Goal: Information Seeking & Learning: Check status

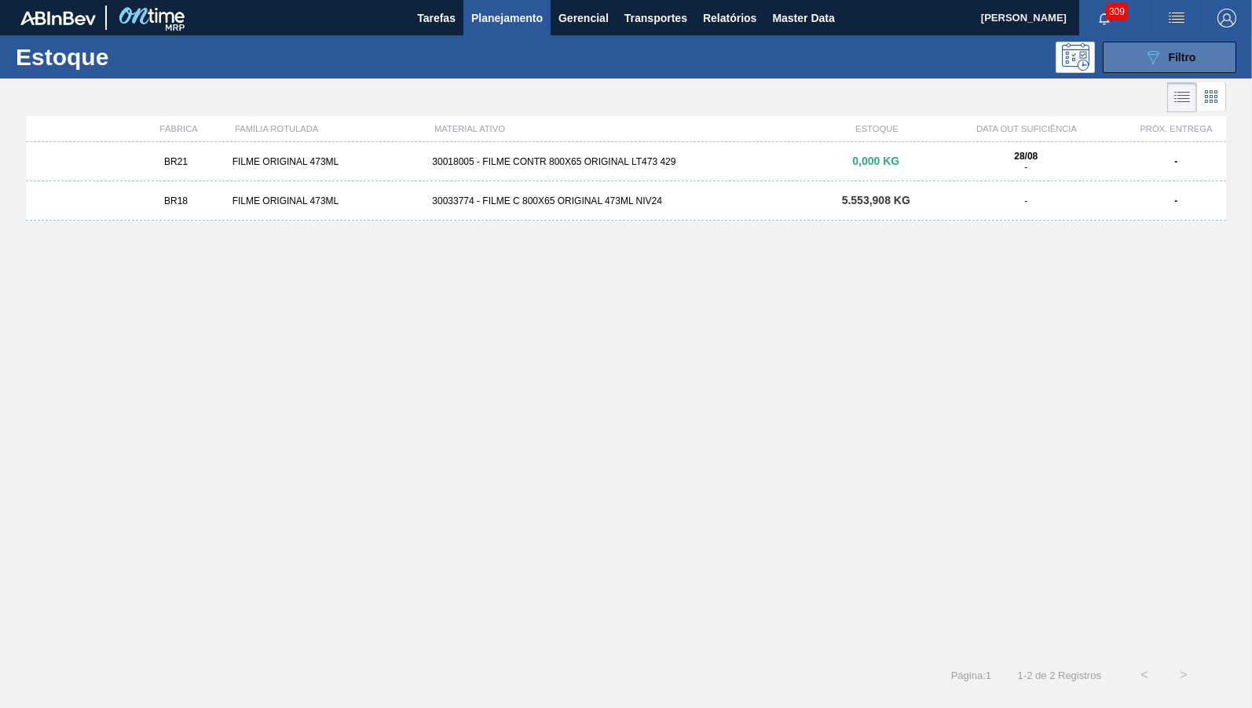
click at [1218, 53] on button "089F7B8B-B2A5-4AFE-B5C0-19BA573D28AC Filtro" at bounding box center [1170, 57] width 134 height 31
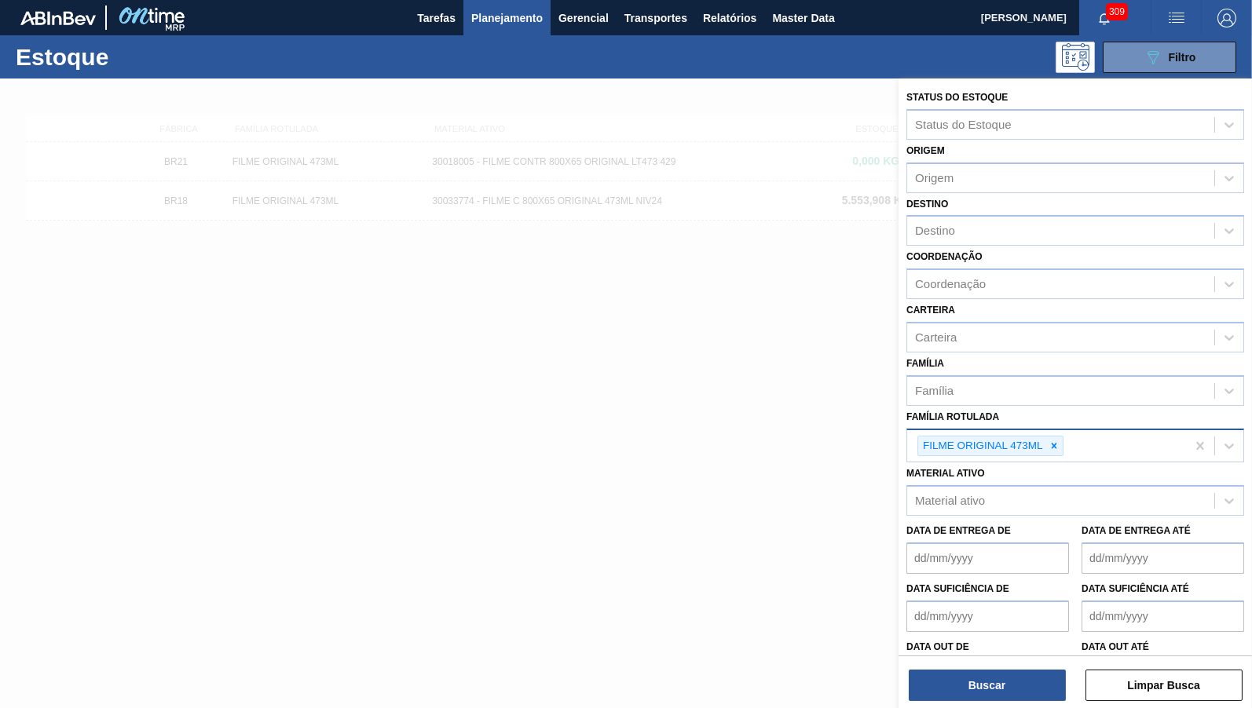
click at [1066, 437] on div "FILME ORIGINAL 473ML" at bounding box center [1046, 446] width 279 height 32
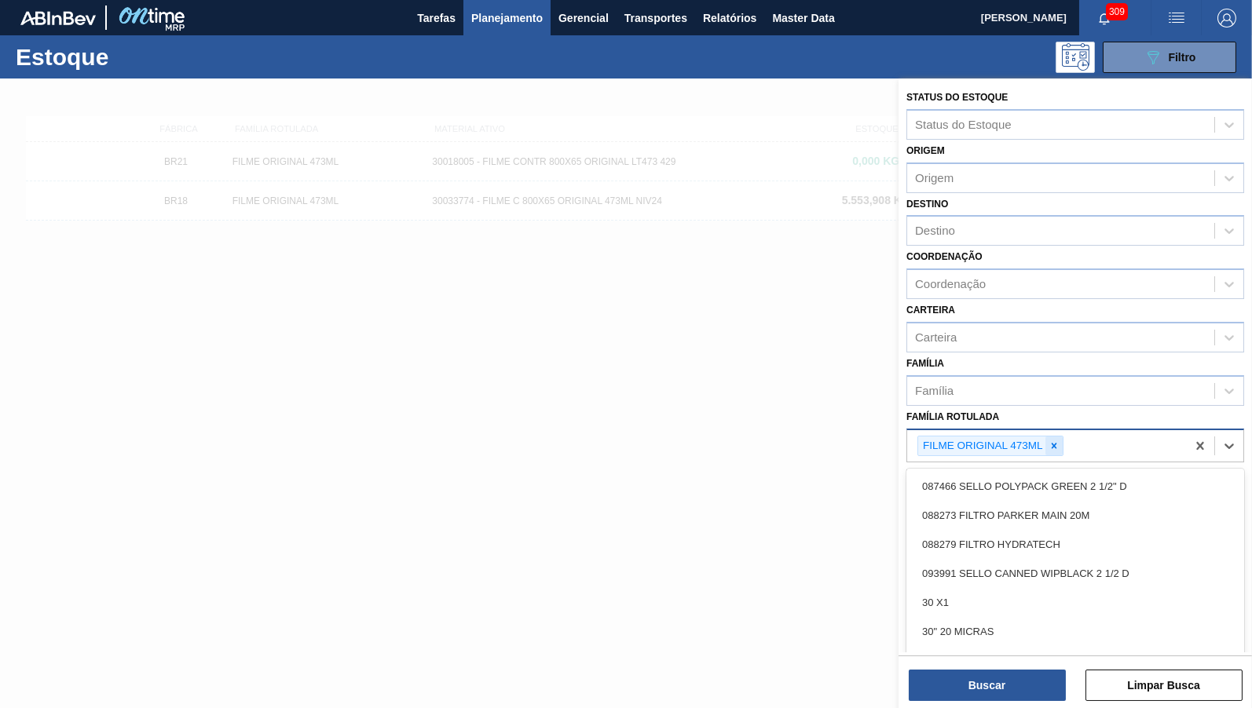
click at [1052, 442] on div at bounding box center [1053, 447] width 17 height 20
click at [1026, 466] on div "087466 SELLO POLYPACK GREEN 2 1/2" D 088273 FILTRO PARKER MAIN 20M 088279 FILTR…" at bounding box center [1075, 584] width 338 height 236
click at [988, 444] on div "Família Rotulada" at bounding box center [1060, 444] width 307 height 23
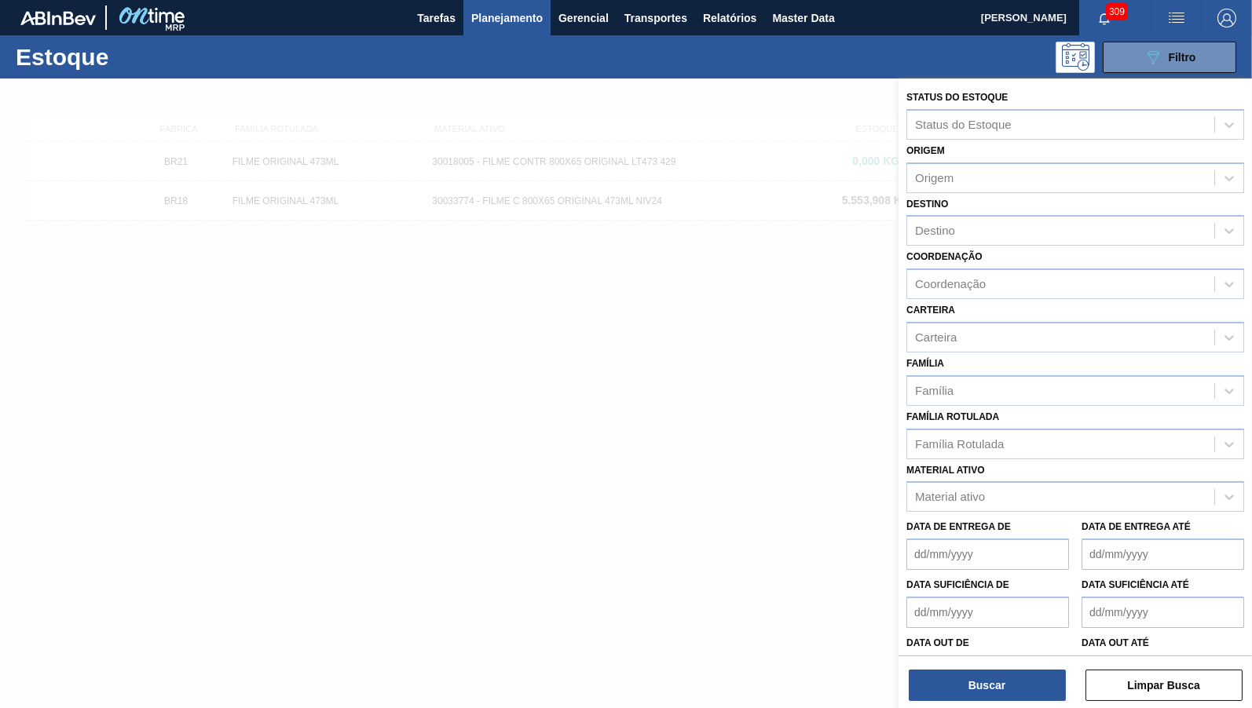
click at [976, 512] on div "Data de Entrega de Data de Entrega até" at bounding box center [1075, 541] width 350 height 58
click at [977, 497] on div "Material ativo" at bounding box center [1075, 496] width 338 height 31
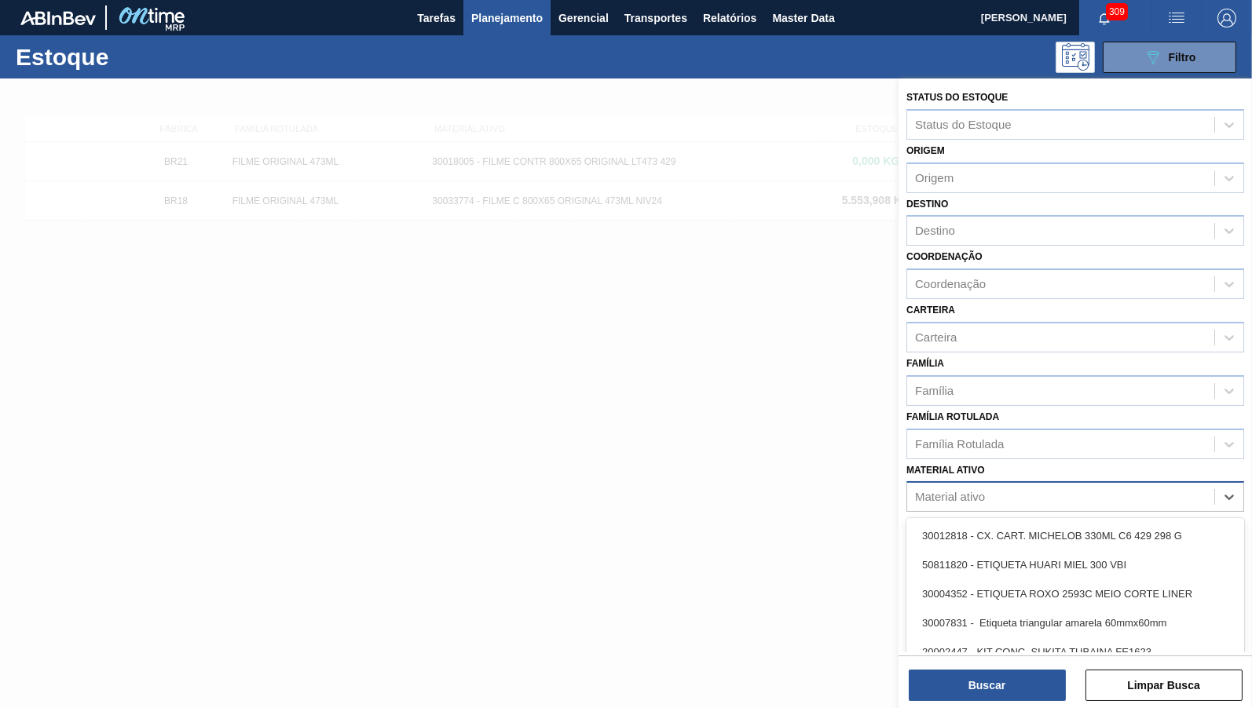
paste ativo "30012281"
type ativo "30012281"
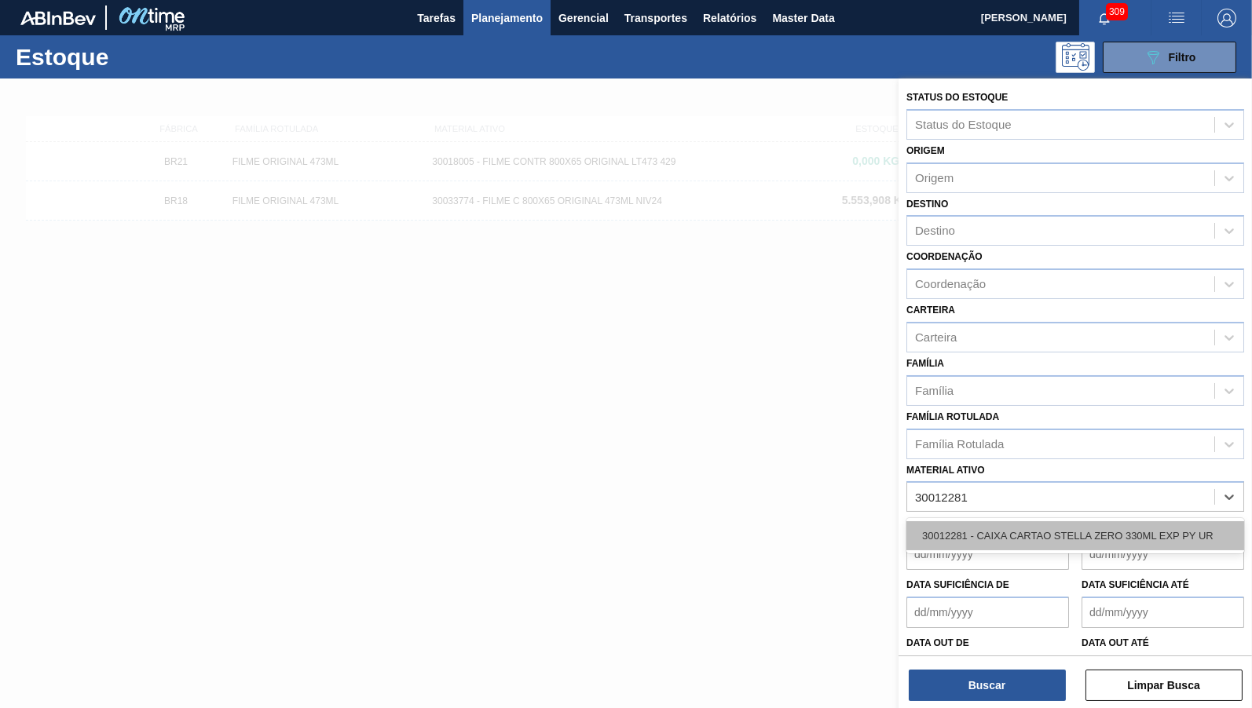
click at [981, 525] on div "30012281 - CAIXA CARTAO STELLA ZERO 330ML EXP PY UR" at bounding box center [1075, 535] width 338 height 29
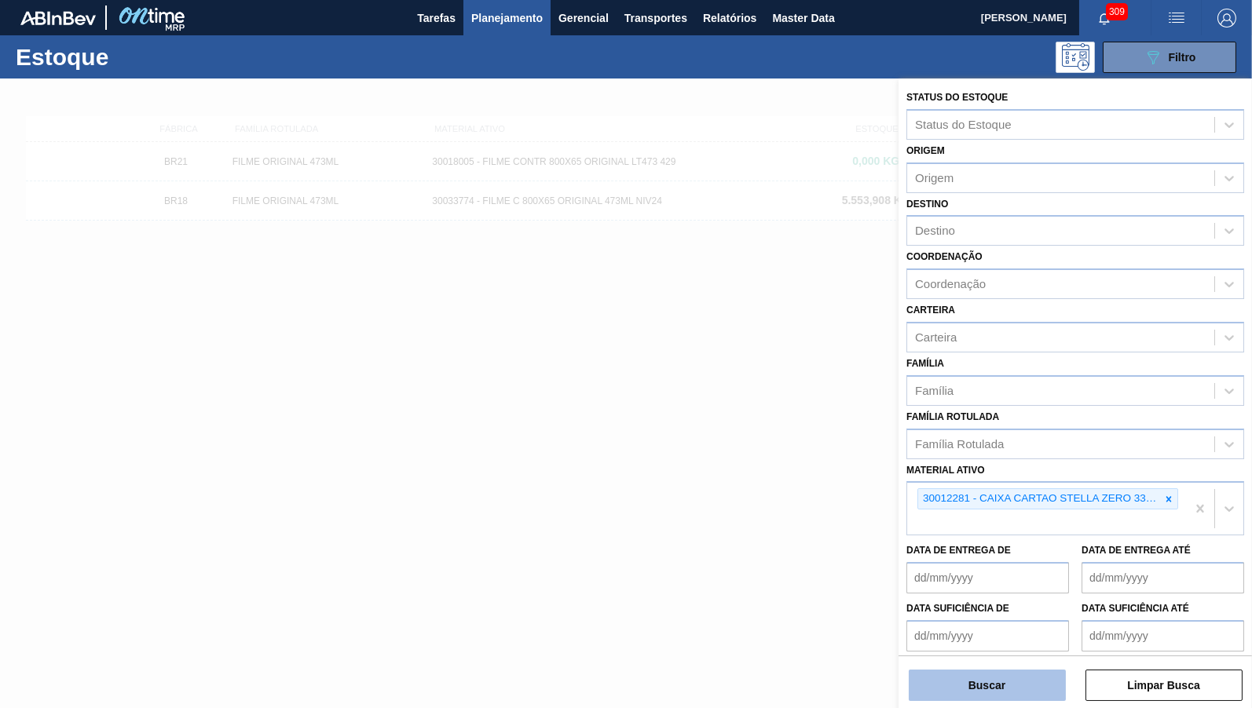
click at [995, 701] on button "Buscar" at bounding box center [987, 685] width 157 height 31
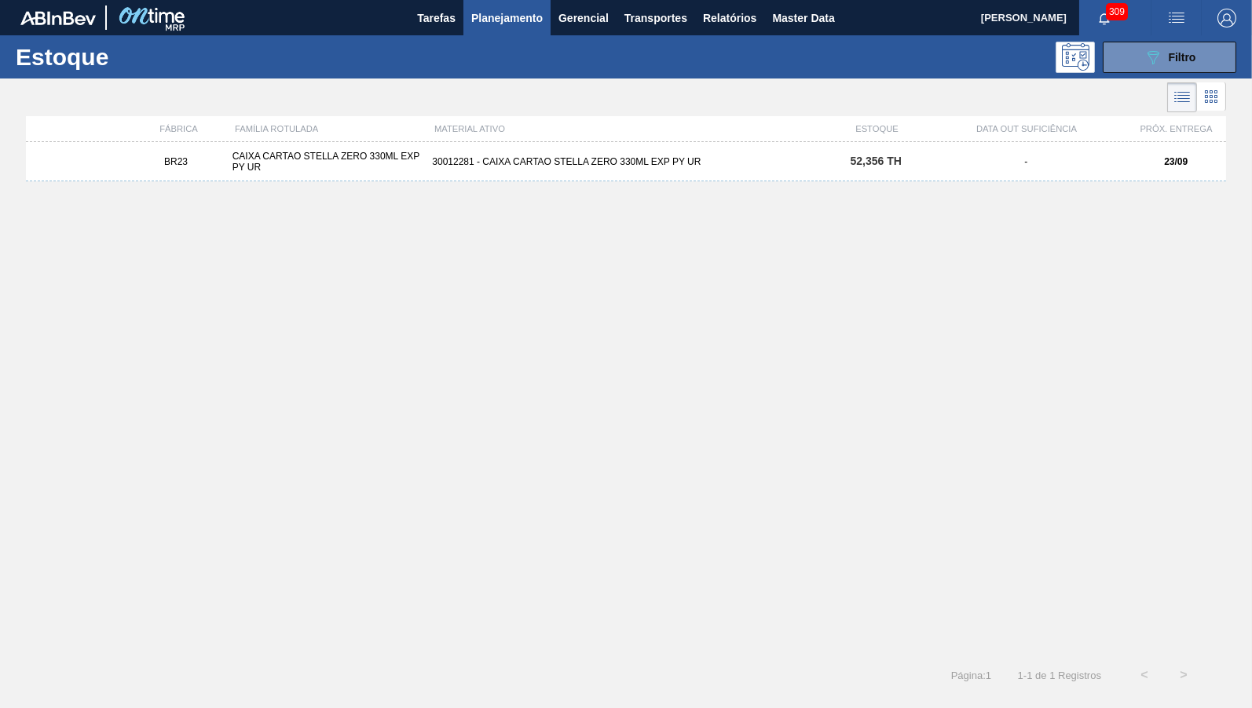
click at [657, 164] on div "30012281 - CAIXA CARTAO STELLA ZERO 330ML EXP PY UR" at bounding box center [626, 161] width 400 height 11
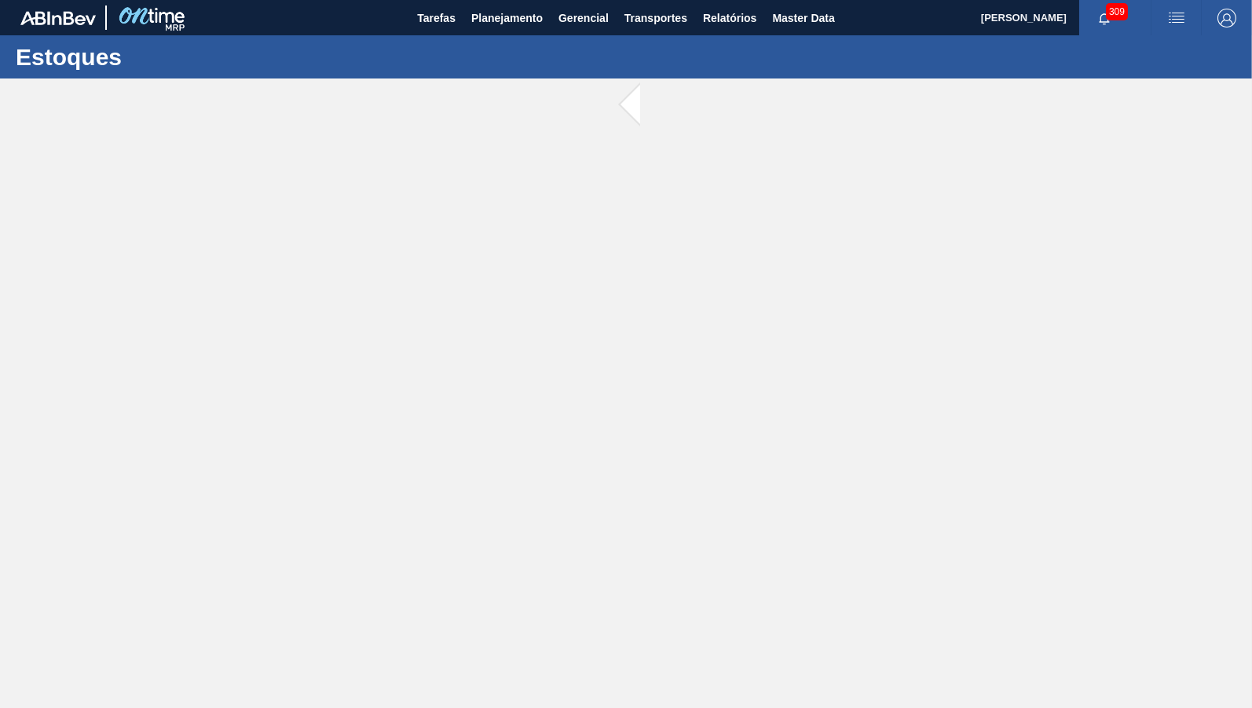
drag, startPoint x: 657, startPoint y: 164, endPoint x: 739, endPoint y: 212, distance: 95.4
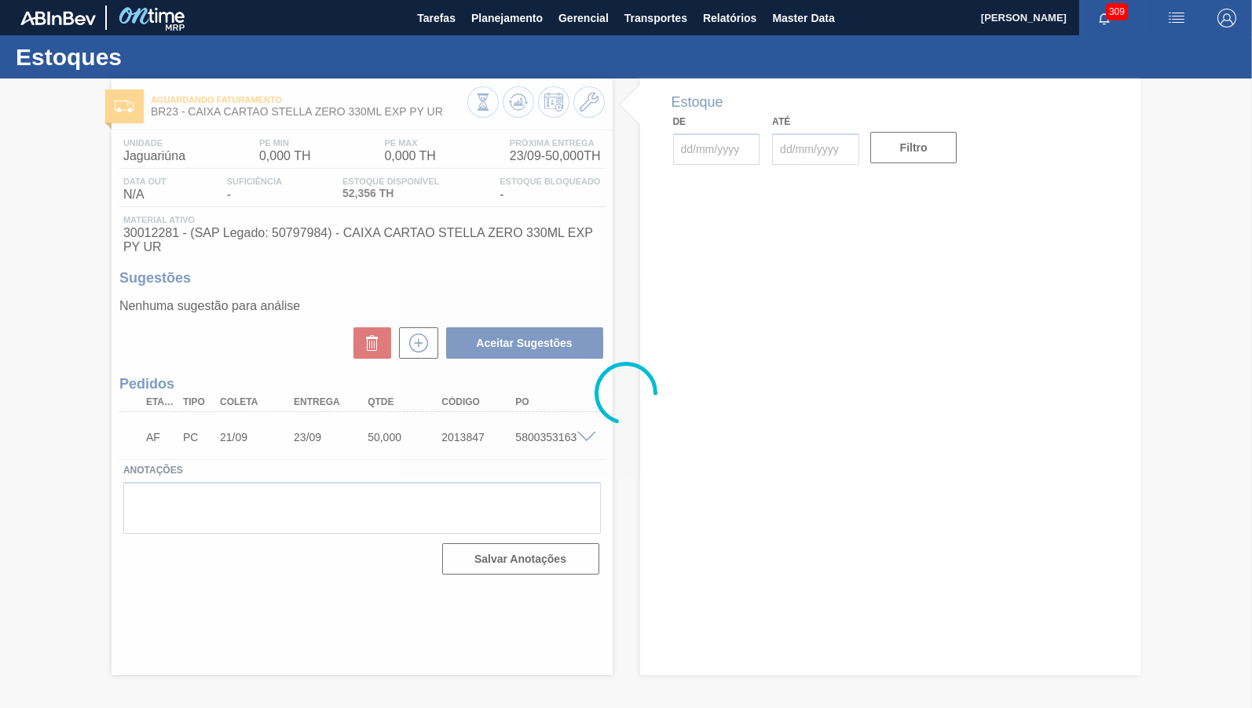
type input "[DATE]"
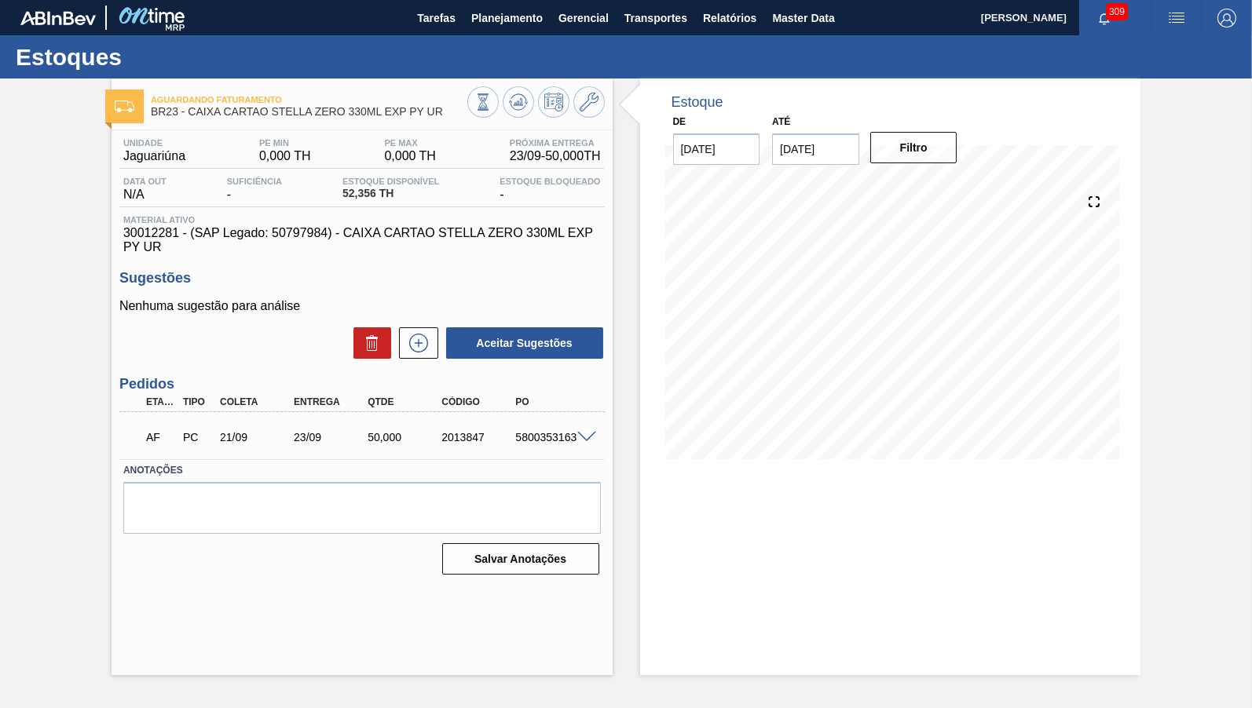
drag, startPoint x: 311, startPoint y: 397, endPoint x: 309, endPoint y: 437, distance: 40.9
click at [307, 400] on div "Etapa Tipo Coleta Entrega Qtde Código PO" at bounding box center [361, 403] width 485 height 20
click at [214, 435] on div "21/09" at bounding box center [247, 437] width 74 height 13
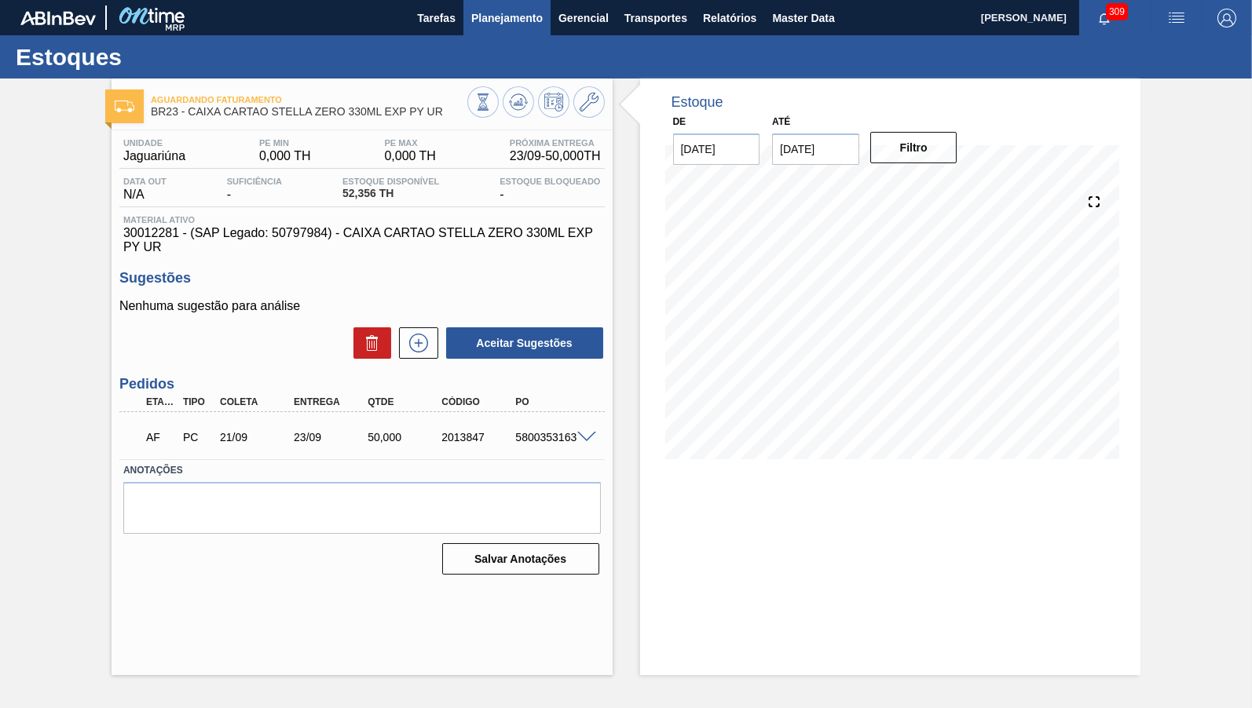
click at [507, 35] on button "Planejamento" at bounding box center [506, 17] width 87 height 35
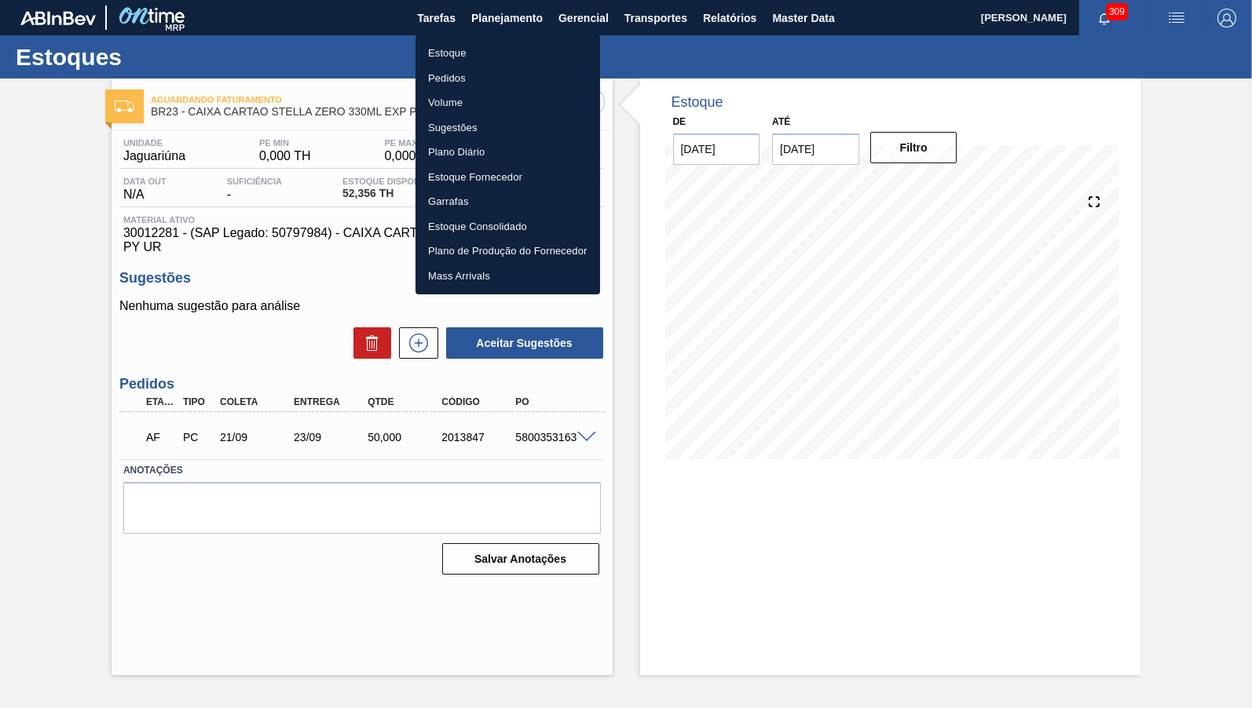
click at [458, 57] on li "Estoque" at bounding box center [507, 53] width 185 height 25
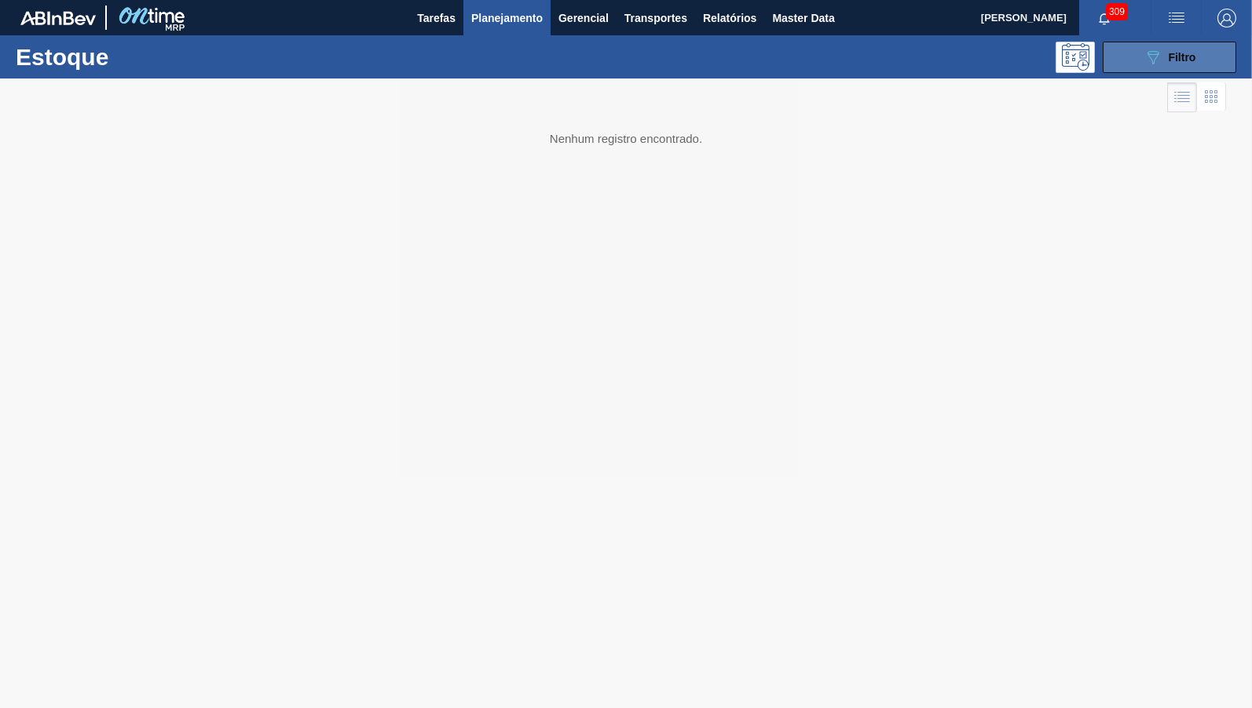
click at [1134, 65] on button "089F7B8B-B2A5-4AFE-B5C0-19BA573D28AC Filtro" at bounding box center [1170, 57] width 134 height 31
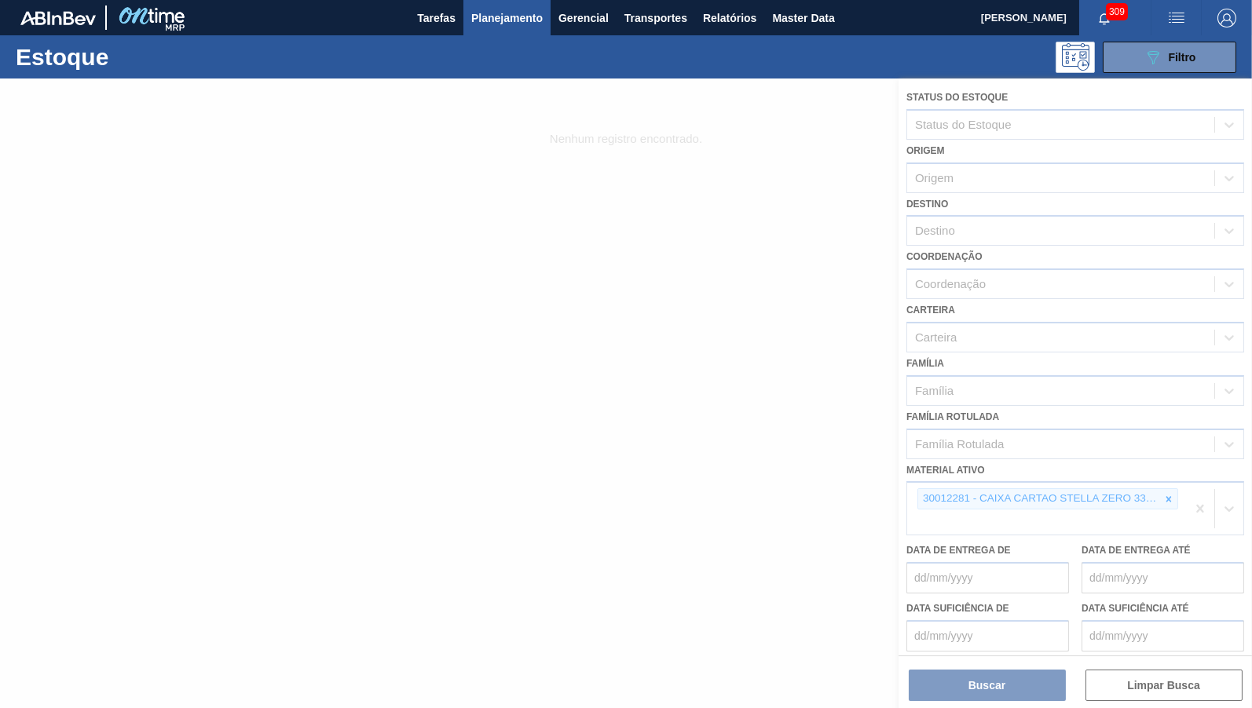
click at [1166, 483] on div at bounding box center [626, 394] width 1252 height 630
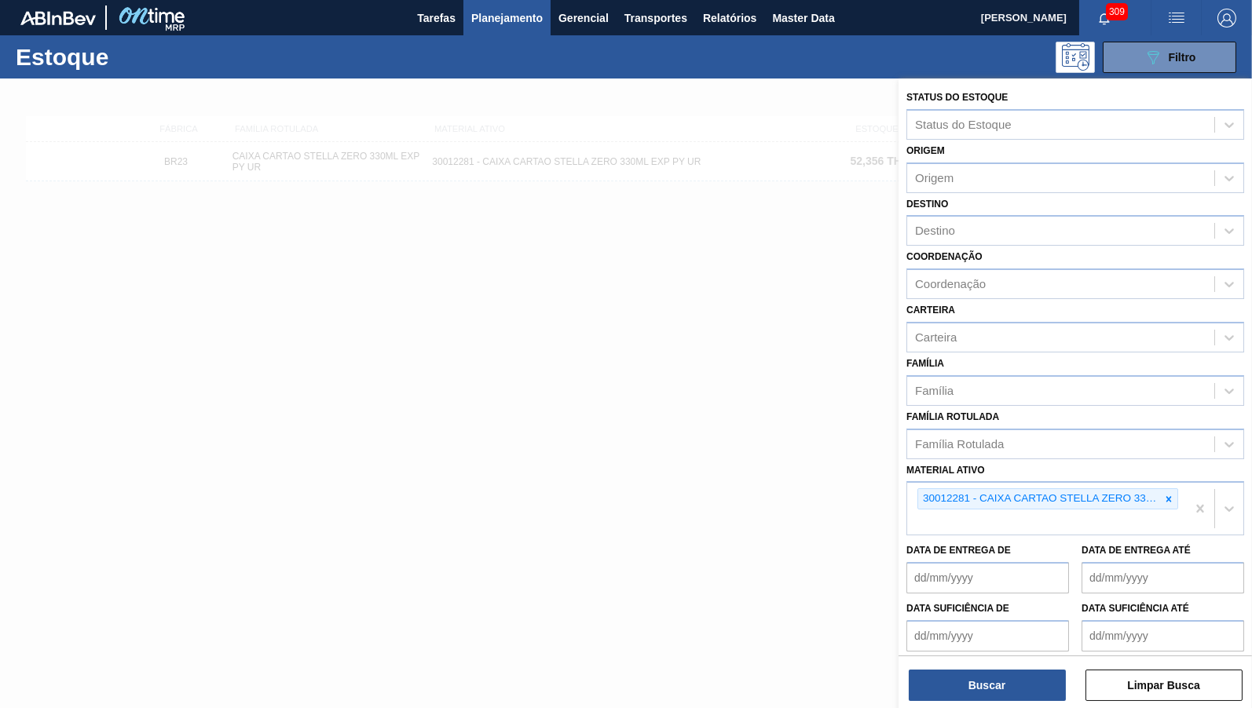
click at [1165, 494] on icon at bounding box center [1168, 499] width 11 height 11
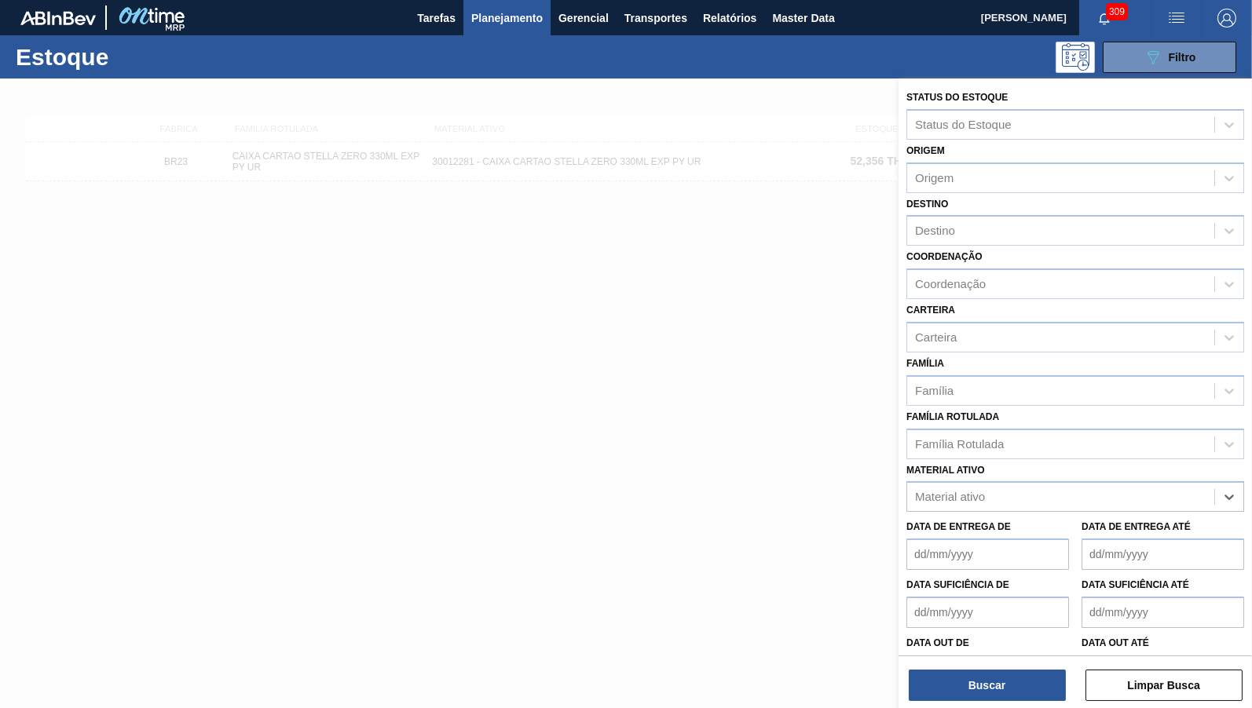
paste ativo "30005909"
type ativo "30005909"
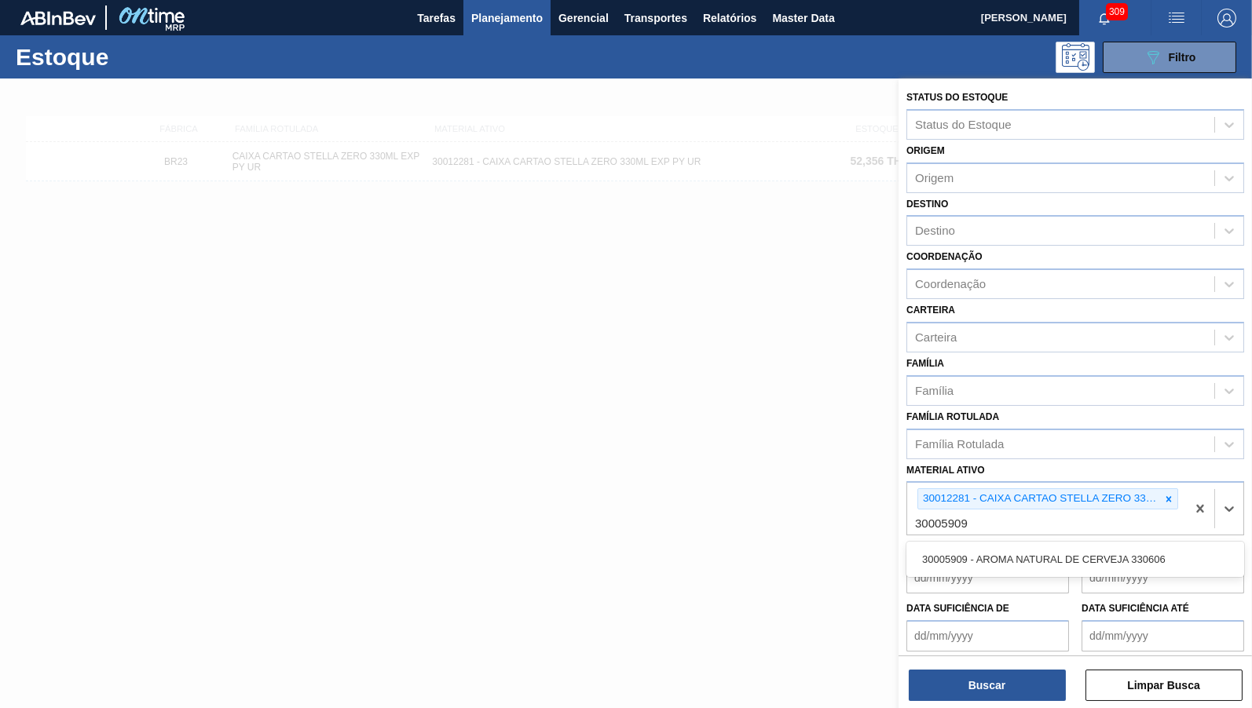
click at [1002, 542] on div "30005909 - AROMA NATURAL DE CERVEJA 330606" at bounding box center [1075, 559] width 338 height 35
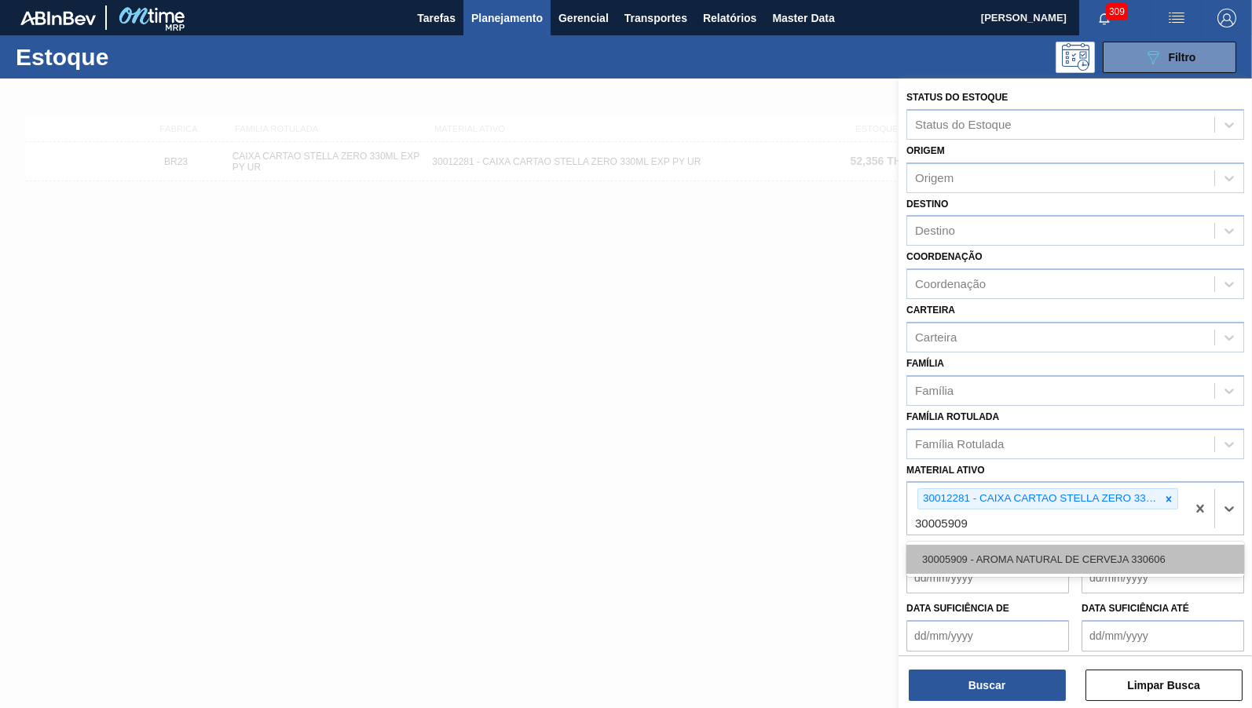
click at [1007, 545] on div "30005909 - AROMA NATURAL DE CERVEJA 330606" at bounding box center [1075, 559] width 338 height 29
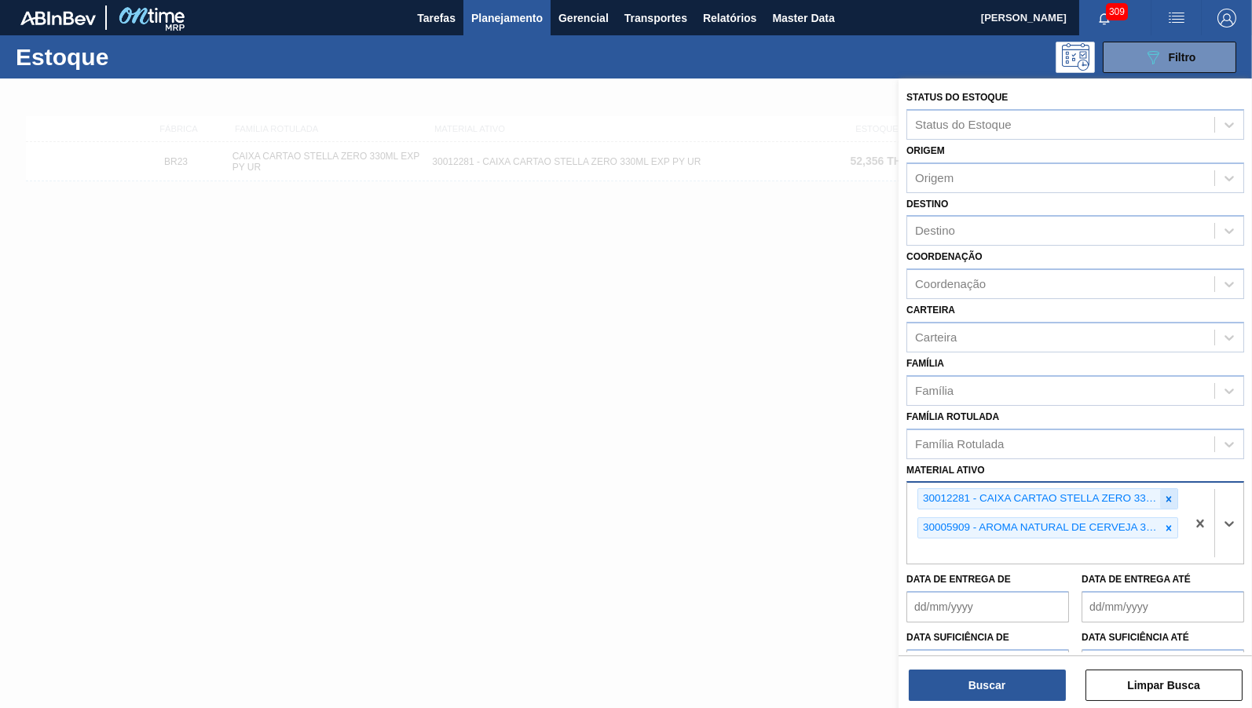
click at [1173, 494] on icon at bounding box center [1168, 499] width 11 height 11
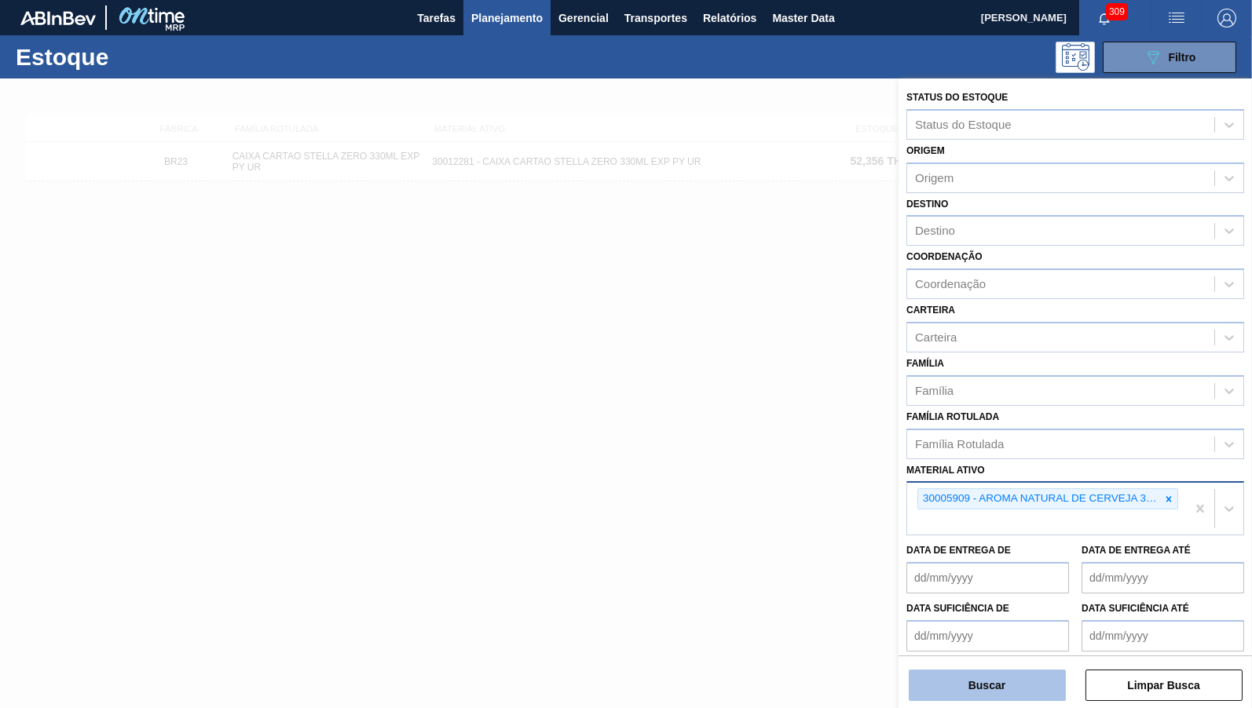
click at [1000, 690] on button "Buscar" at bounding box center [987, 685] width 157 height 31
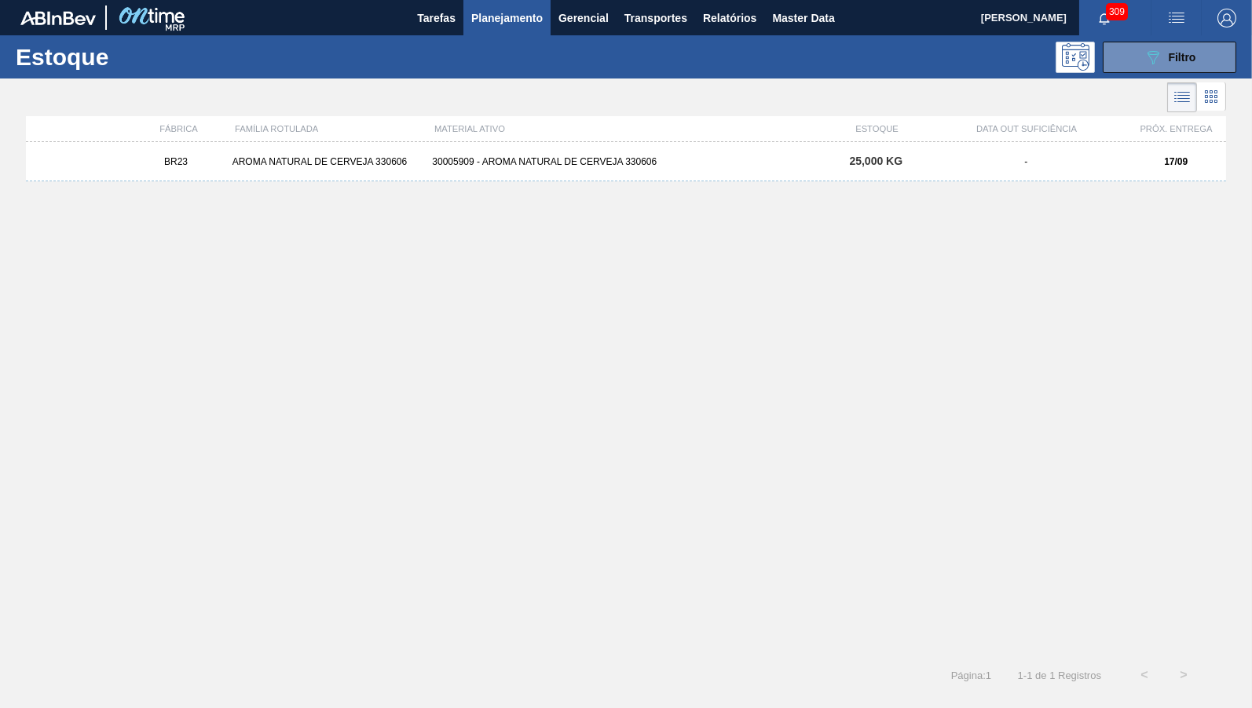
click at [594, 170] on div "BR23 AROMA NATURAL DE CERVEJA 330606 30005909 - AROMA NATURAL DE CERVEJA 330606…" at bounding box center [626, 161] width 1200 height 39
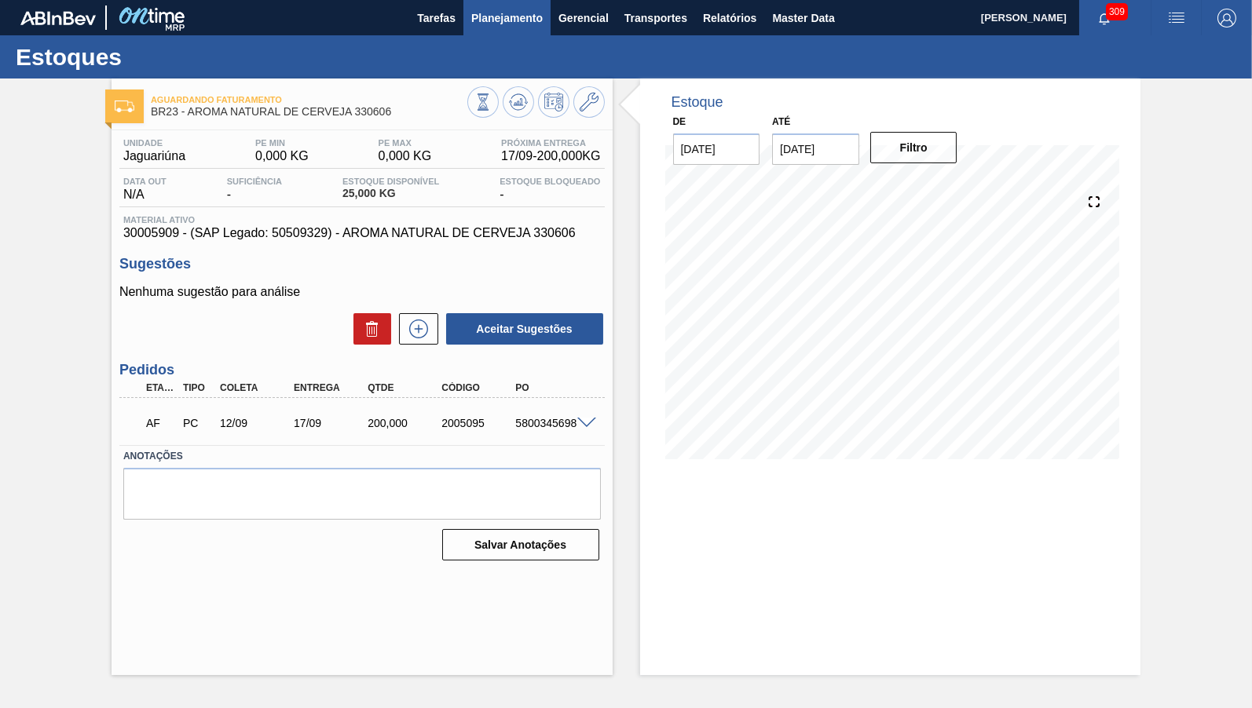
click at [508, 27] on span "Planejamento" at bounding box center [506, 18] width 71 height 19
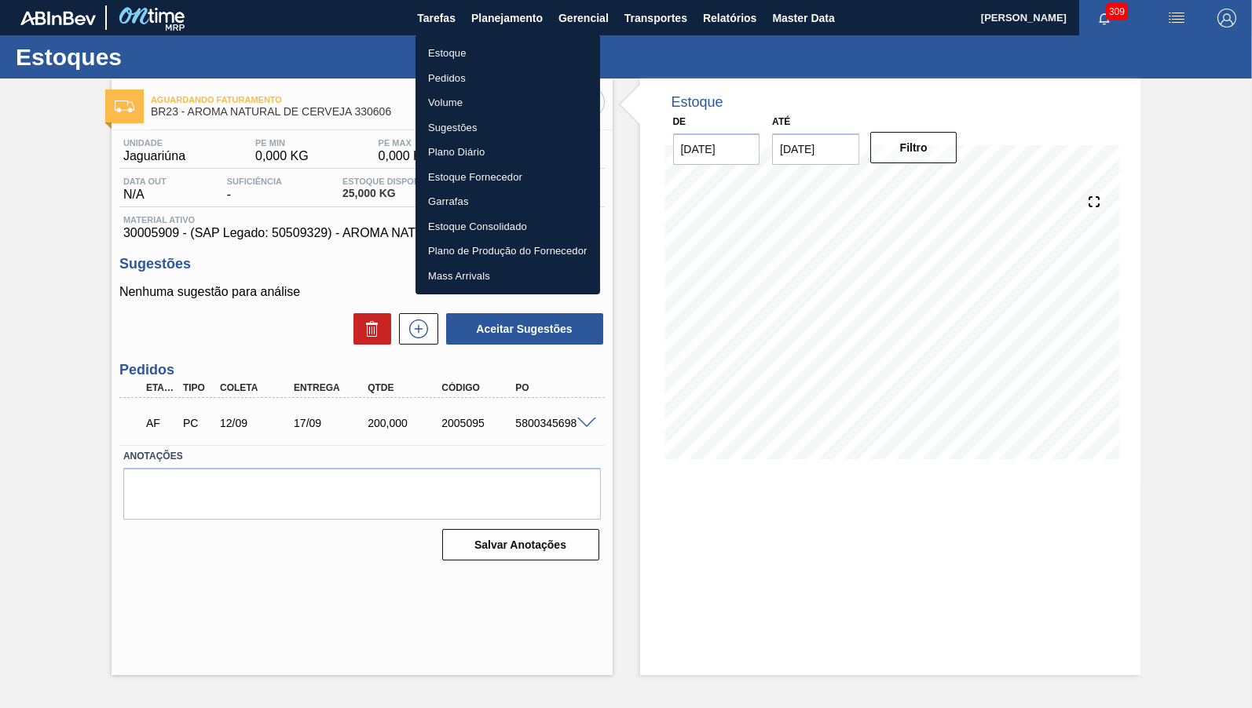
click at [479, 46] on li "Estoque" at bounding box center [507, 53] width 185 height 25
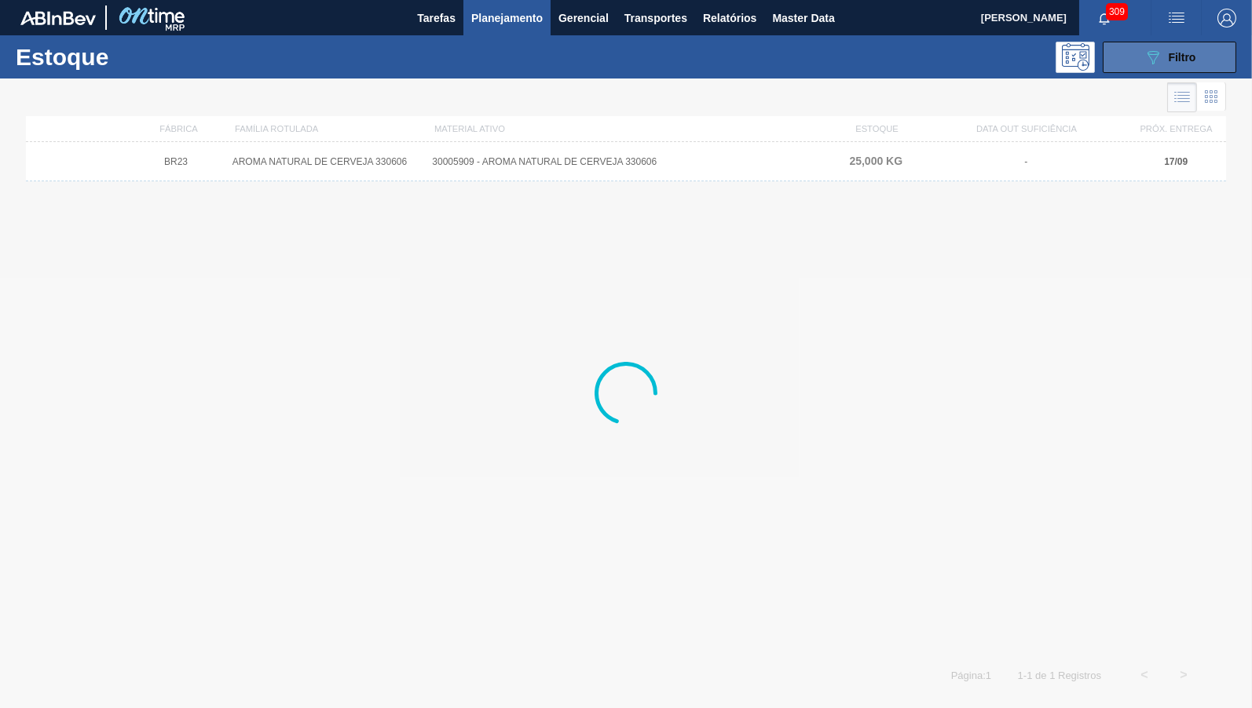
click at [1187, 56] on span "Filtro" at bounding box center [1182, 57] width 27 height 13
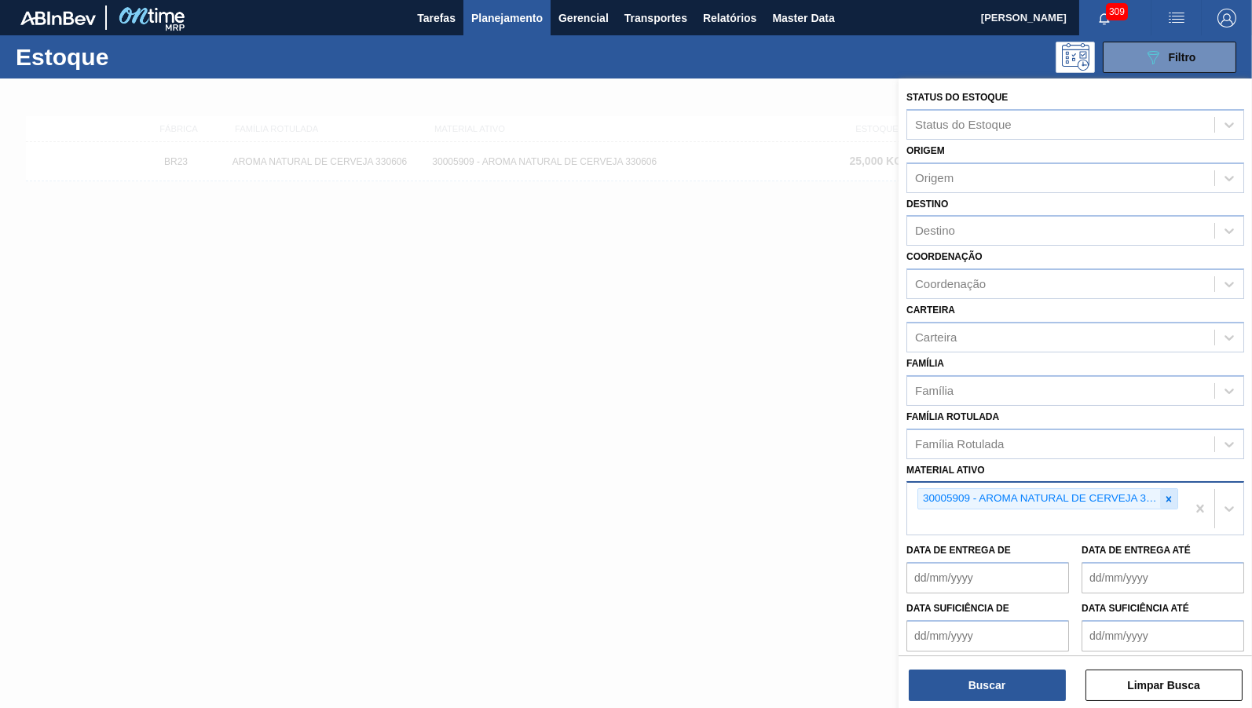
click at [1169, 496] on icon at bounding box center [1168, 498] width 5 height 5
paste ativo "30019112"
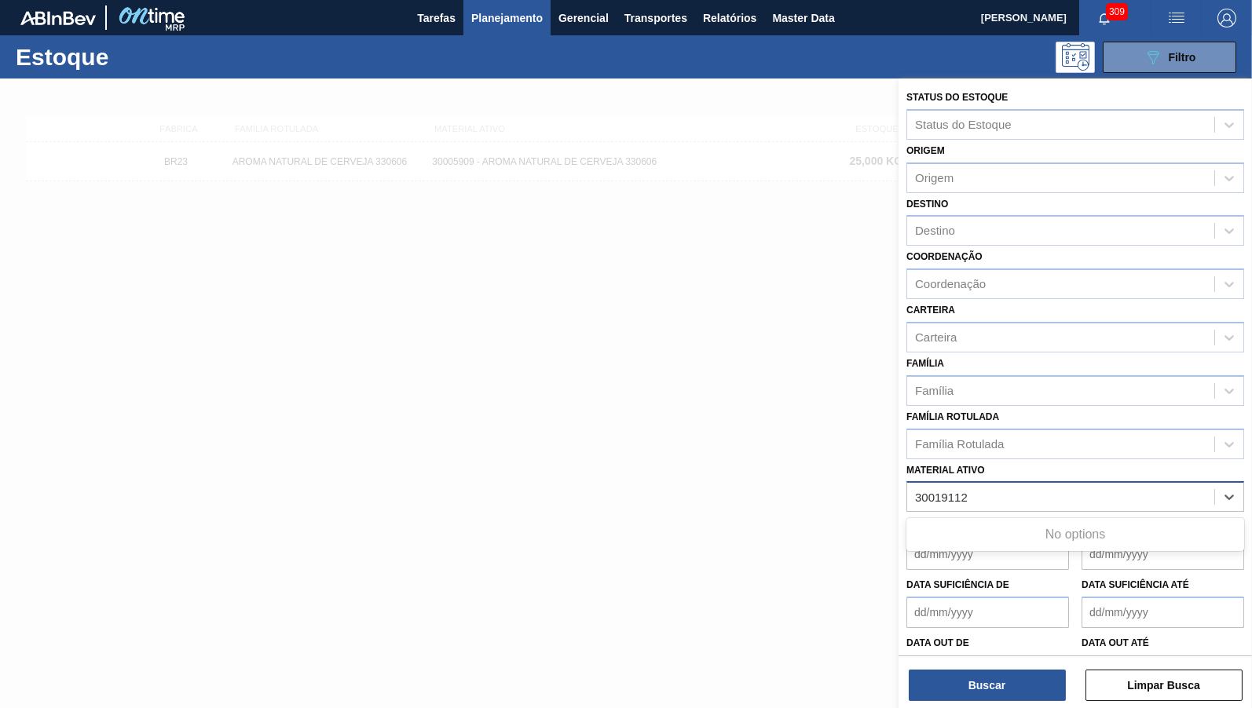
type ativo "30019112"
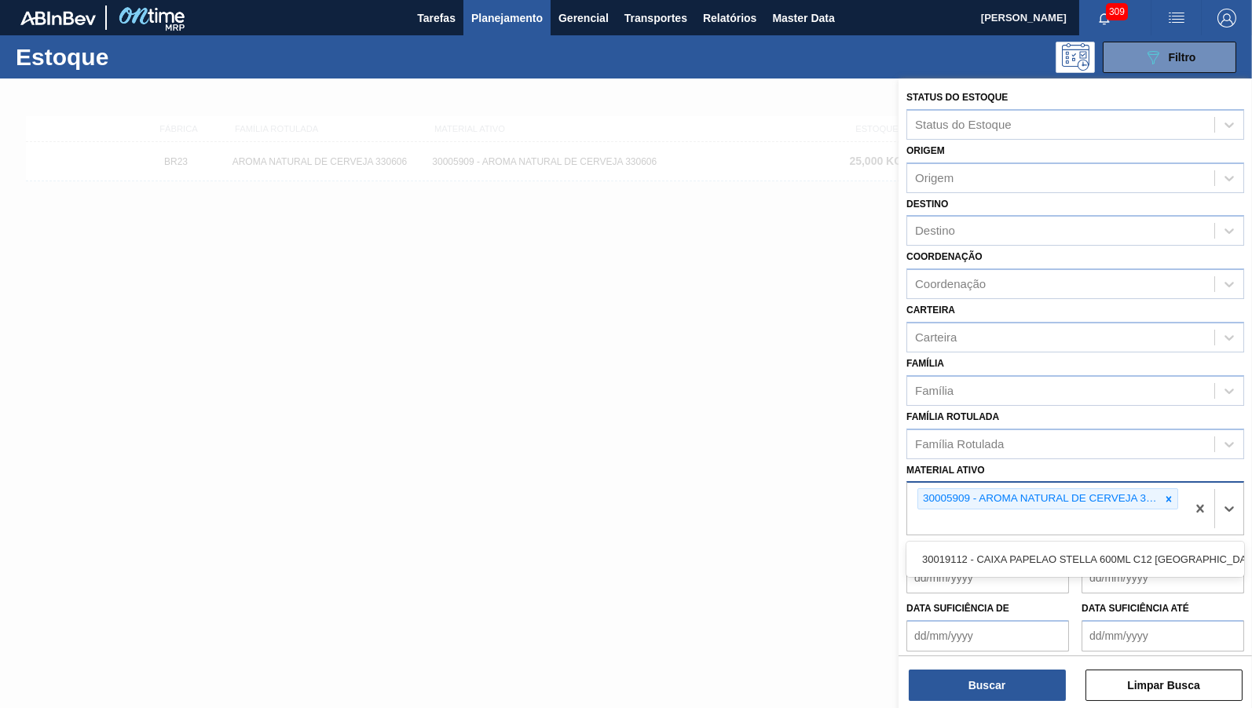
click at [920, 489] on div "30005909 - AROMA NATURAL DE CERVEJA 330606" at bounding box center [1039, 499] width 242 height 20
click at [1164, 494] on icon at bounding box center [1168, 499] width 11 height 11
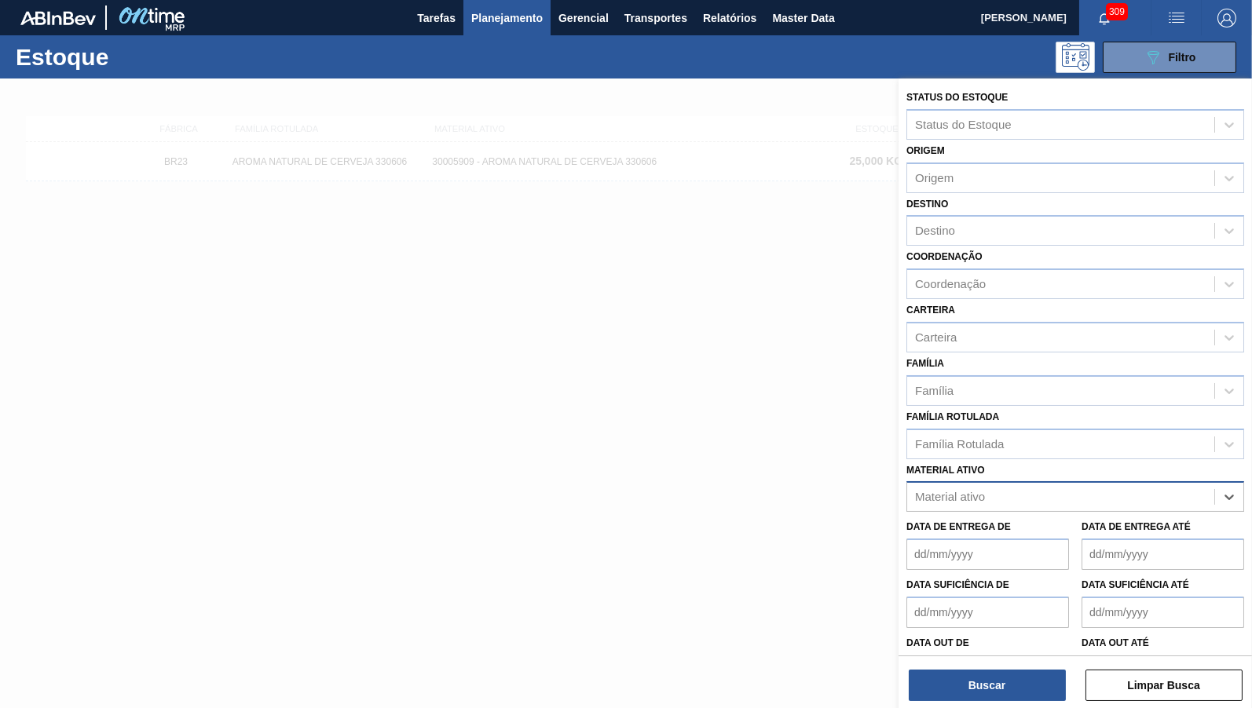
paste ativo "30019112"
type ativo "30019112"
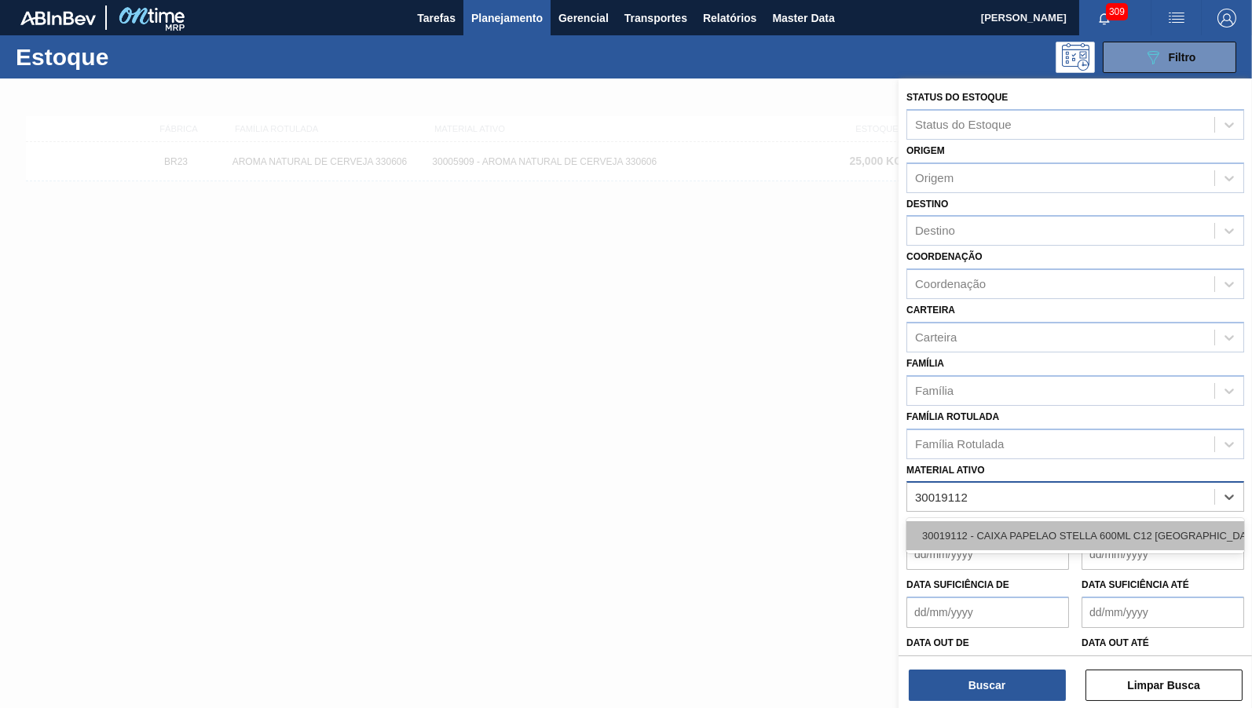
click at [1068, 525] on div "30019112 - CAIXA PAPELAO STELLA 600ML C12 [GEOGRAPHIC_DATA]" at bounding box center [1075, 535] width 338 height 29
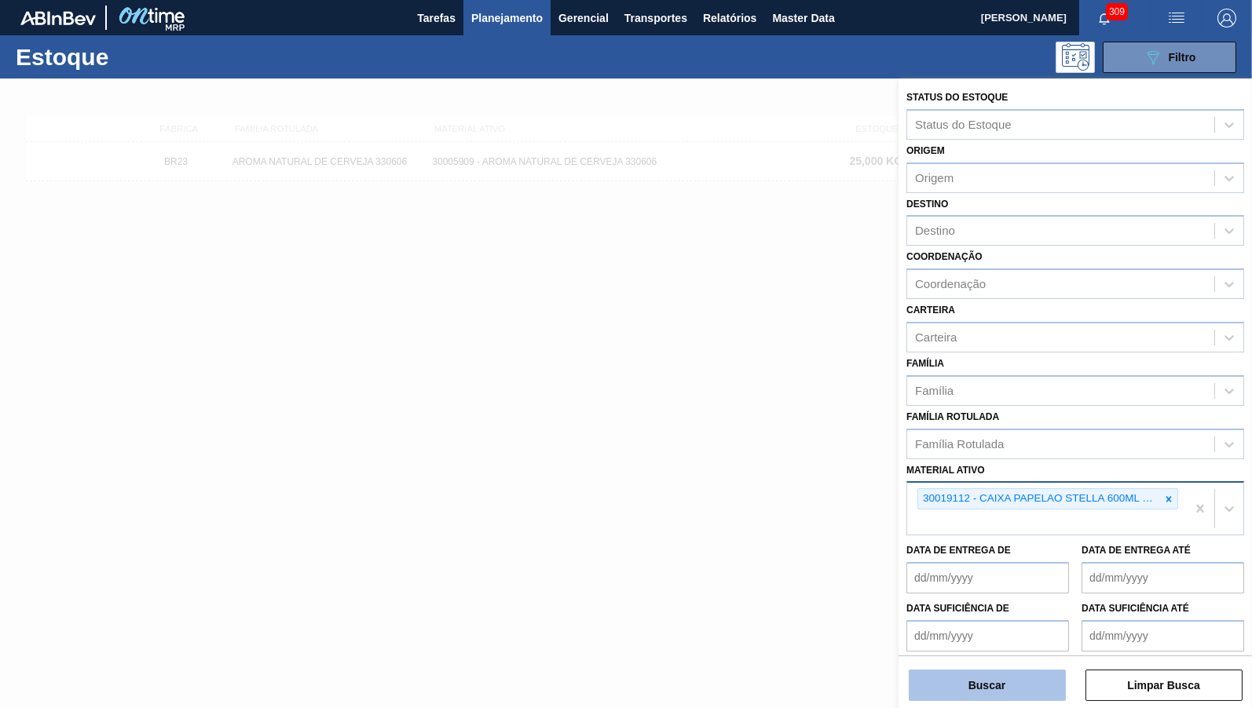
click at [993, 670] on button "Buscar" at bounding box center [987, 685] width 157 height 31
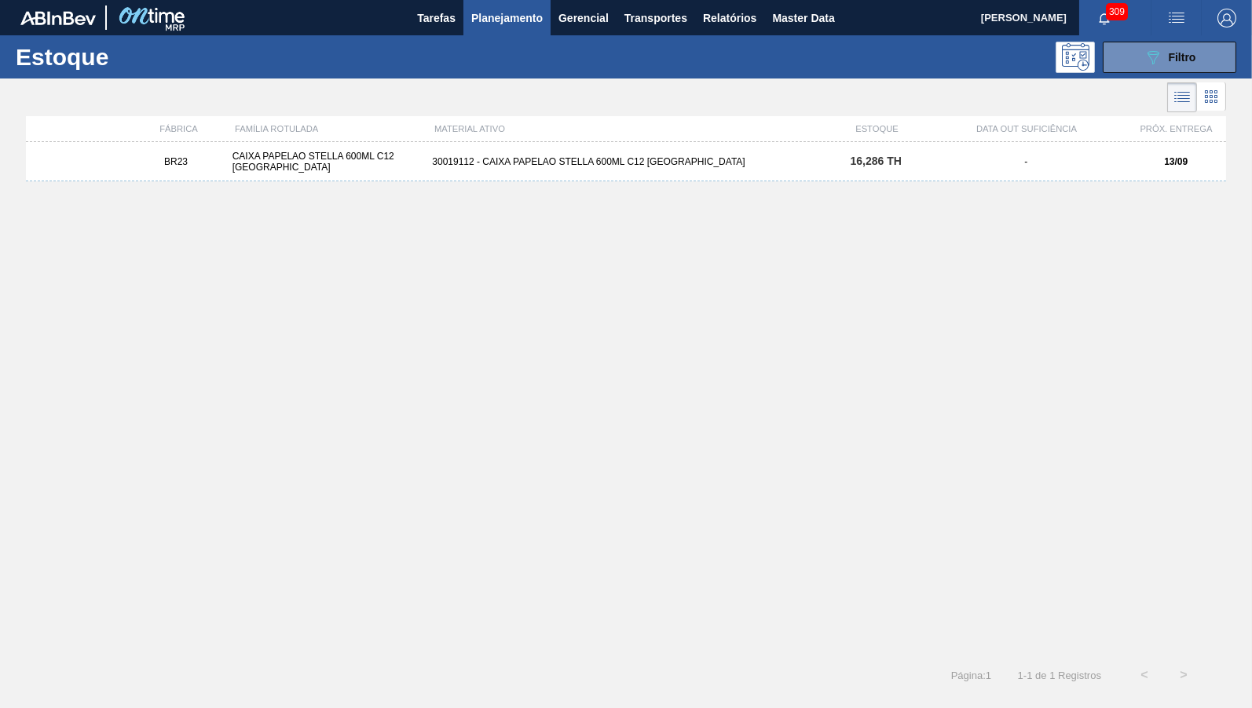
click at [492, 190] on div "BR23 CAIXA PAPELAO STELLA 600ML C12 PARAGUAI 30019112 - CAIXA PAPELAO STELLA 60…" at bounding box center [626, 394] width 1200 height 504
click at [489, 178] on div "BR23 CAIXA PAPELAO STELLA 600ML C12 PARAGUAI 30019112 - CAIXA PAPELAO STELLA 60…" at bounding box center [626, 161] width 1200 height 39
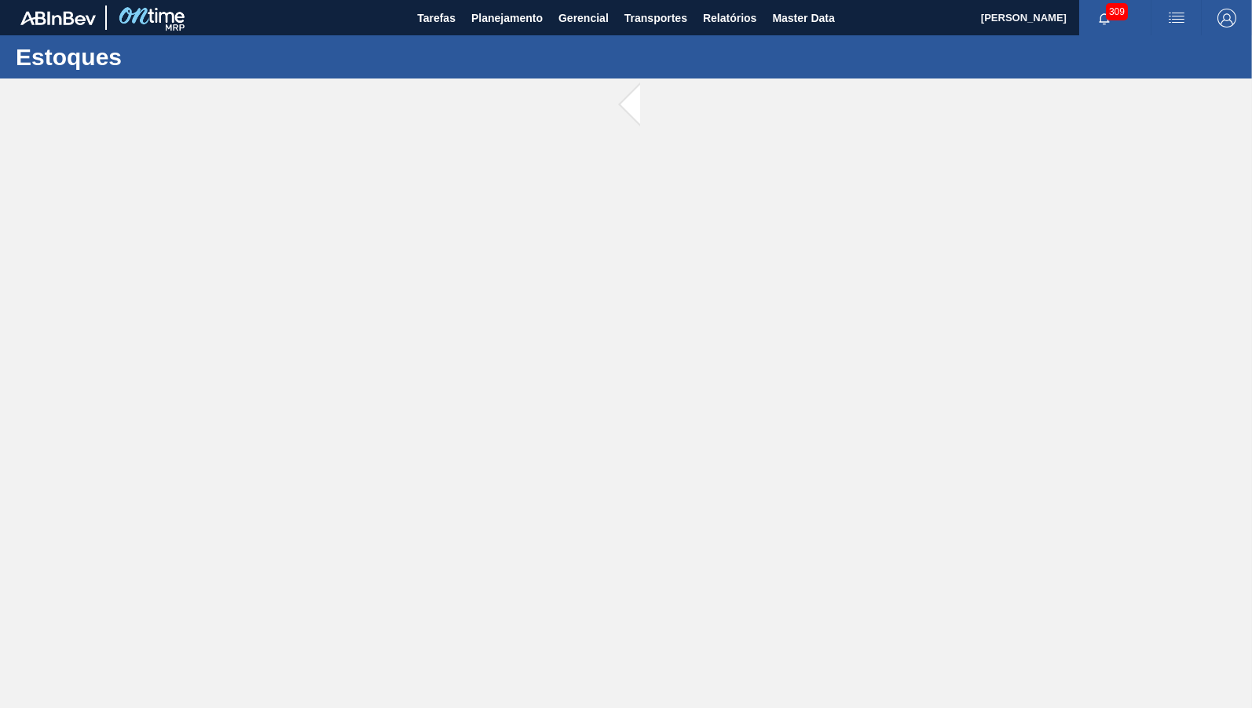
click at [488, 170] on main "Tarefas Planejamento Gerencial Transportes Relatórios Master Data [PERSON_NAME]…" at bounding box center [626, 354] width 1252 height 708
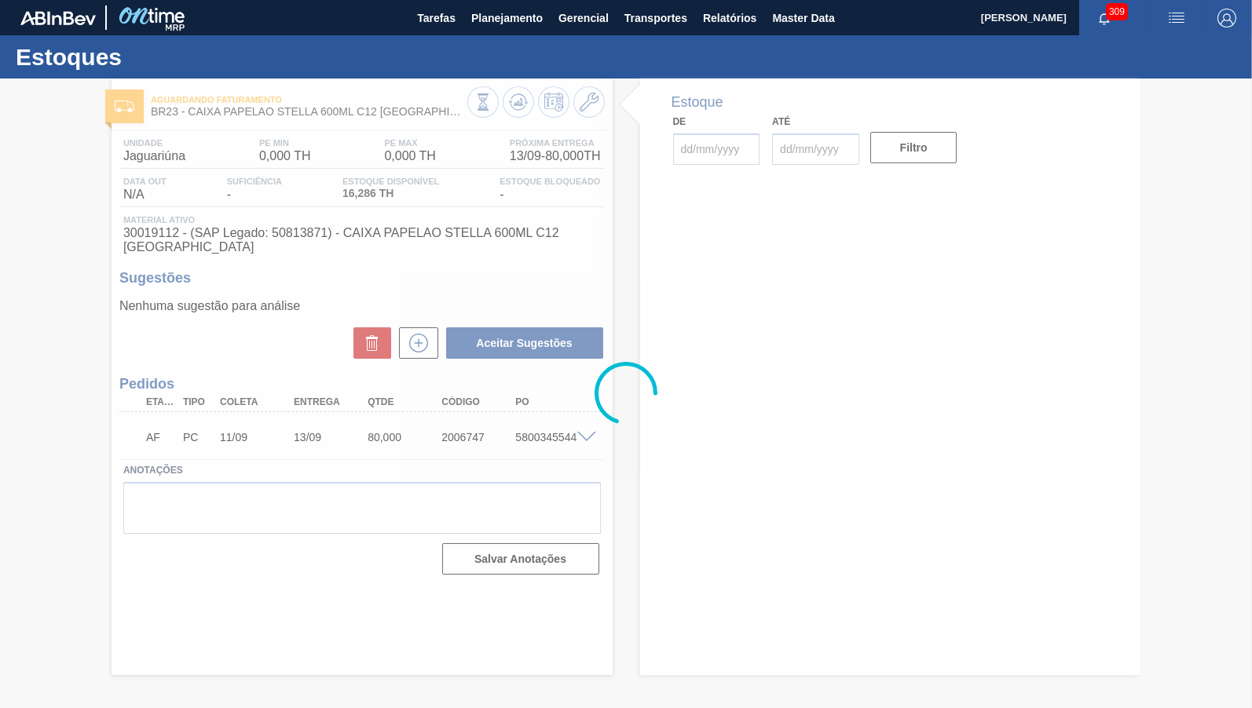
type input "[DATE]"
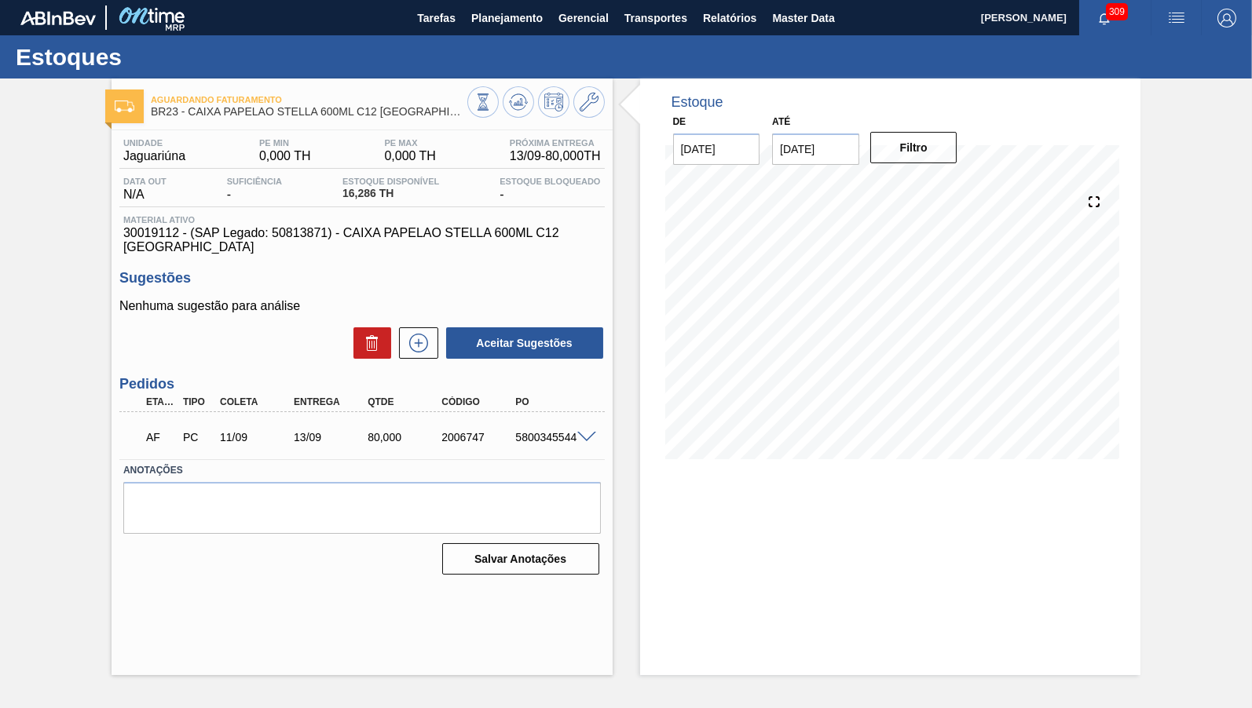
click at [309, 431] on div "13/09" at bounding box center [331, 437] width 82 height 13
click at [505, 22] on span "Planejamento" at bounding box center [506, 18] width 71 height 19
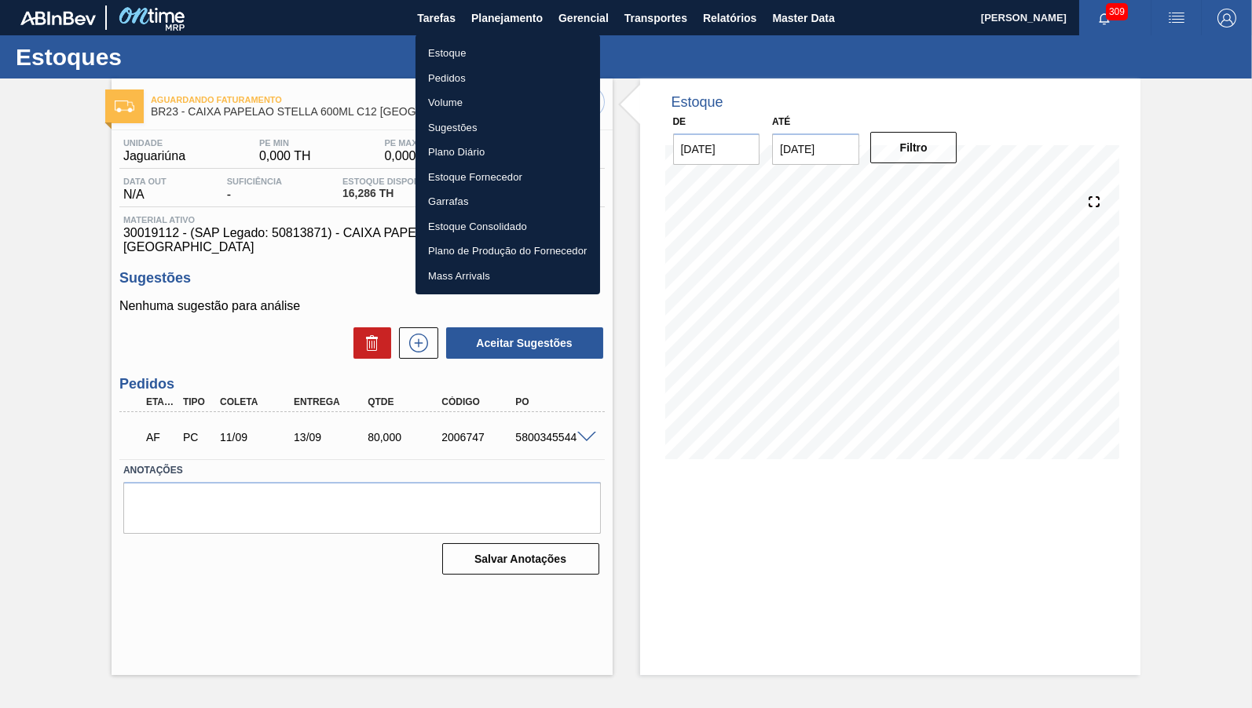
click at [470, 46] on li "Estoque" at bounding box center [507, 53] width 185 height 25
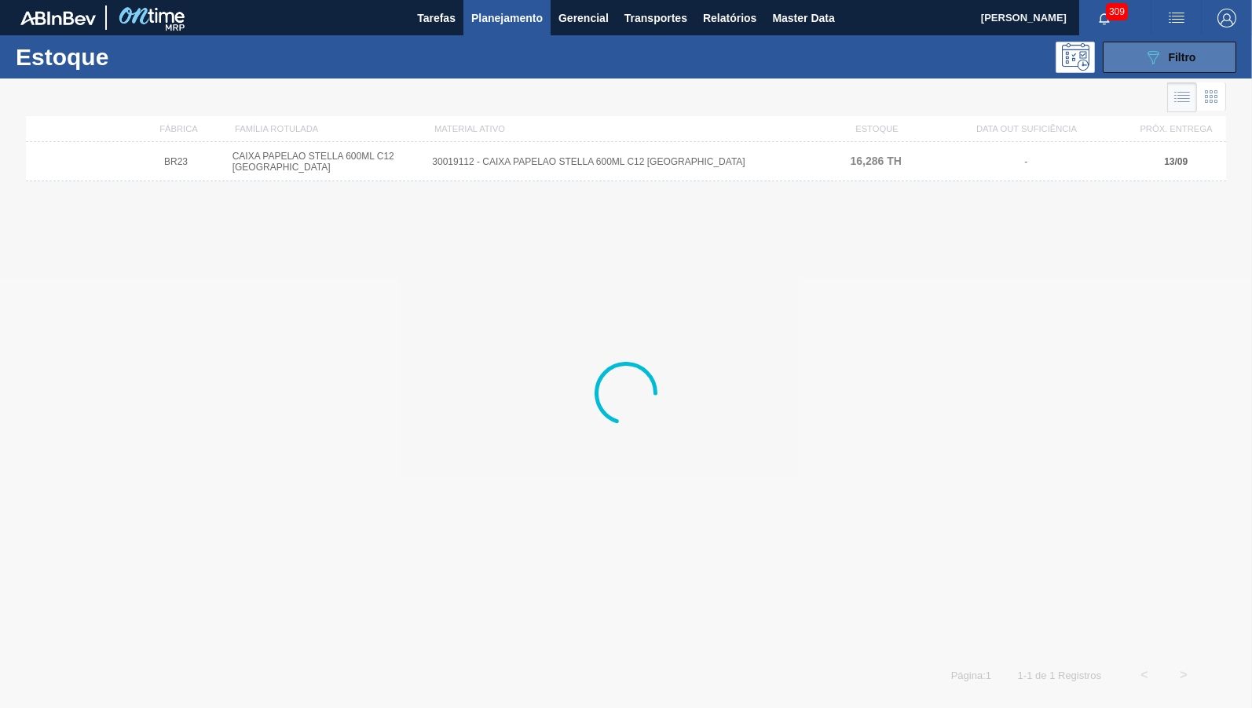
click at [1220, 56] on button "089F7B8B-B2A5-4AFE-B5C0-19BA573D28AC Filtro" at bounding box center [1170, 57] width 134 height 31
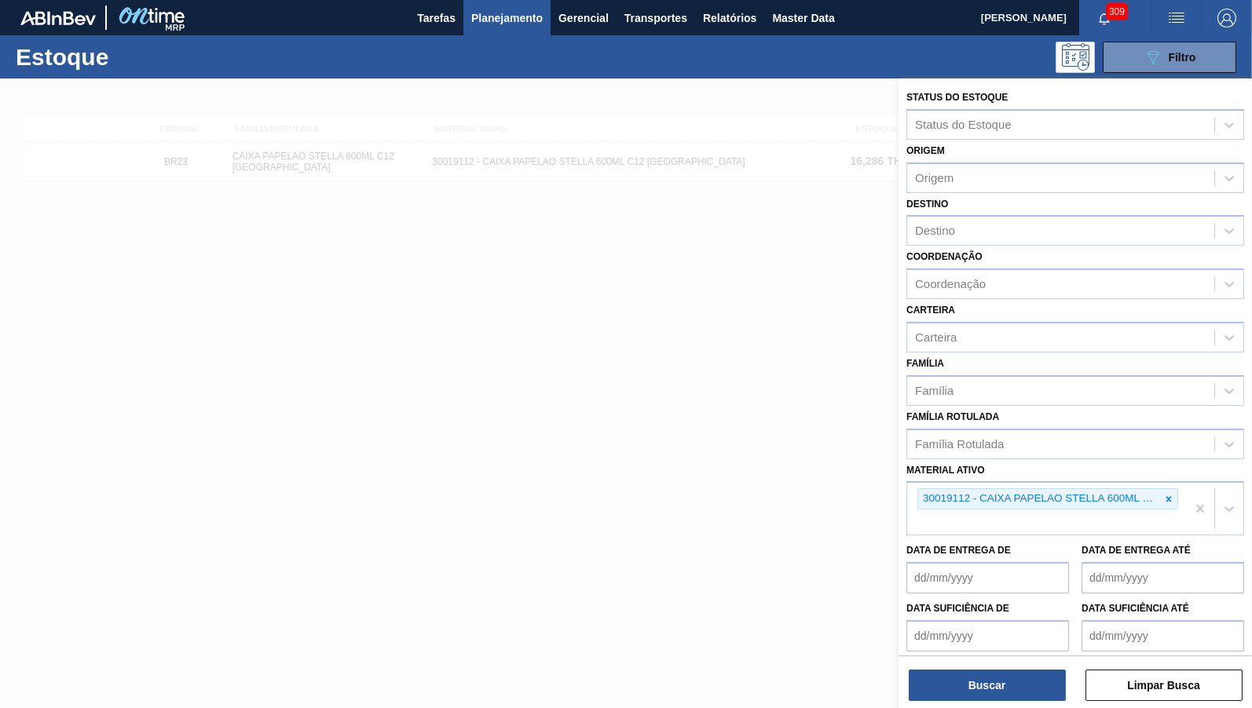
click at [1172, 536] on div "Data de Entrega de Data de Entrega até" at bounding box center [1075, 565] width 350 height 58
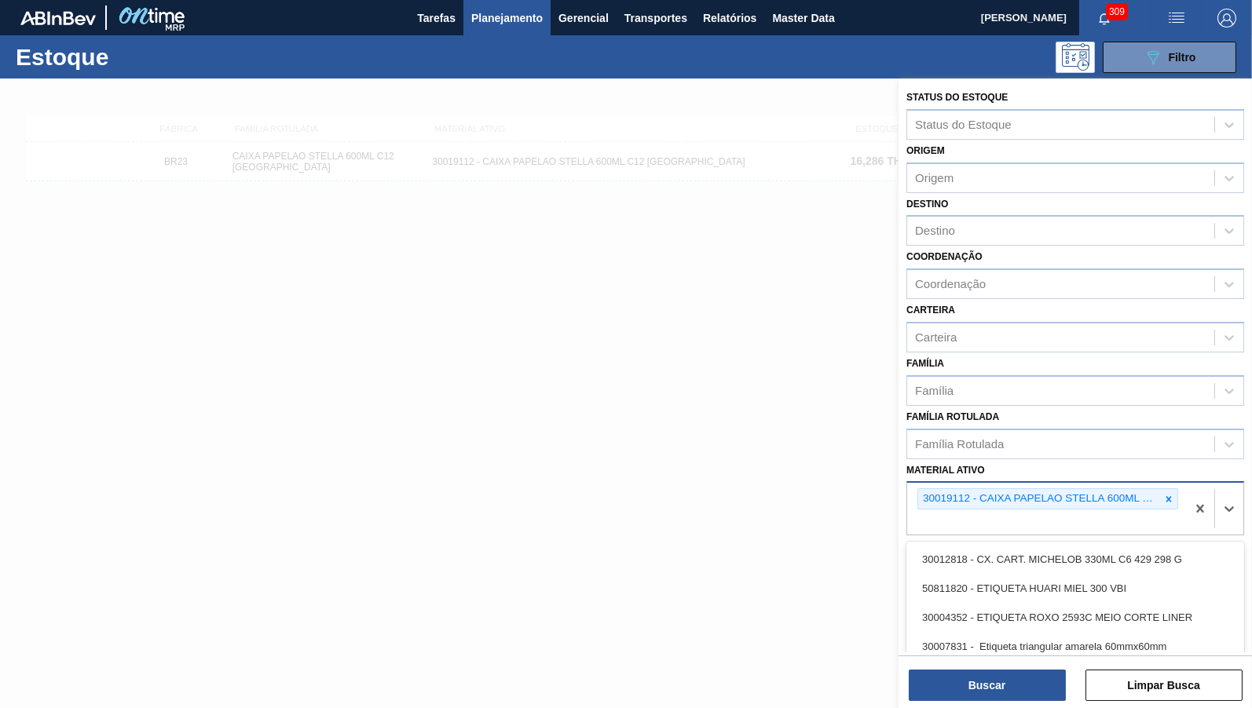
click at [1147, 489] on div "30019112 - CAIXA PAPELAO STELLA 600ML C12 [GEOGRAPHIC_DATA]" at bounding box center [1039, 499] width 242 height 20
click at [1171, 492] on div at bounding box center [1168, 499] width 17 height 20
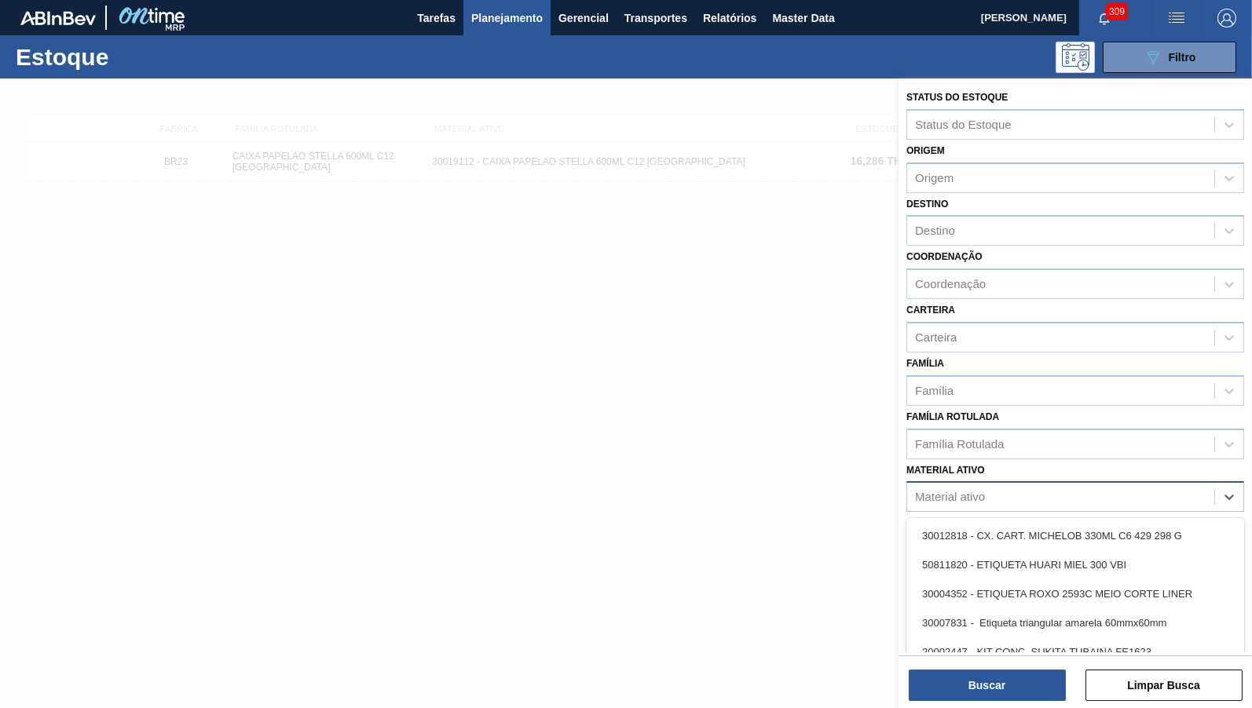
paste ativo "20006539"
type ativo "20006539"
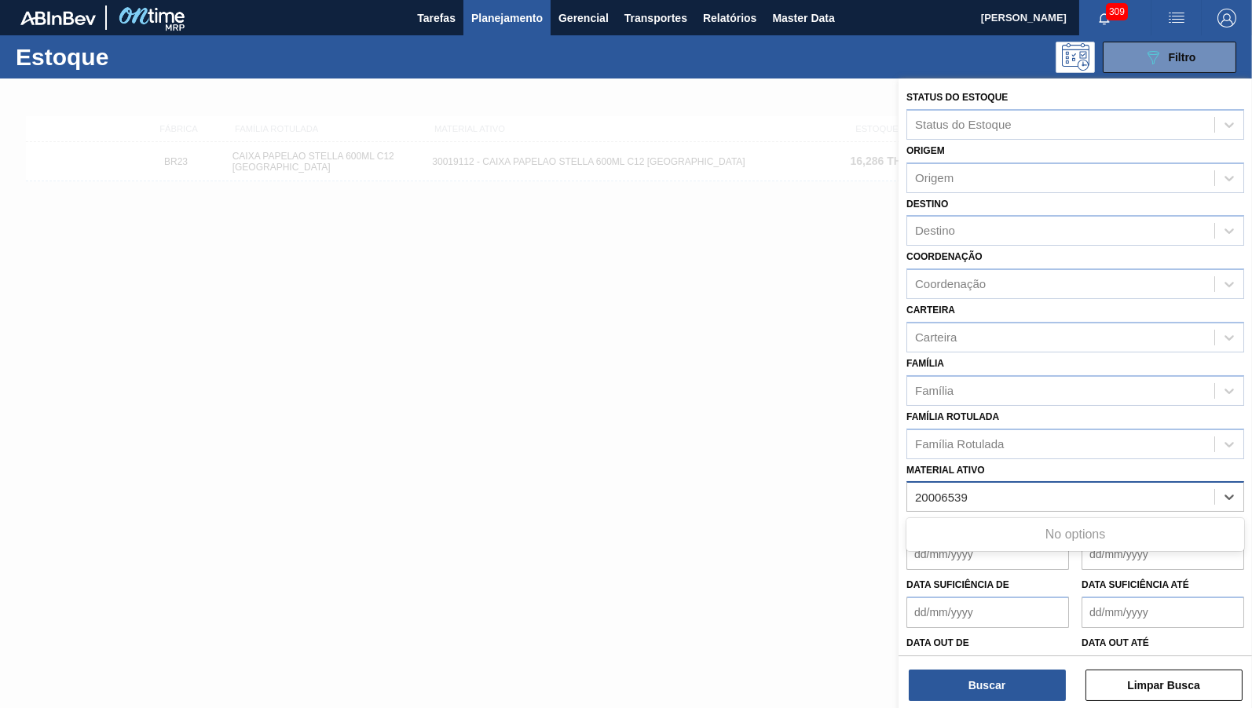
click at [919, 491] on ativo "20006539" at bounding box center [942, 497] width 54 height 13
click at [1008, 486] on div "20006539" at bounding box center [1060, 497] width 307 height 23
click at [1008, 486] on div "Material ativo" at bounding box center [1060, 497] width 307 height 23
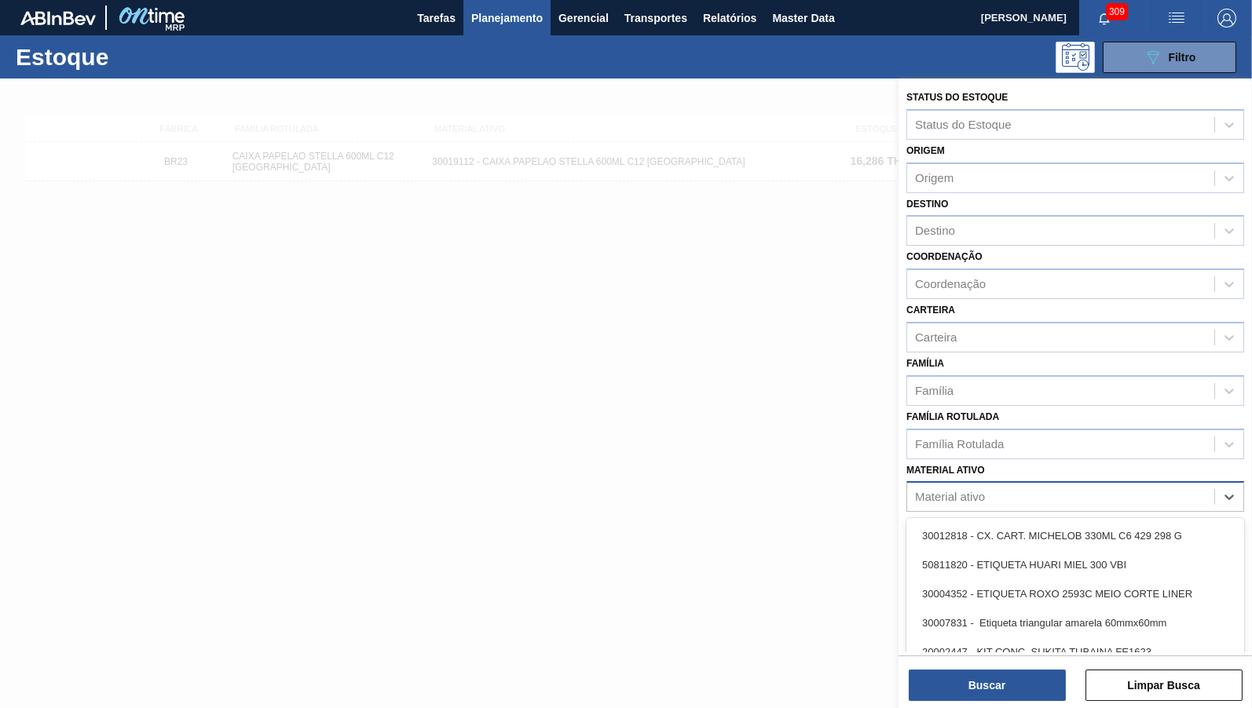
paste ativo "20006539"
type ativo "20006539"
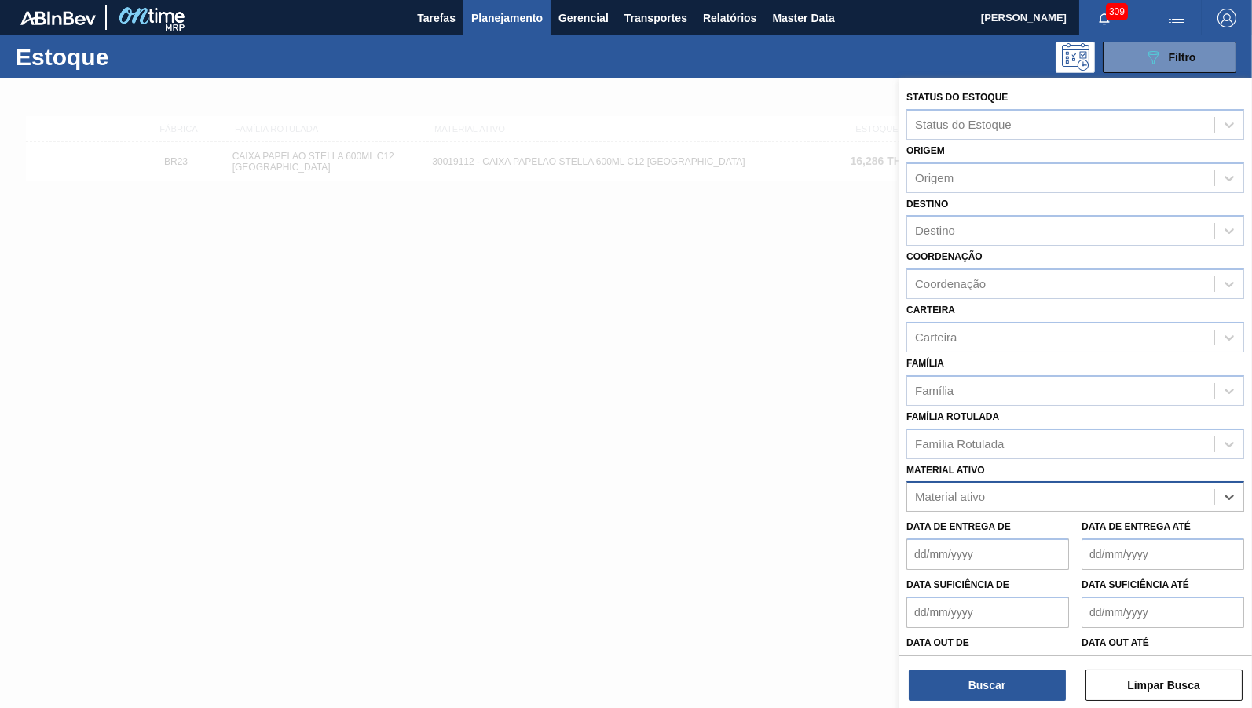
click at [912, 486] on div "Material ativo" at bounding box center [1060, 497] width 307 height 23
click at [916, 491] on div "Material ativo" at bounding box center [950, 497] width 70 height 13
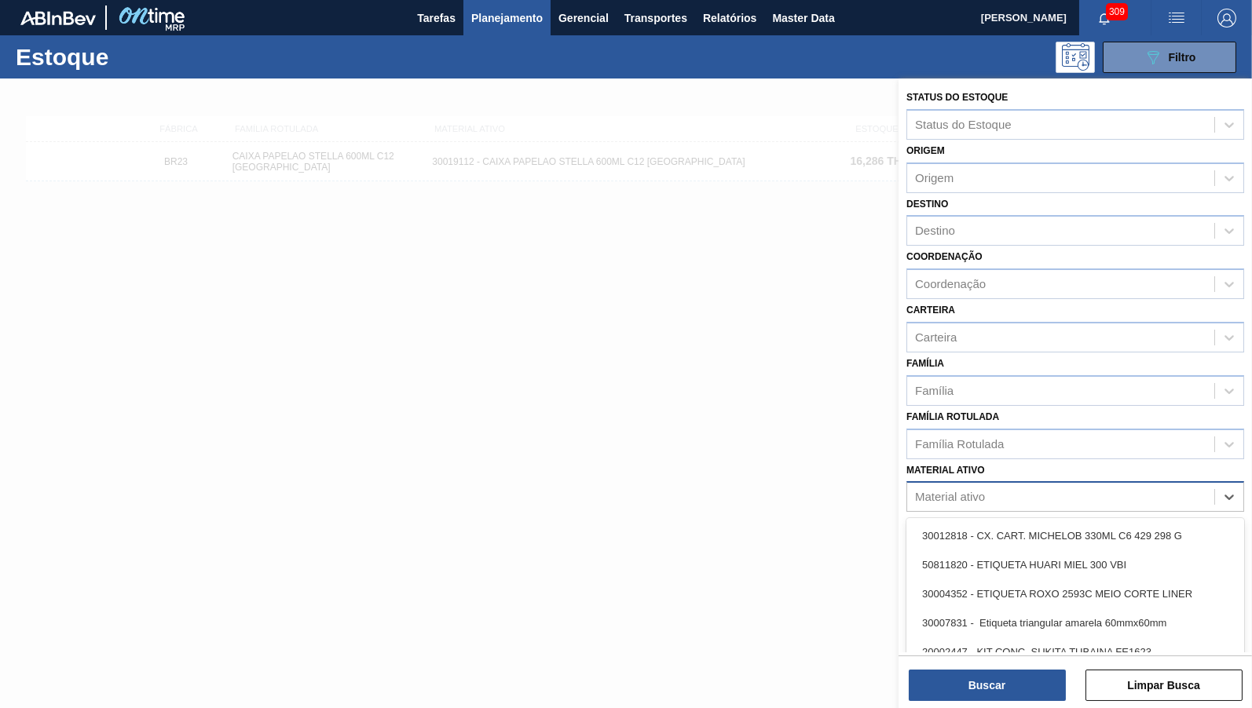
paste ativo "20006539"
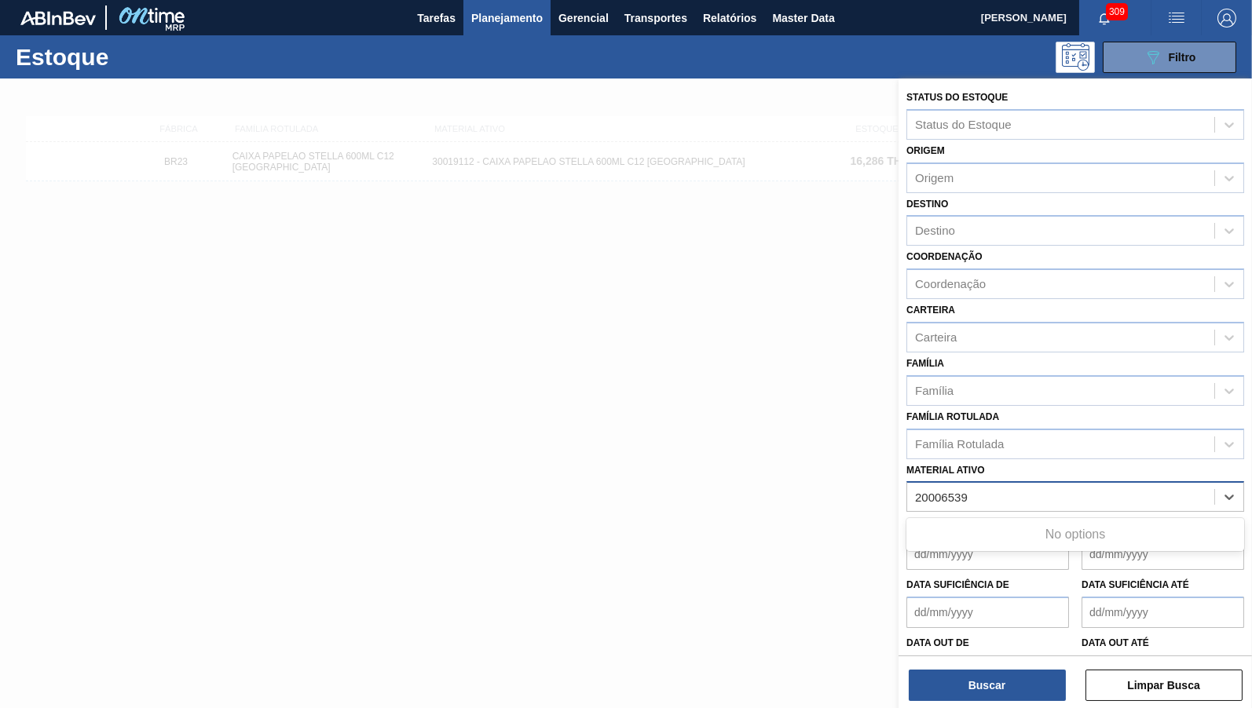
click at [917, 491] on ativo "20006539" at bounding box center [942, 497] width 54 height 13
type ativo "20006539"
click at [1237, 24] on span "button" at bounding box center [1227, 18] width 38 height 19
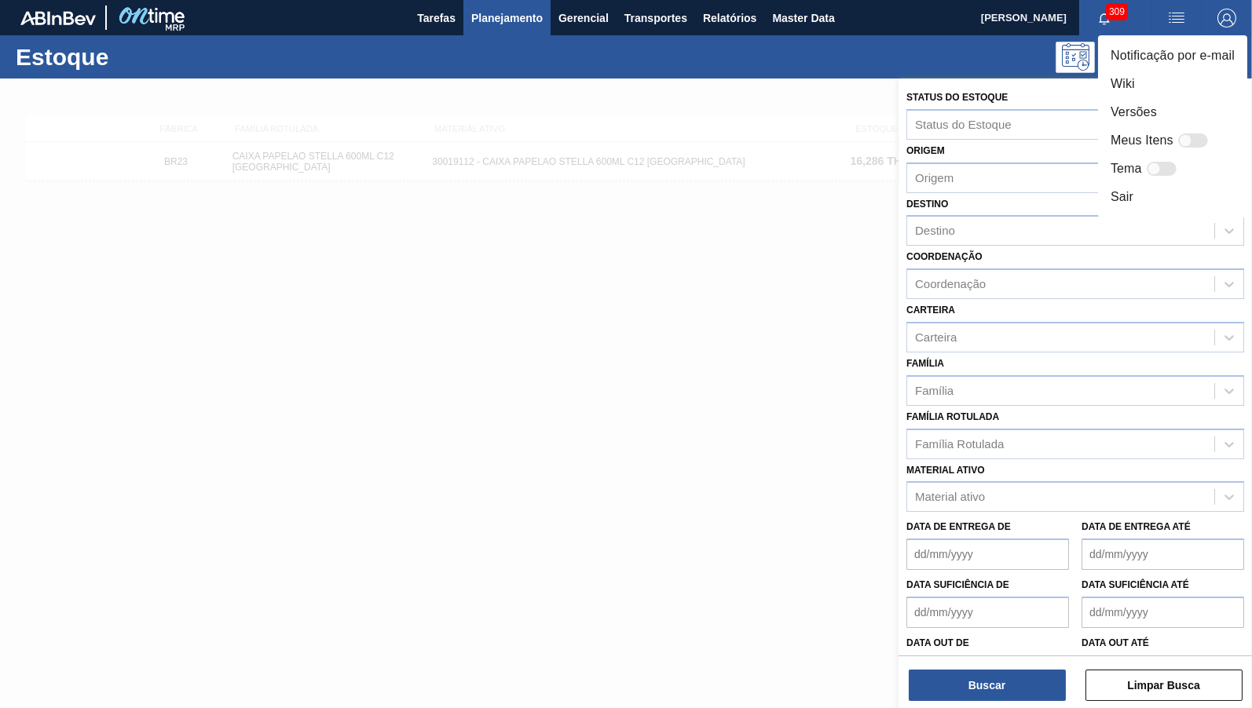
click at [487, 36] on div at bounding box center [626, 354] width 1252 height 708
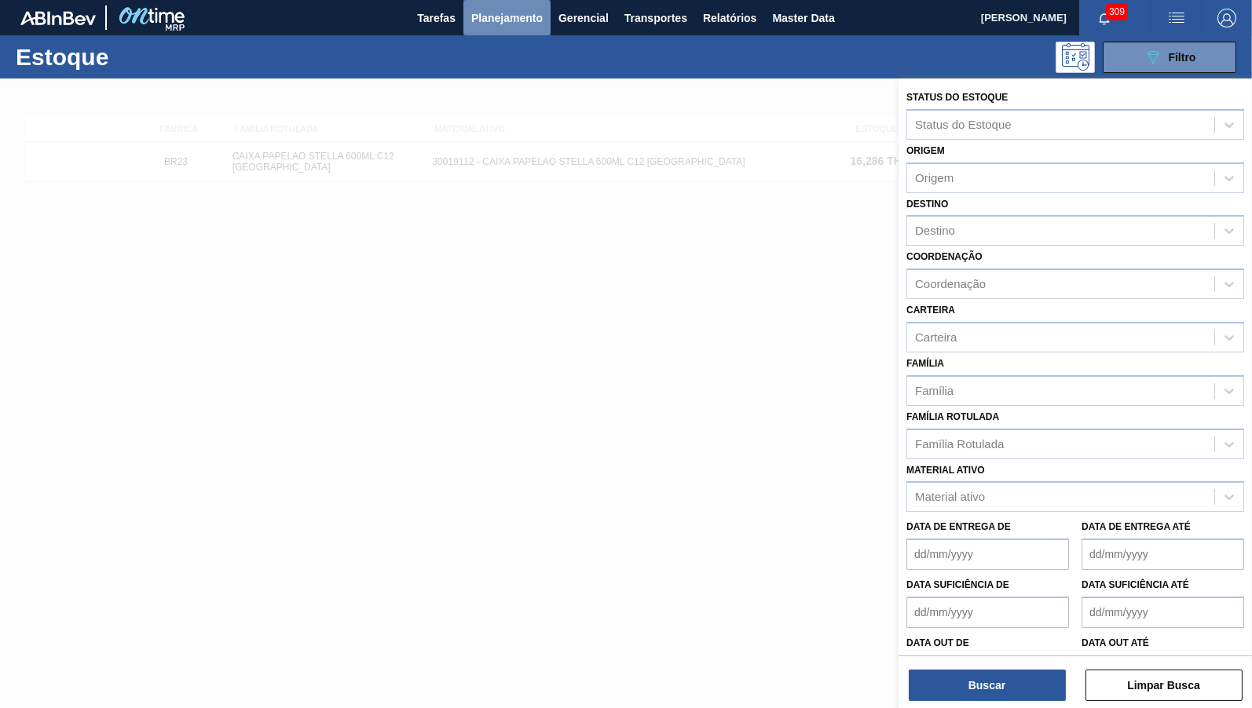
click at [494, 27] on span "Planejamento" at bounding box center [506, 18] width 71 height 19
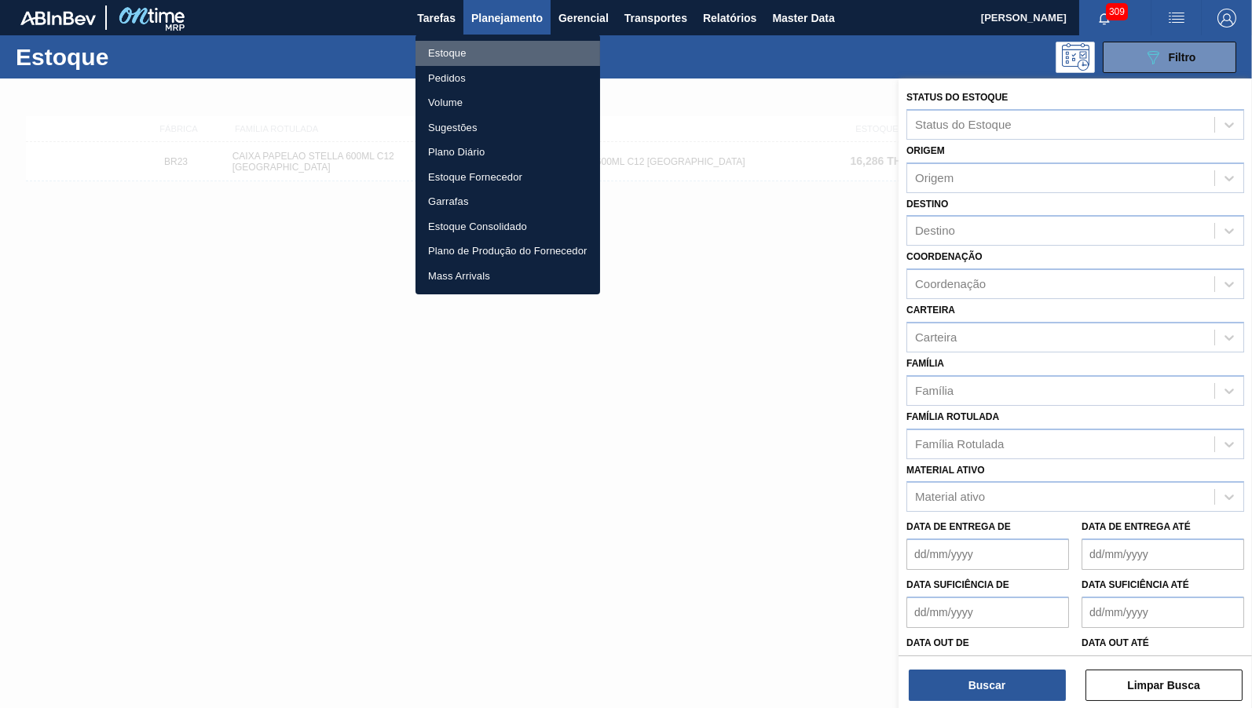
click at [467, 52] on li "Estoque" at bounding box center [507, 53] width 185 height 25
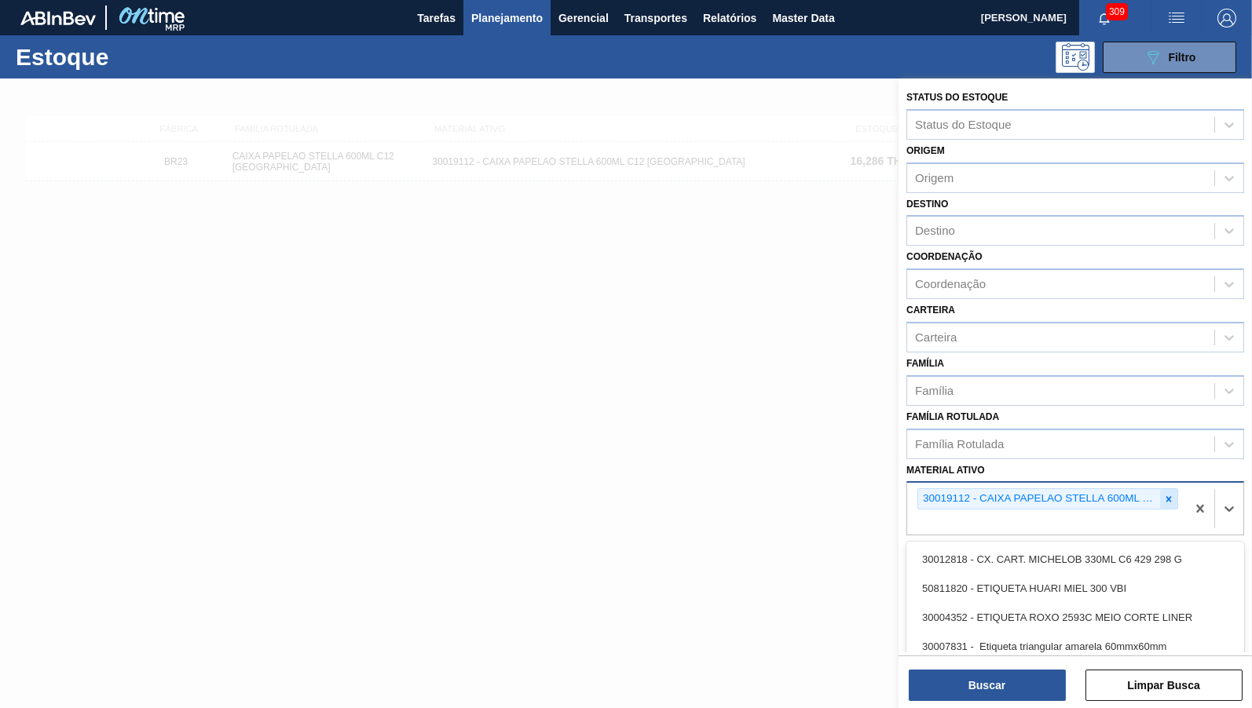
drag, startPoint x: 1154, startPoint y: 471, endPoint x: 1169, endPoint y: 478, distance: 16.5
click at [1162, 483] on div "30019112 - CAIXA PAPELAO STELLA 600ML C12 [GEOGRAPHIC_DATA]" at bounding box center [1046, 509] width 279 height 52
click at [1172, 494] on icon at bounding box center [1168, 499] width 11 height 11
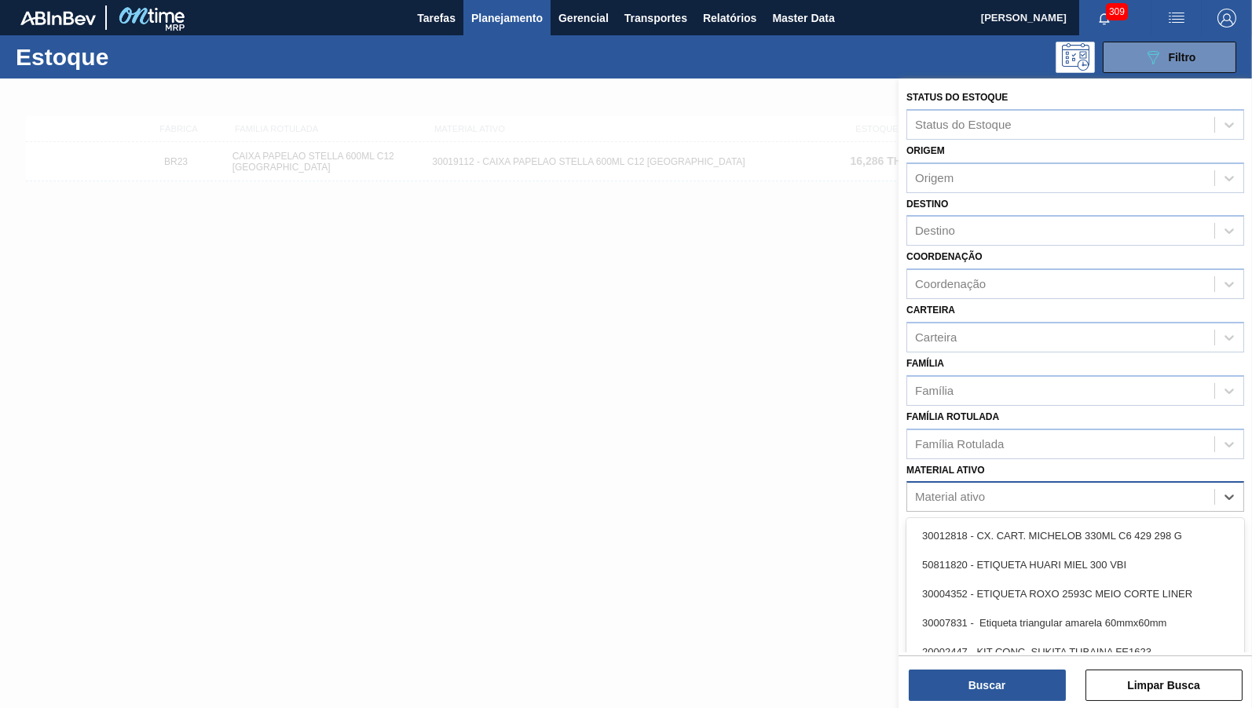
paste ativo "20006539"
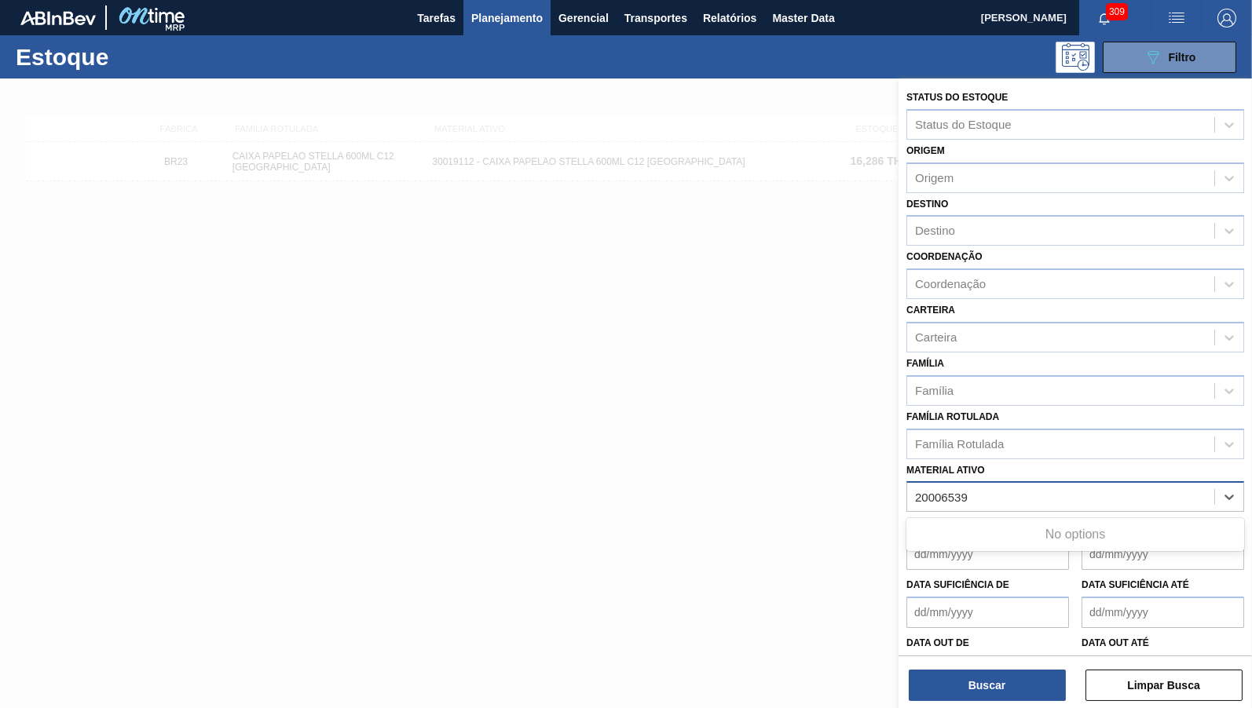
click at [917, 491] on ativo "20006539" at bounding box center [942, 497] width 54 height 13
type ativo "20006539"
click at [972, 491] on div "Material ativo" at bounding box center [950, 497] width 70 height 13
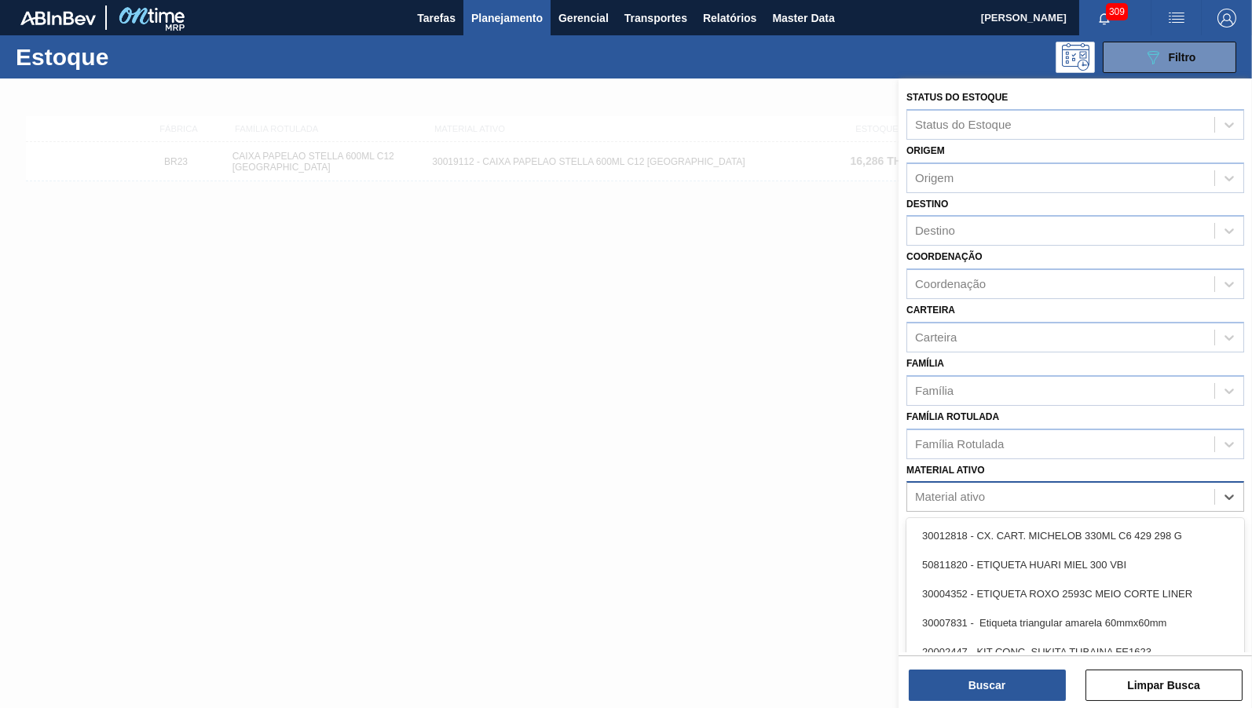
paste ativo "20006540"
type ativo "20006540"
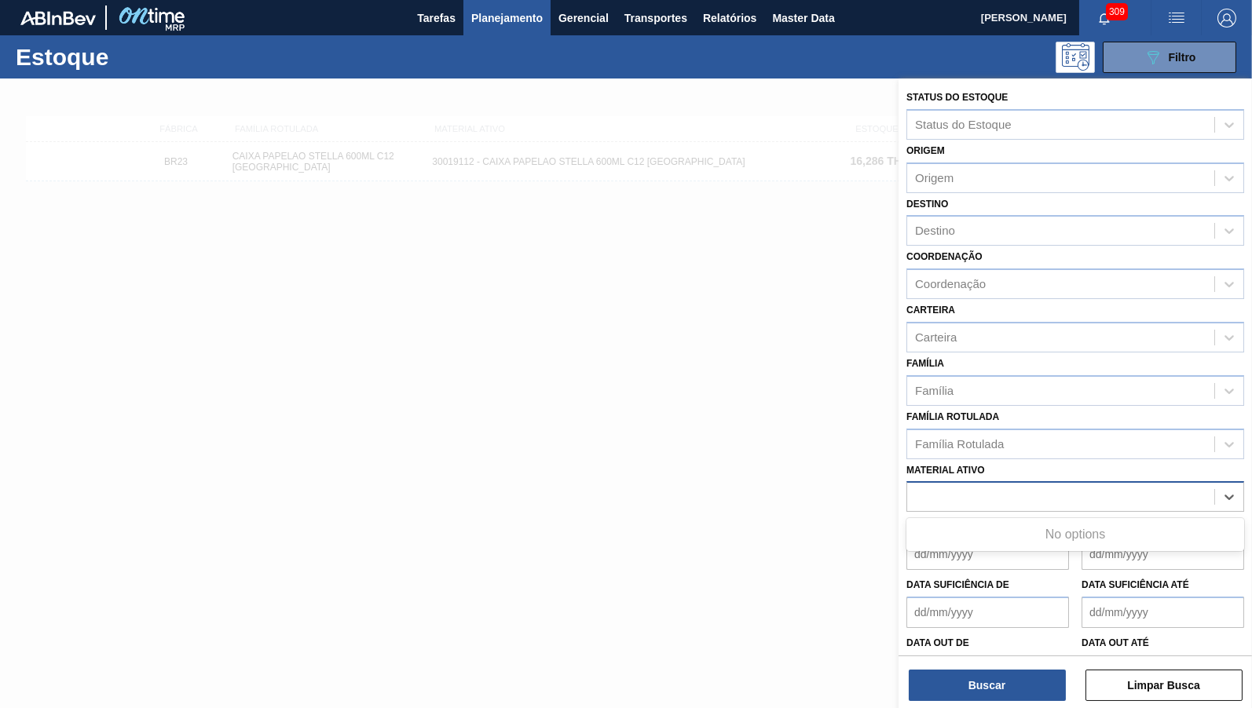
click at [913, 488] on div "20006540" at bounding box center [1060, 497] width 307 height 23
paste ativo "20006540"
click at [920, 491] on ativo "20006540" at bounding box center [942, 497] width 54 height 13
type ativo "20006540"
click at [975, 469] on div "Material ativo option 30019112 - CAIXA PAPELAO STELLA 600ML C12 [GEOGRAPHIC_DAT…" at bounding box center [1075, 485] width 338 height 53
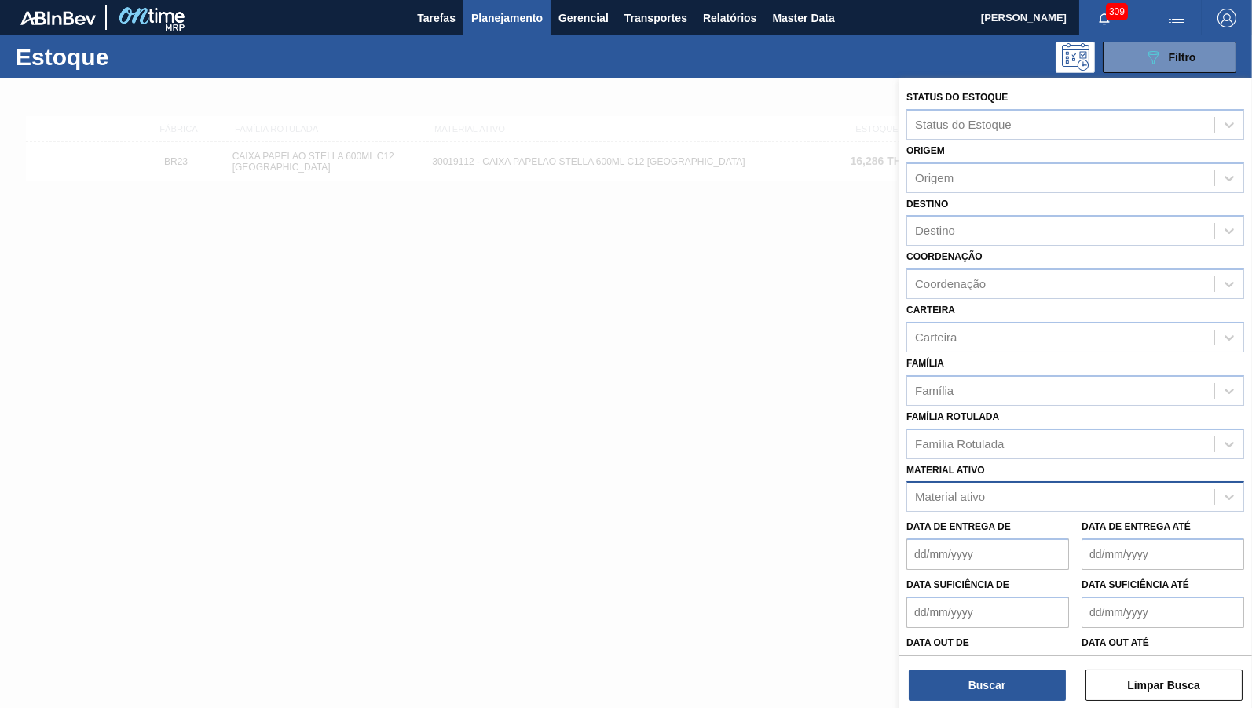
click at [986, 486] on div "Material ativo" at bounding box center [1060, 497] width 307 height 23
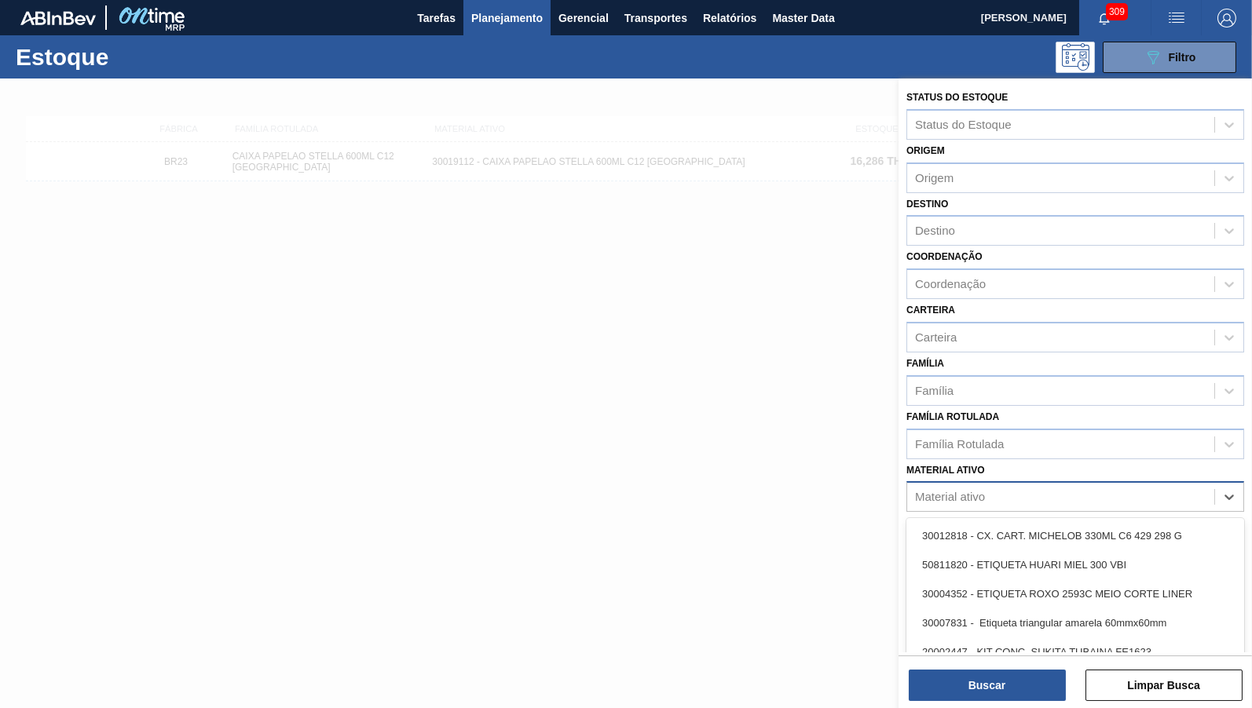
paste ativo "20006540"
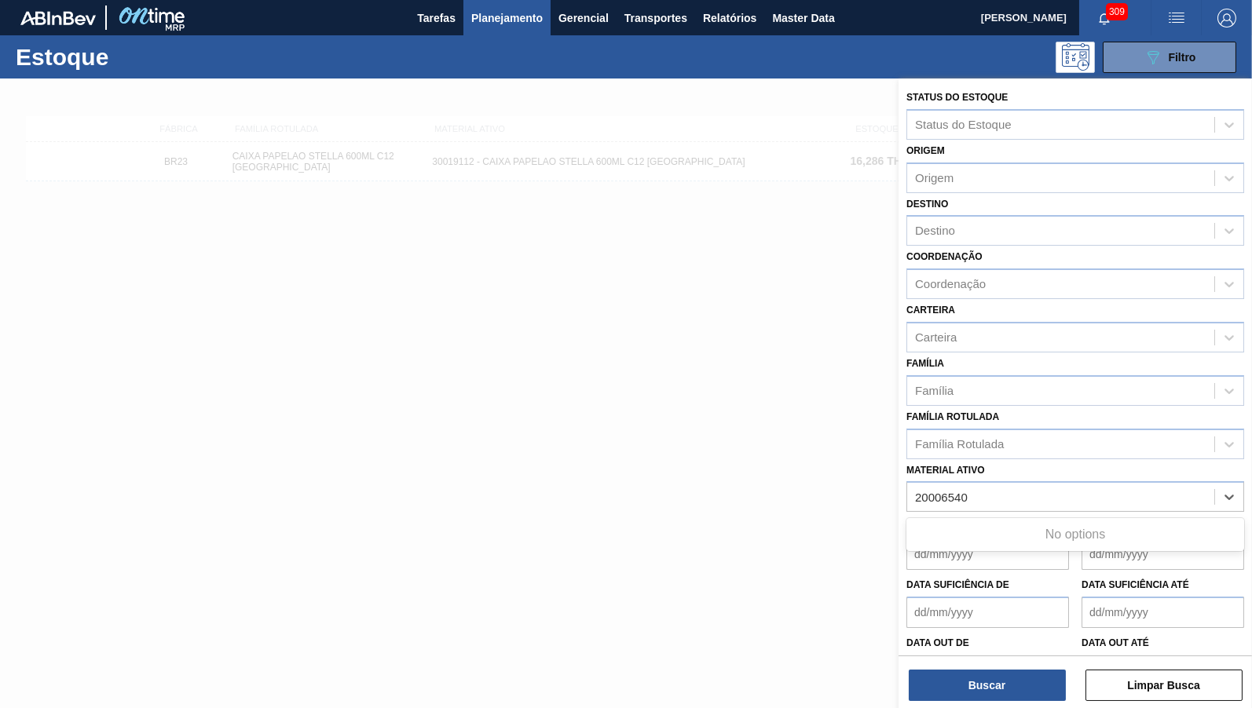
type ativo "20006540"
click at [790, 496] on div at bounding box center [626, 433] width 1252 height 708
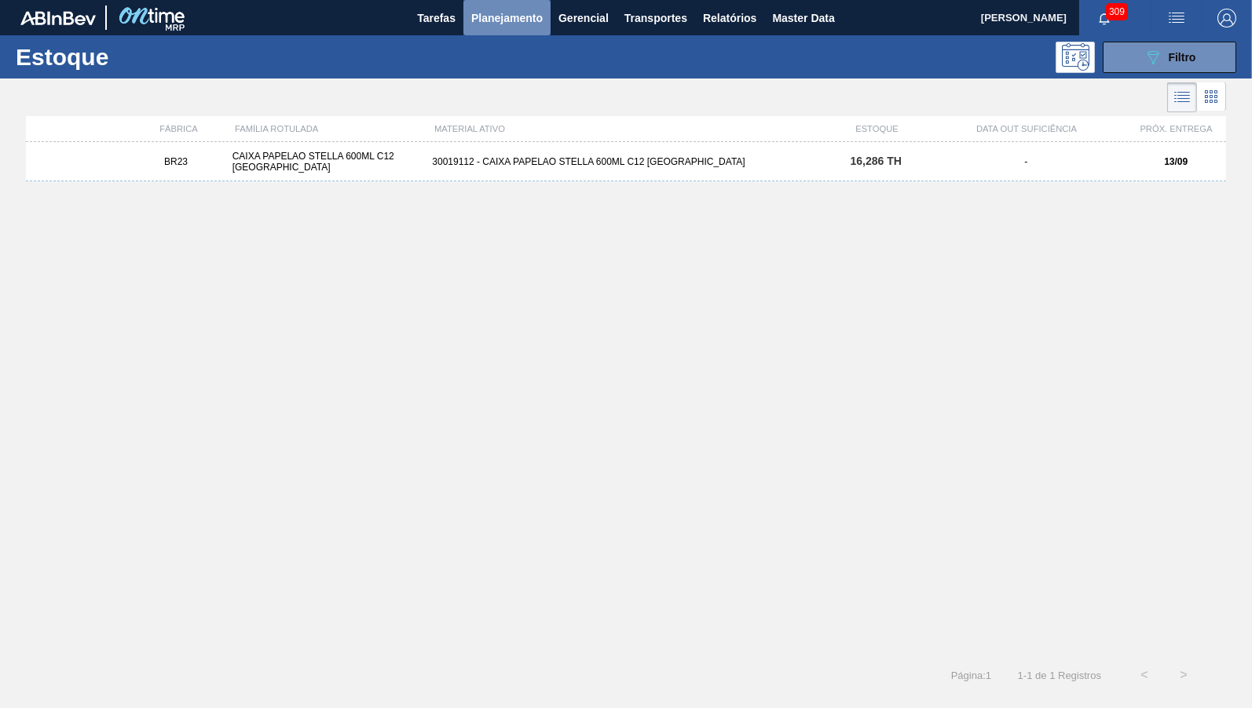
click at [512, 35] on button "Planejamento" at bounding box center [506, 17] width 87 height 35
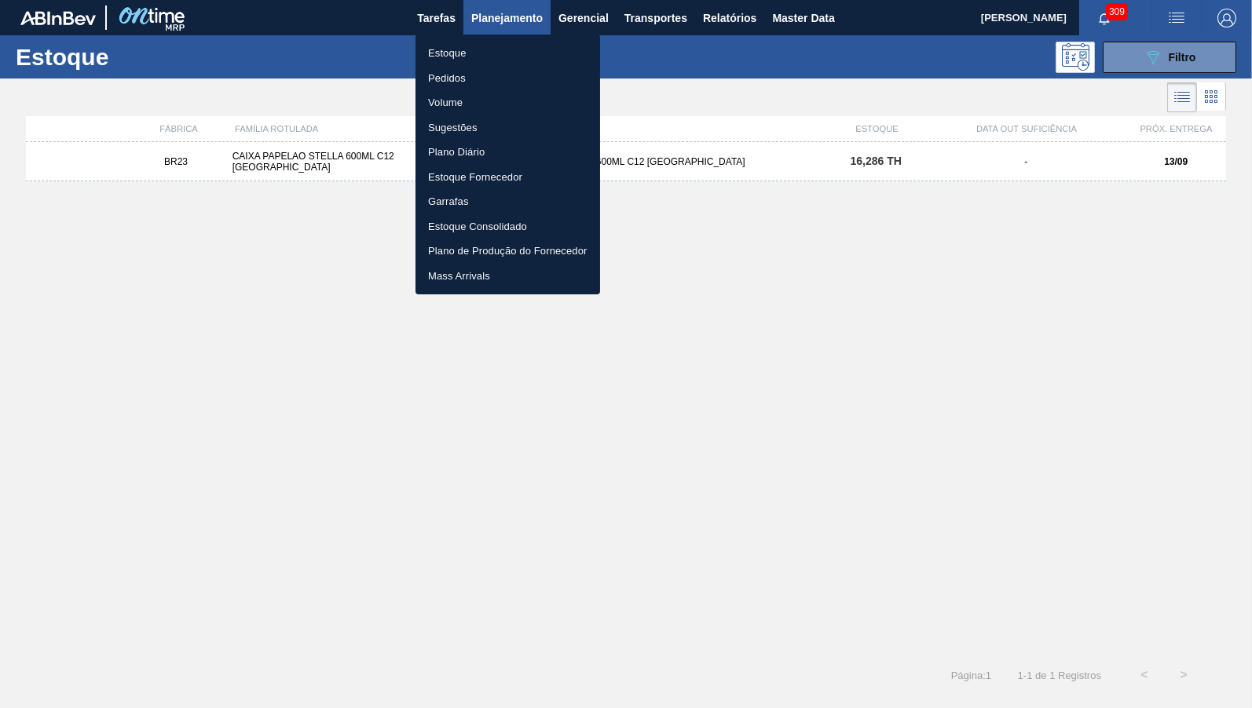
click at [1183, 63] on div at bounding box center [626, 354] width 1252 height 708
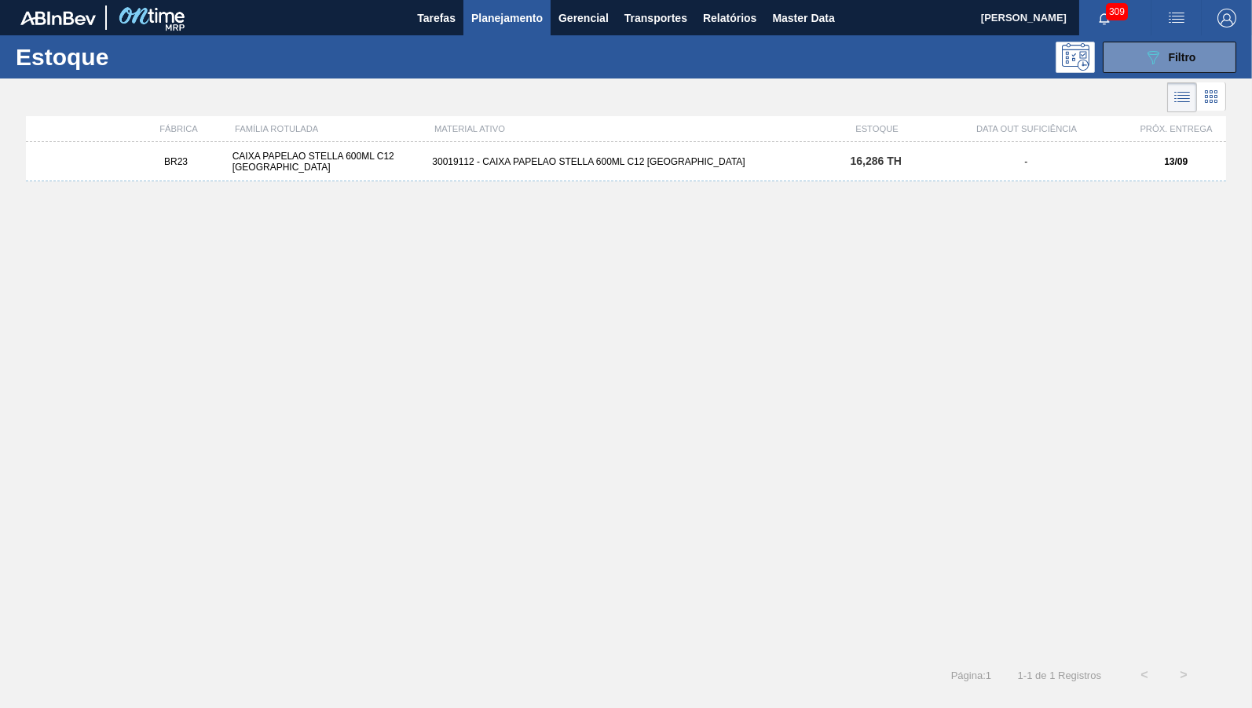
click at [1183, 63] on div "Estoque Pedidos Volume Sugestões Plano Diário Estoque Fornecedor Garrafas Estoq…" at bounding box center [626, 354] width 1252 height 708
click at [1183, 63] on span "Filtro" at bounding box center [1182, 57] width 27 height 13
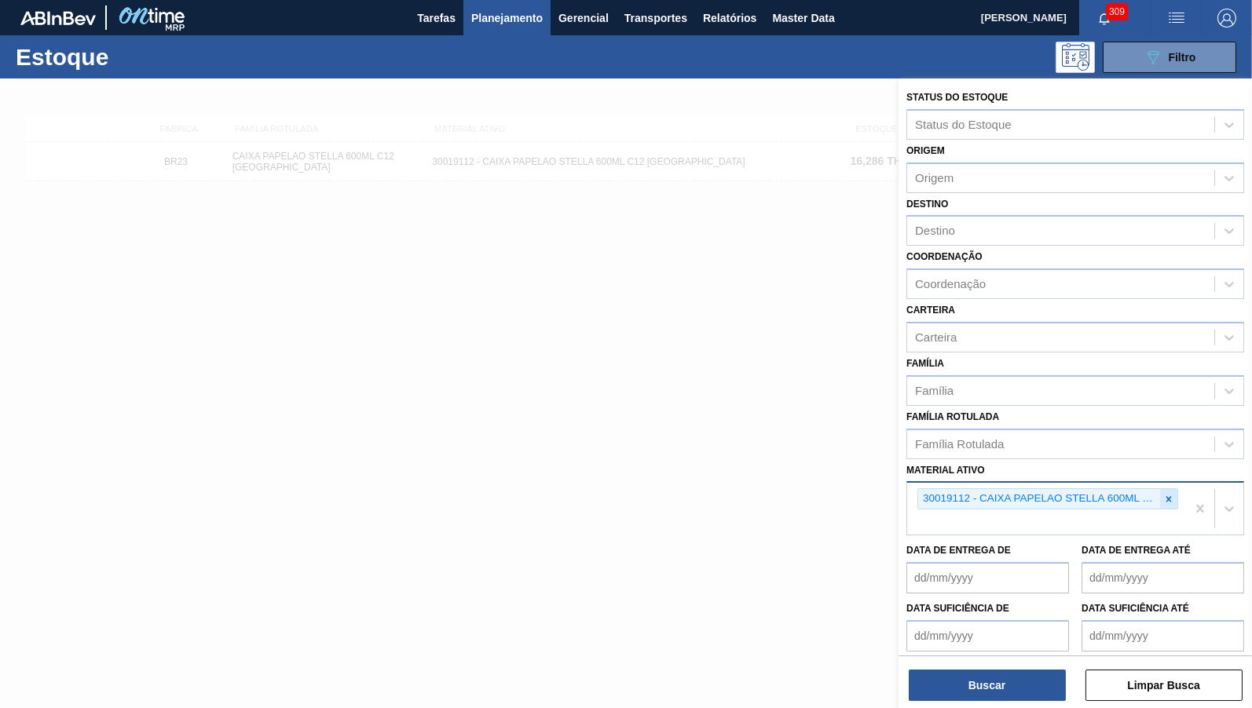
click at [1177, 489] on div at bounding box center [1168, 499] width 17 height 20
paste ativo "30029055"
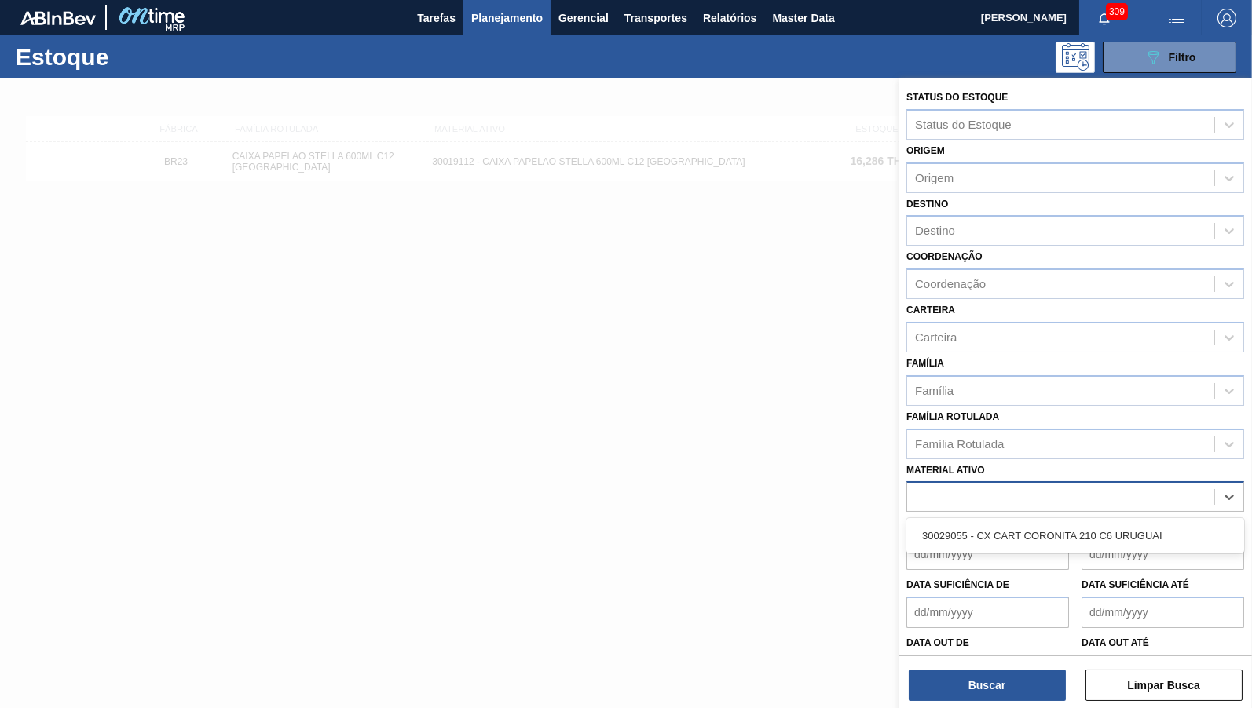
type ativo "30029055"
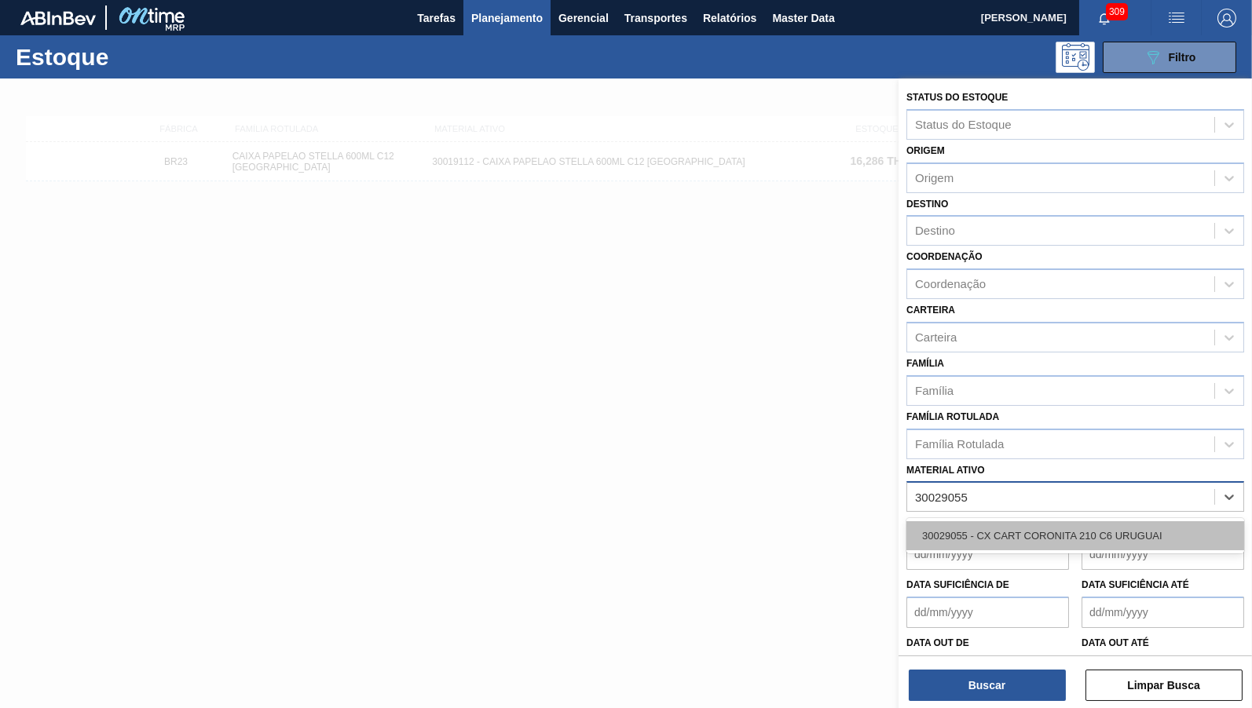
click at [1103, 521] on div "30029055 - CX CART CORONITA 210 C6 URUGUAI" at bounding box center [1075, 535] width 338 height 29
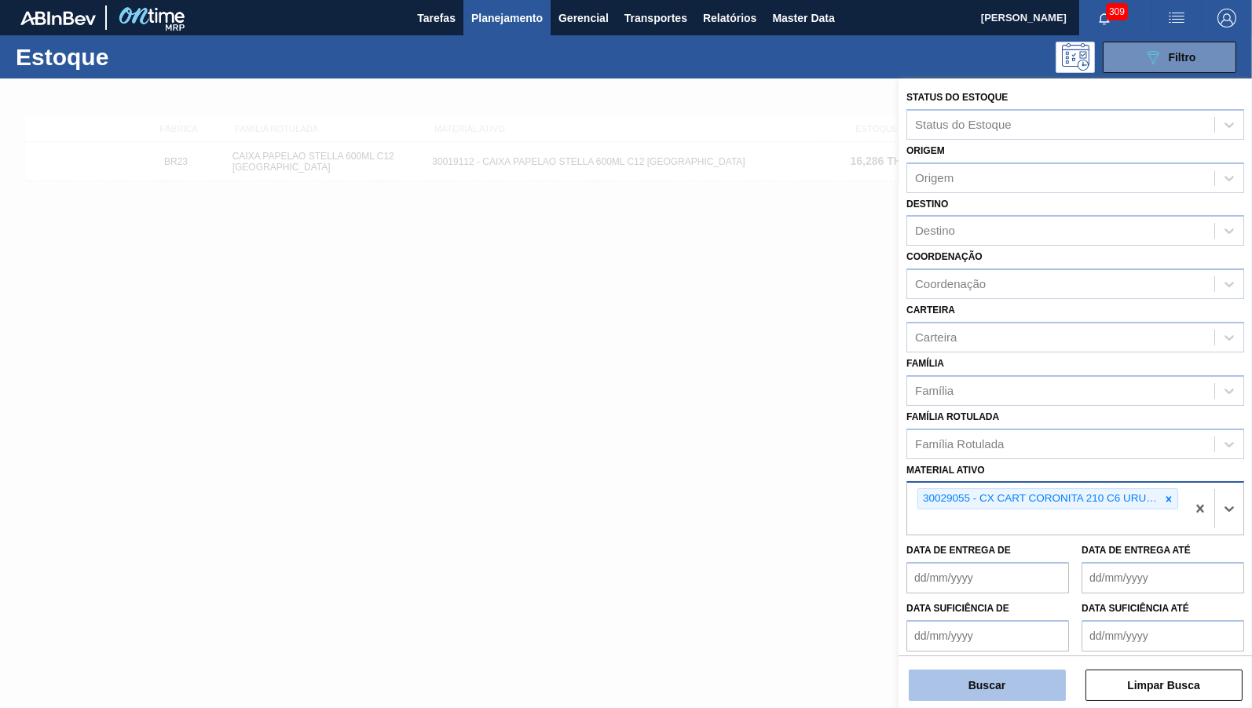
click at [985, 687] on button "Buscar" at bounding box center [987, 685] width 157 height 31
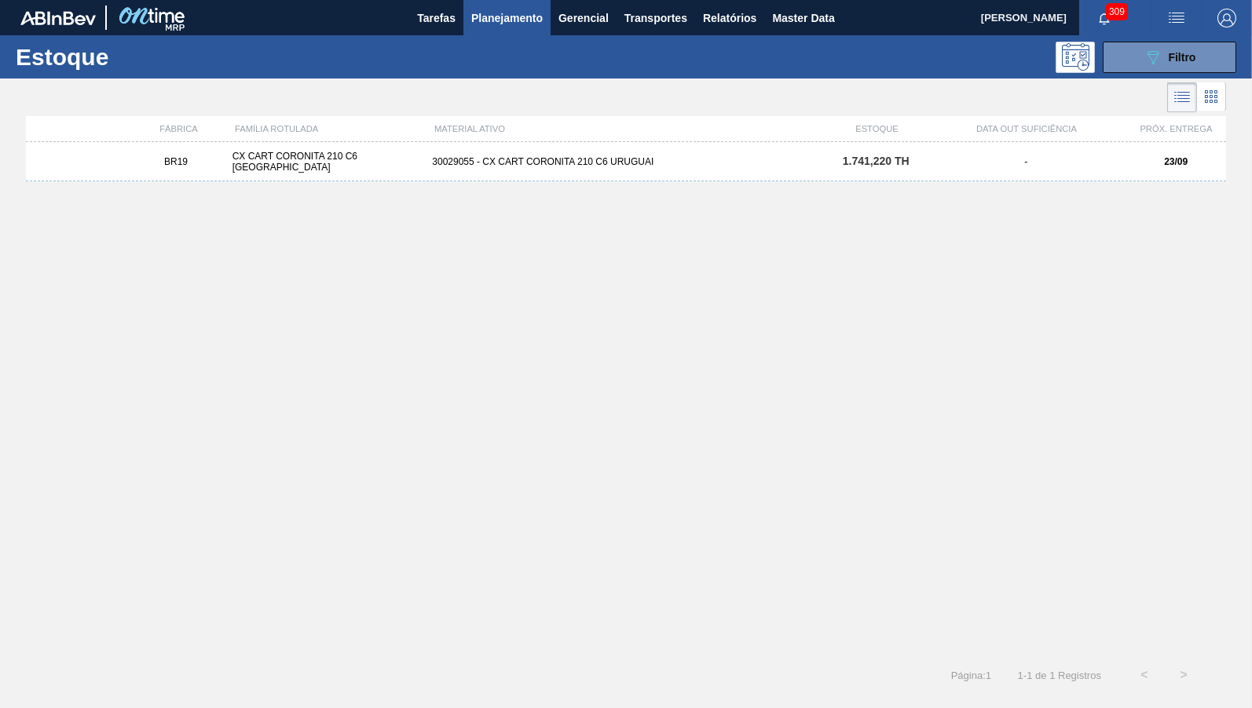
click at [349, 148] on div "BR19 CX CART CORONITA 210 C6 URUGUAI 30029055 - CX CART CORONITA 210 C6 URUGUAI…" at bounding box center [626, 161] width 1200 height 39
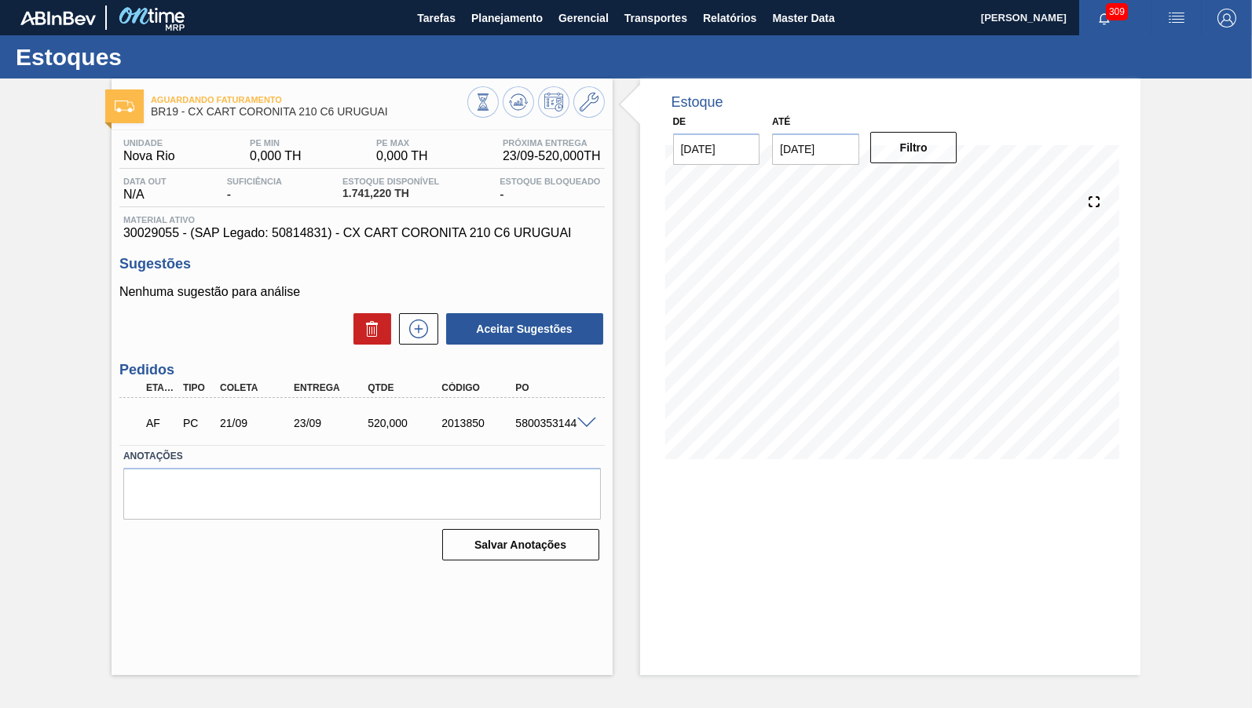
click at [341, 428] on div "23/09" at bounding box center [331, 423] width 82 height 13
click at [309, 426] on div "23/09" at bounding box center [331, 423] width 82 height 13
click at [508, 16] on span "Planejamento" at bounding box center [506, 18] width 71 height 19
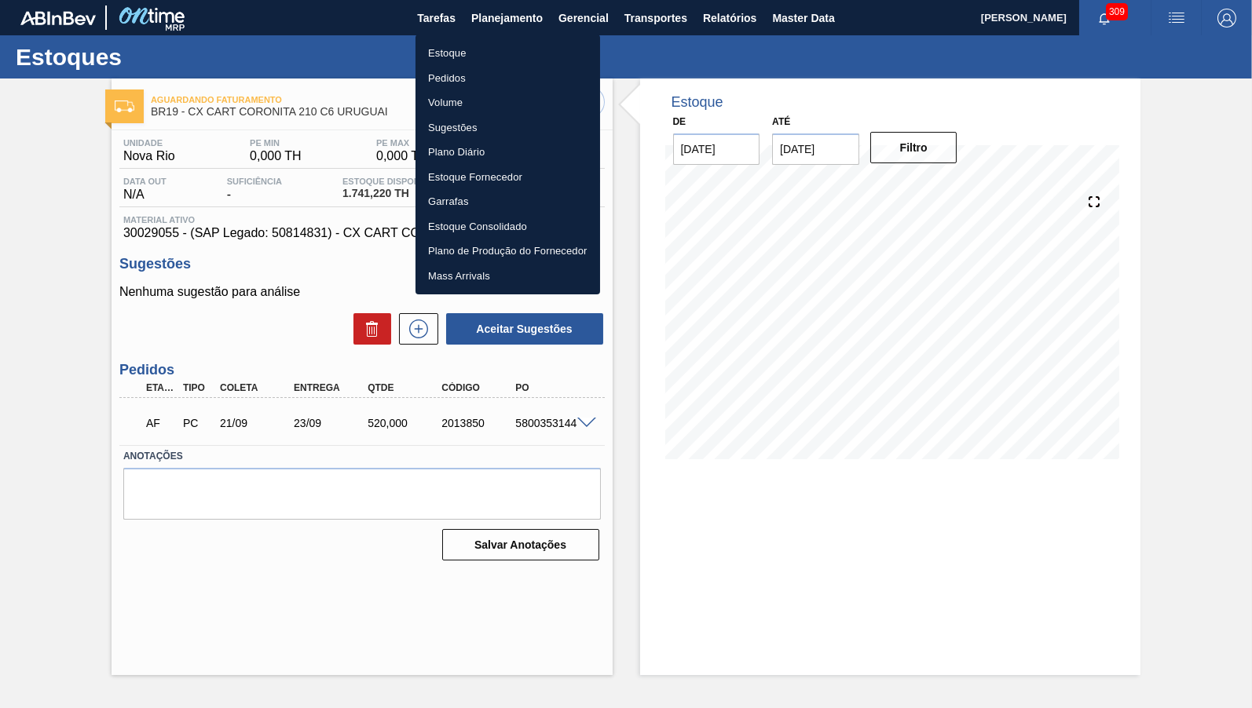
click at [467, 42] on li "Estoque" at bounding box center [507, 53] width 185 height 25
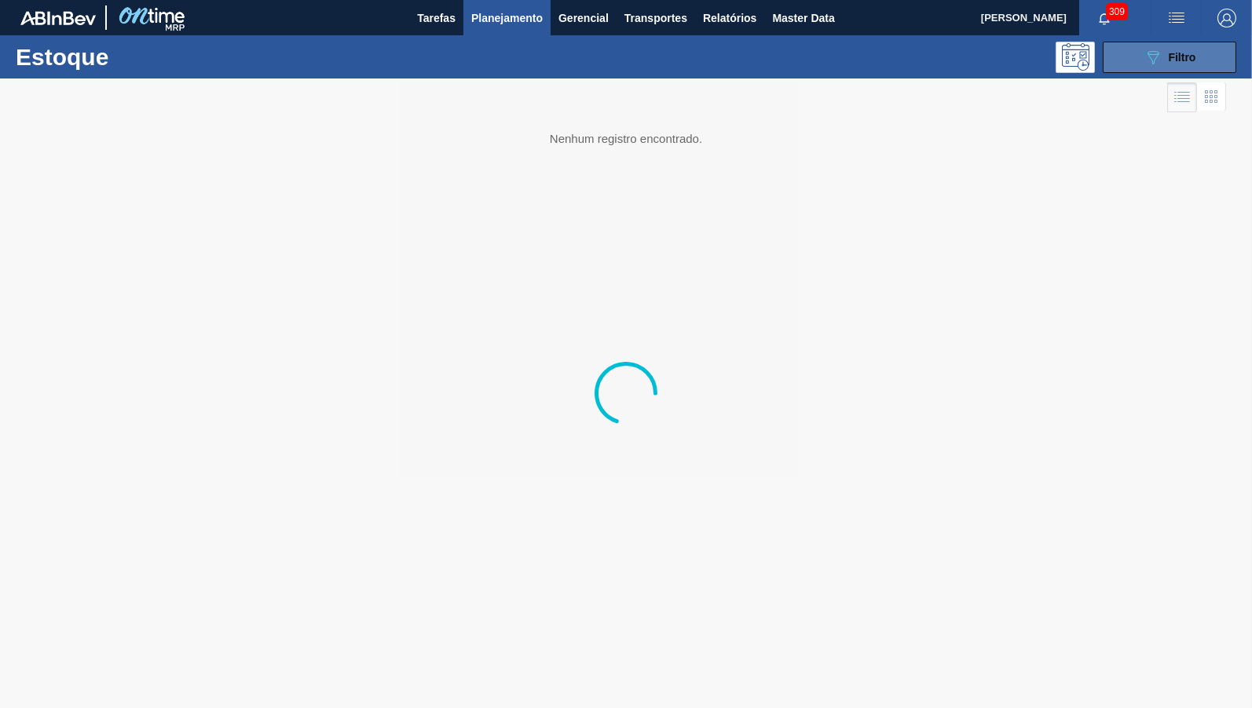
click at [1127, 57] on button "089F7B8B-B2A5-4AFE-B5C0-19BA573D28AC Filtro" at bounding box center [1170, 57] width 134 height 31
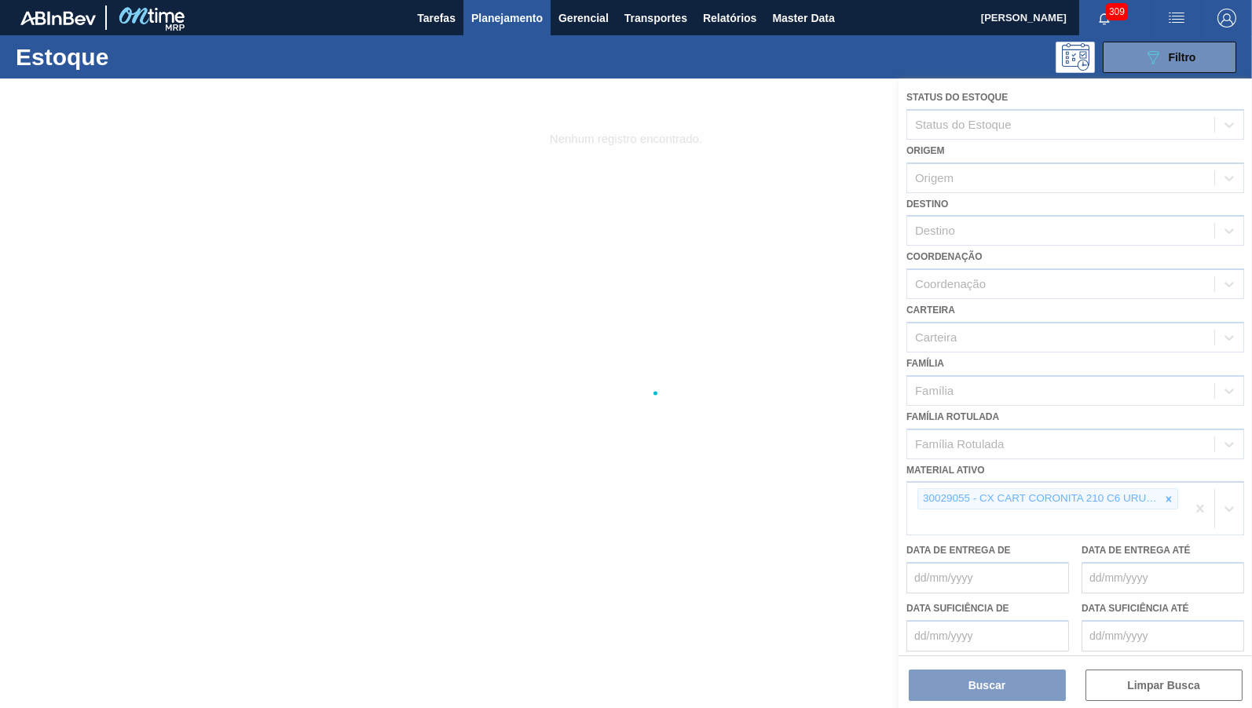
click at [1170, 496] on div at bounding box center [626, 394] width 1252 height 630
click at [1174, 491] on div at bounding box center [626, 394] width 1252 height 630
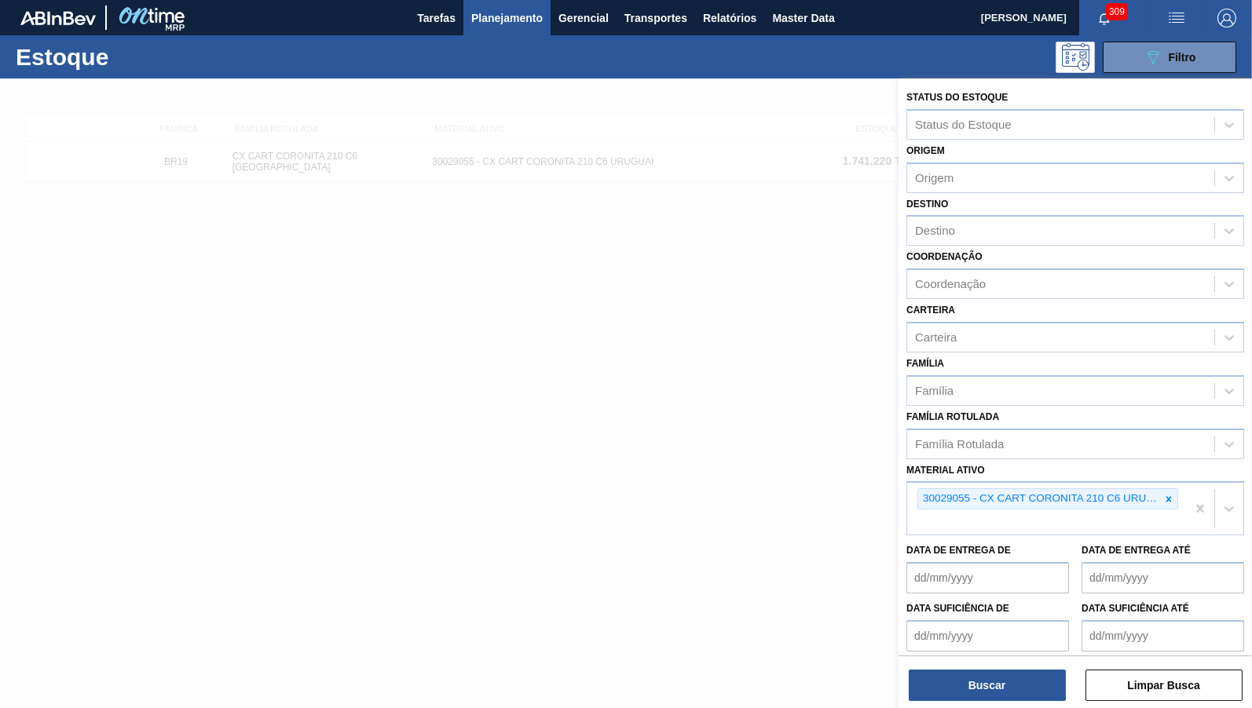
click at [1168, 494] on icon at bounding box center [1168, 499] width 11 height 11
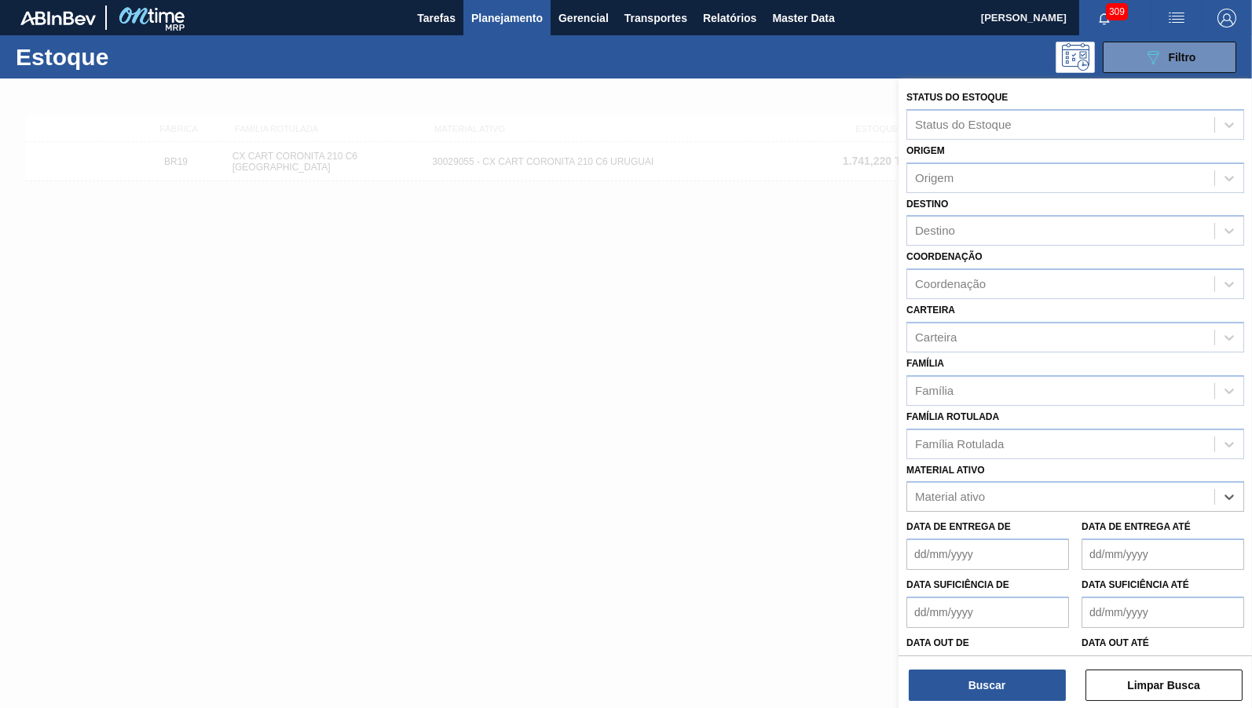
paste ativo "30029056"
type ativo "30029056"
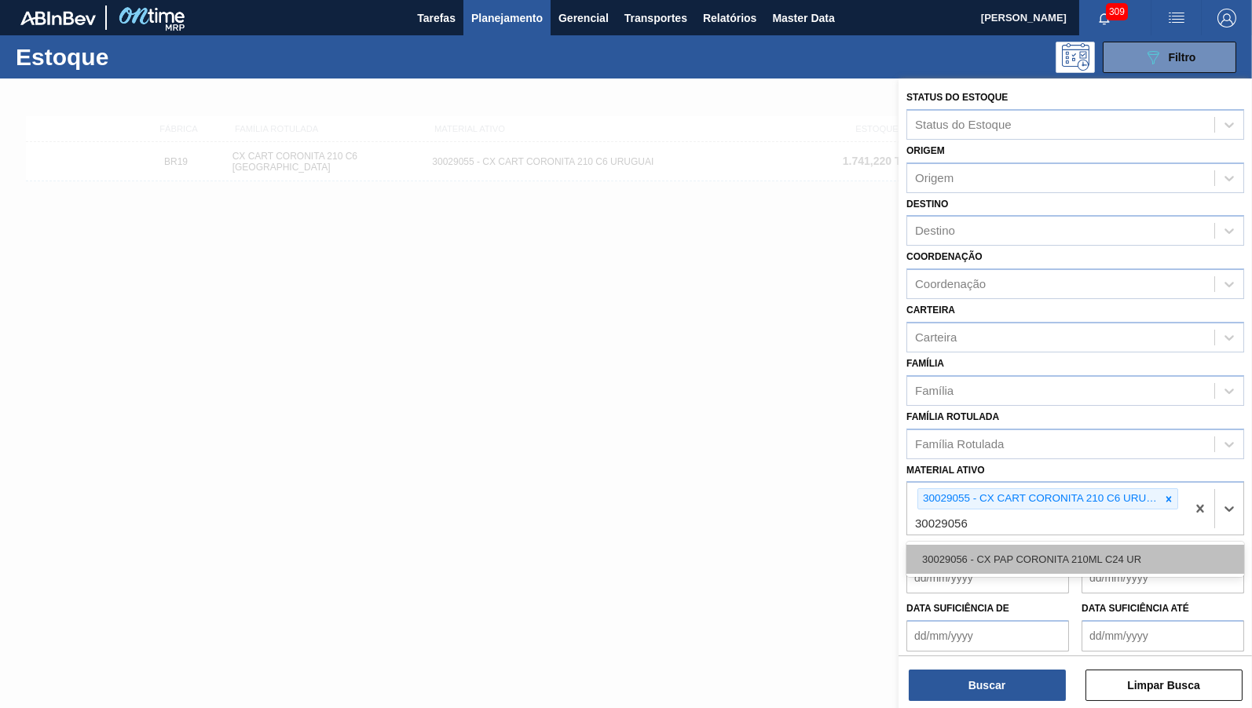
click at [1011, 545] on div "30029056 - CX PAP CORONITA 210ML C24 UR" at bounding box center [1075, 559] width 338 height 29
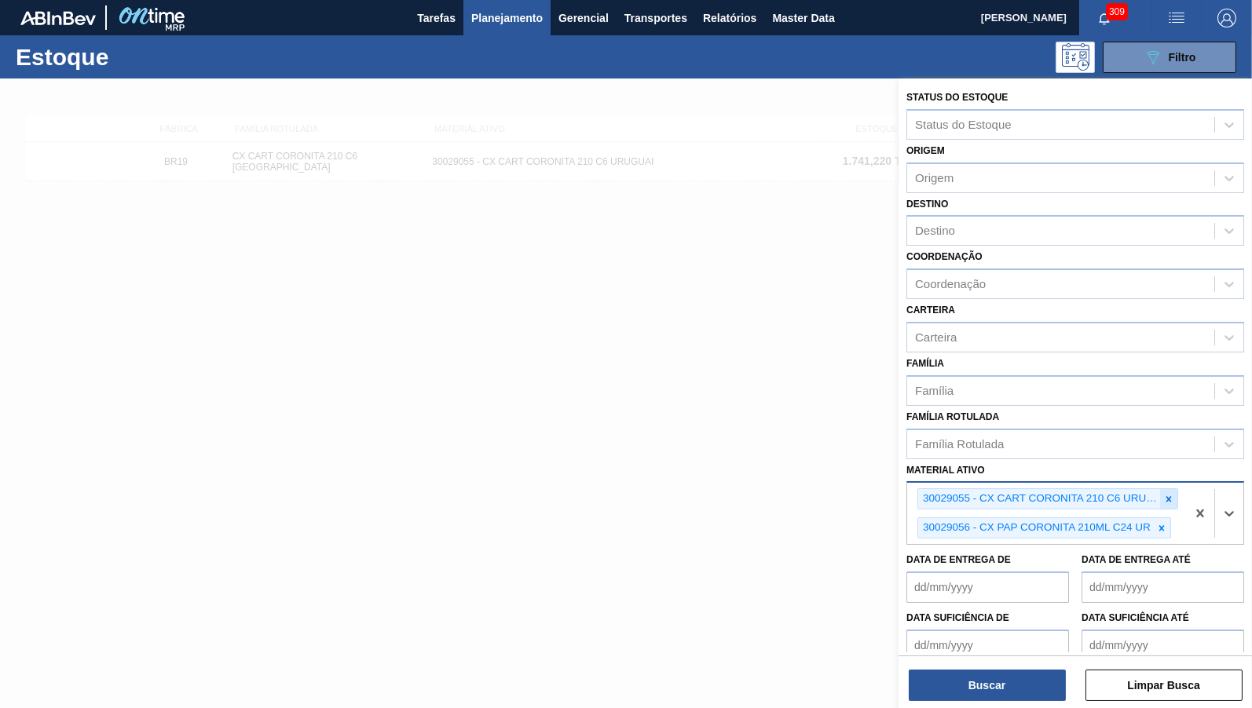
click at [1176, 489] on div at bounding box center [1168, 499] width 17 height 20
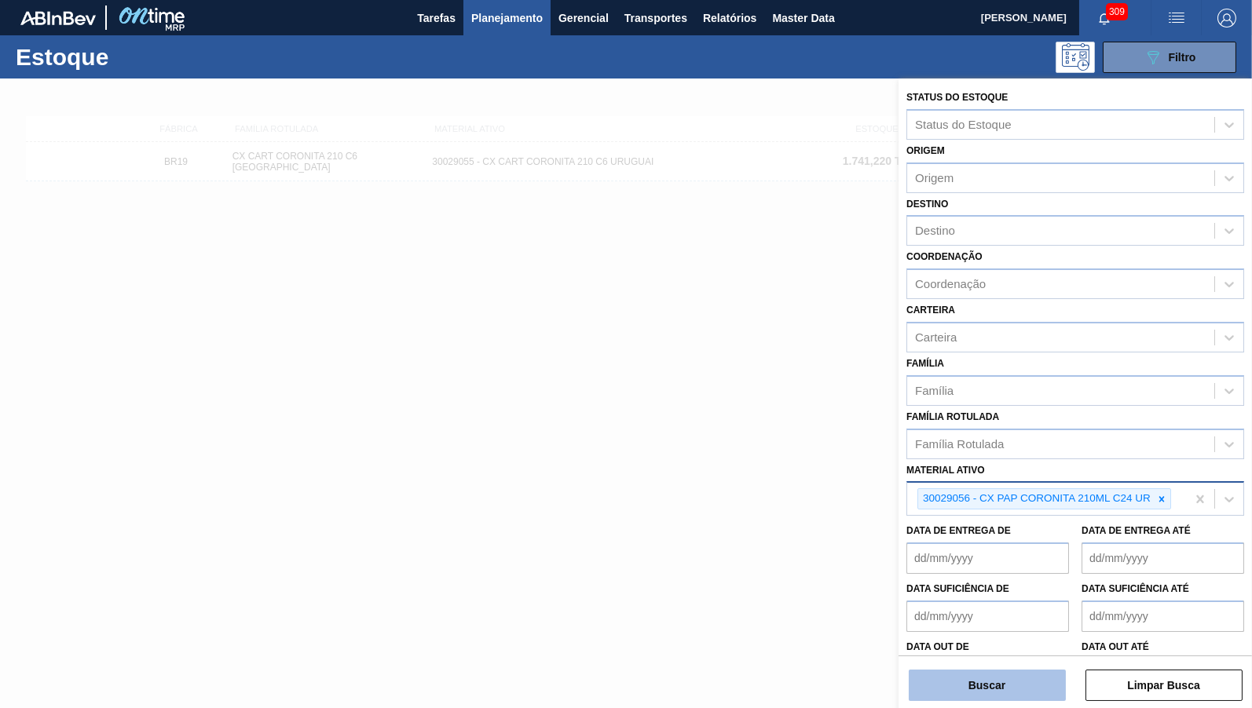
click at [1010, 677] on button "Buscar" at bounding box center [987, 685] width 157 height 31
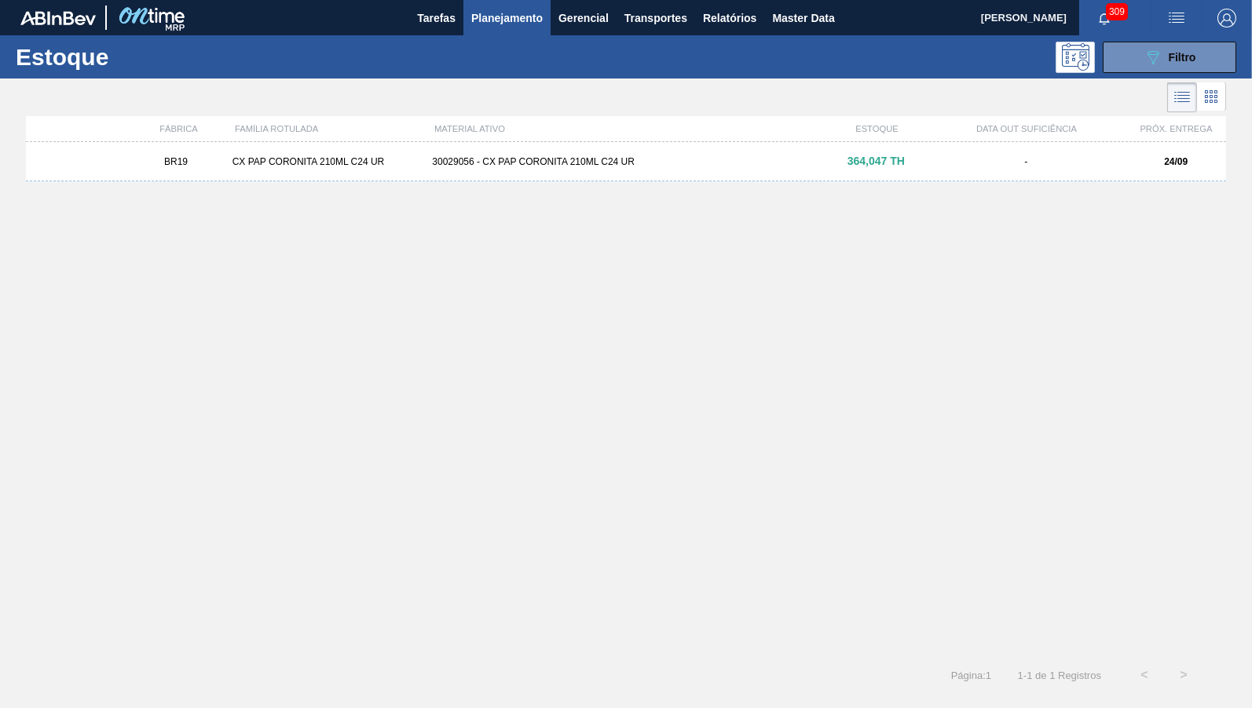
click at [244, 148] on div "BR19 CX PAP CORONITA 210ML C24 UR 30029056 - CX PAP CORONITA 210ML C24 UR 364,0…" at bounding box center [626, 161] width 1200 height 39
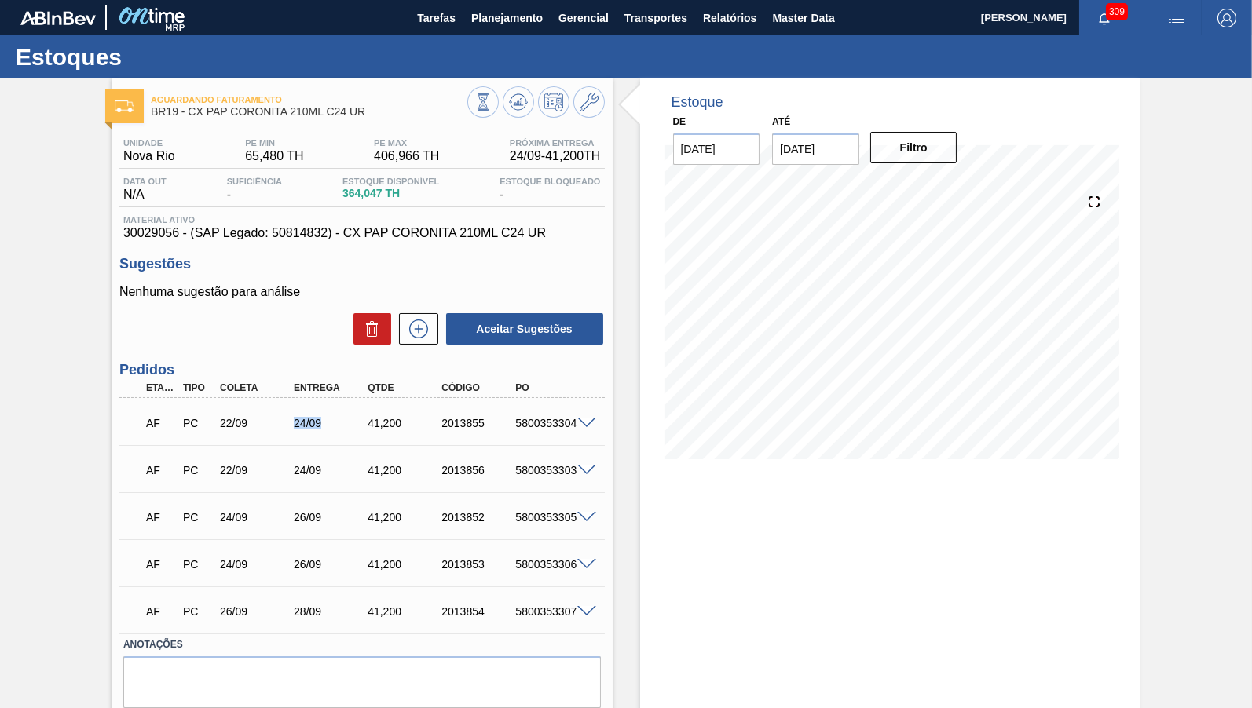
drag, startPoint x: 292, startPoint y: 418, endPoint x: 331, endPoint y: 419, distance: 39.3
click at [331, 419] on div "AF PC 22/09 24/09 41,[PHONE_NUMBER] 5800353304" at bounding box center [358, 421] width 444 height 31
drag, startPoint x: 281, startPoint y: 463, endPoint x: 392, endPoint y: 474, distance: 111.2
click at [392, 474] on div "AF PC 22/09 24/09 41,[PHONE_NUMBER] 5800353303" at bounding box center [358, 468] width 444 height 31
click at [338, 449] on div "AF PC 22/09 24/09 41,[PHONE_NUMBER] 5800353303 Material 30029056 - CX PAP CORON…" at bounding box center [361, 468] width 485 height 47
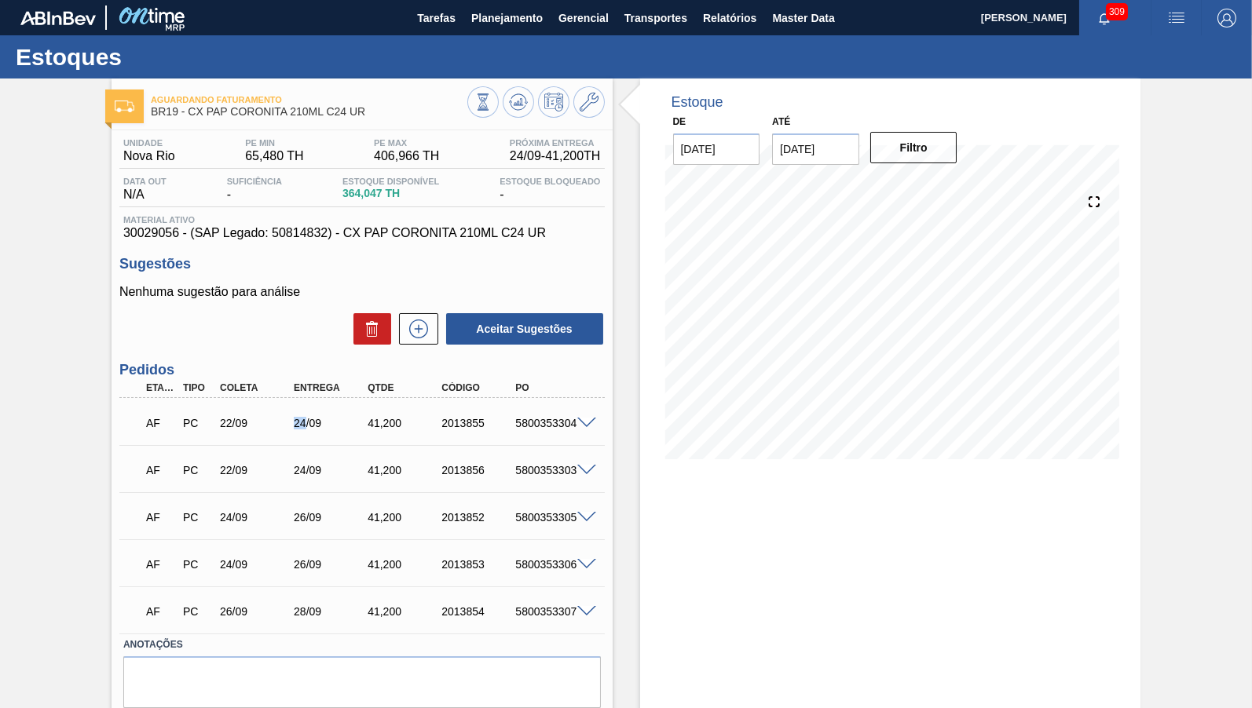
click at [305, 430] on div "24/09" at bounding box center [331, 423] width 82 height 13
click at [375, 428] on div "41,200" at bounding box center [405, 423] width 82 height 13
click at [426, 455] on div "AF PC 22/09 24/09 41,[PHONE_NUMBER] 5800353303" at bounding box center [358, 468] width 444 height 31
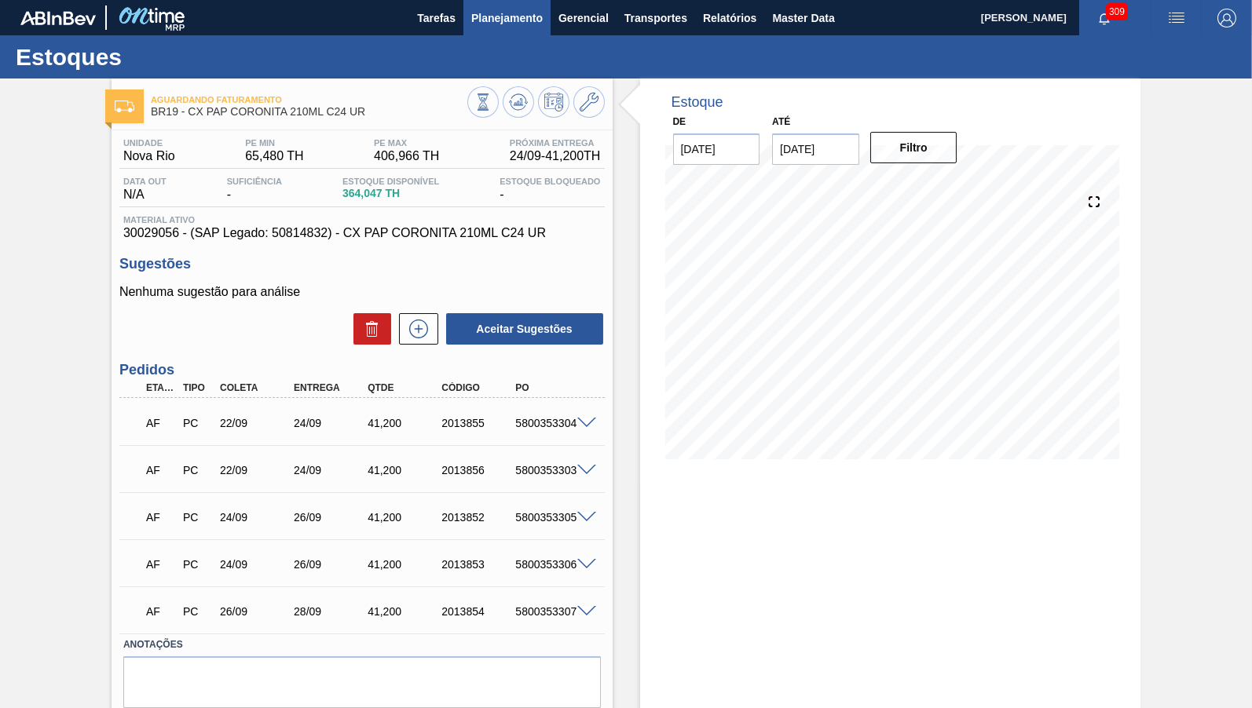
click at [491, 35] on button "Planejamento" at bounding box center [506, 17] width 87 height 35
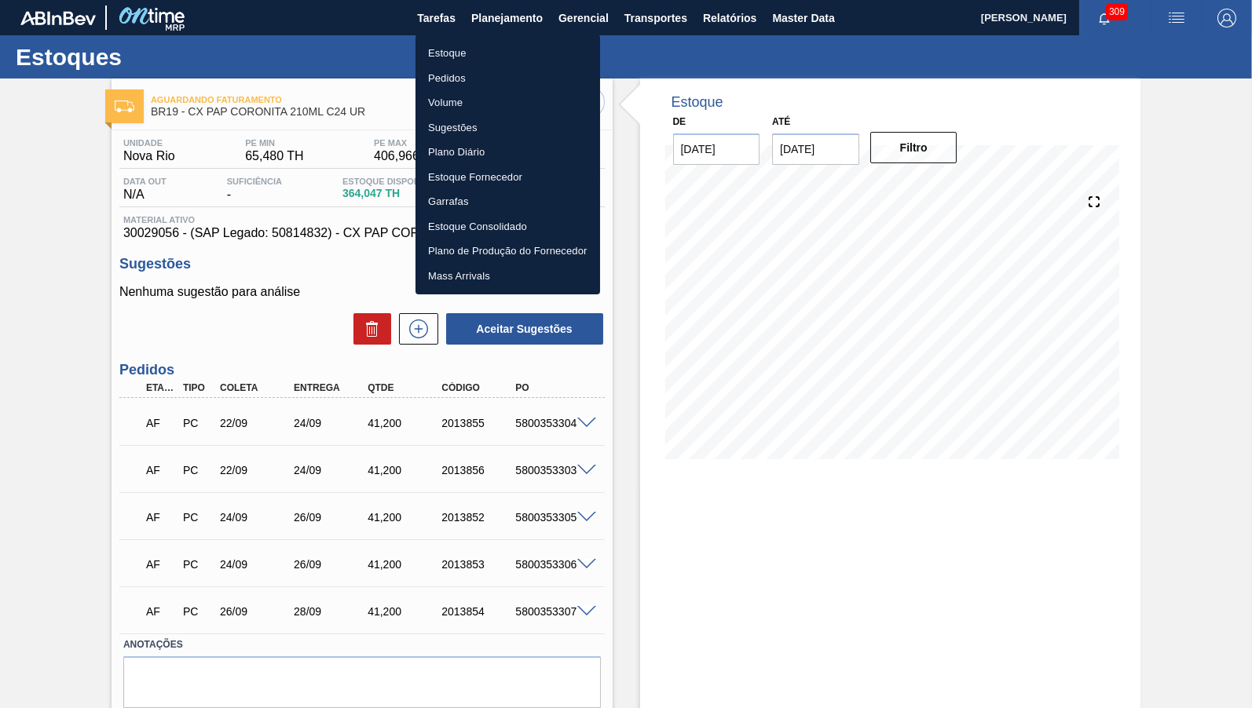
click at [463, 59] on li "Estoque" at bounding box center [507, 53] width 185 height 25
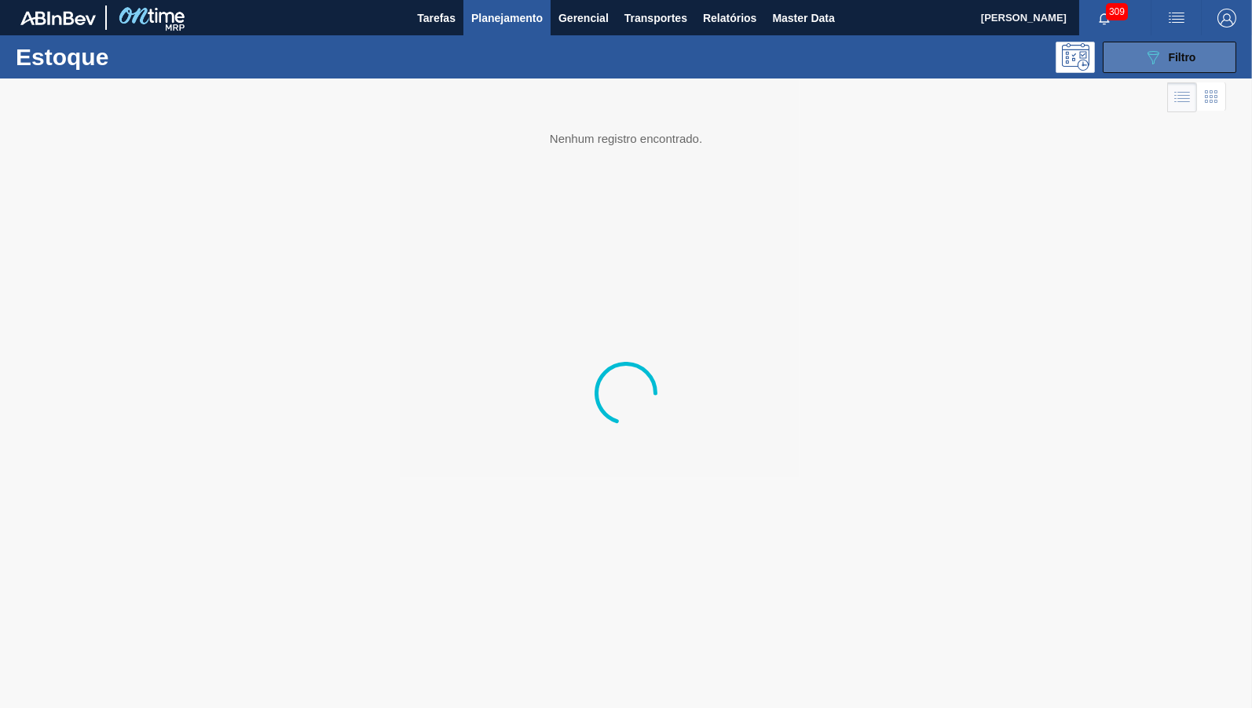
click at [1200, 66] on button "089F7B8B-B2A5-4AFE-B5C0-19BA573D28AC Filtro" at bounding box center [1170, 57] width 134 height 31
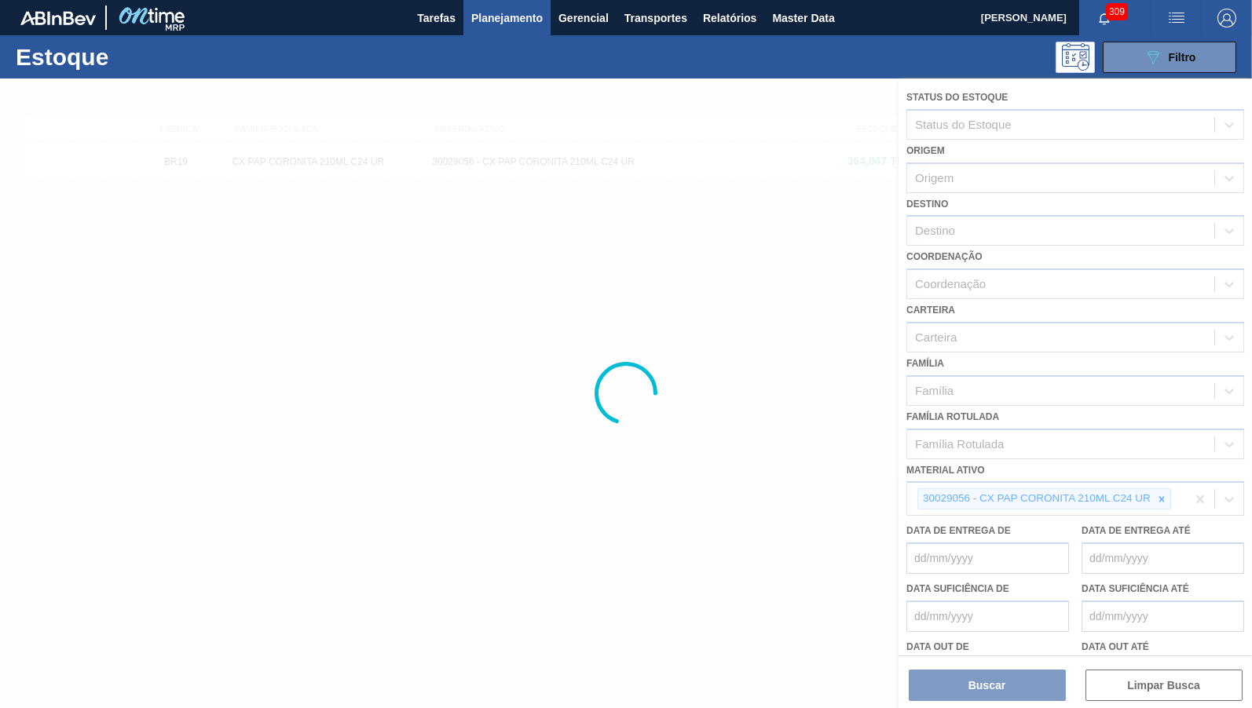
click at [1165, 488] on div at bounding box center [626, 394] width 1252 height 630
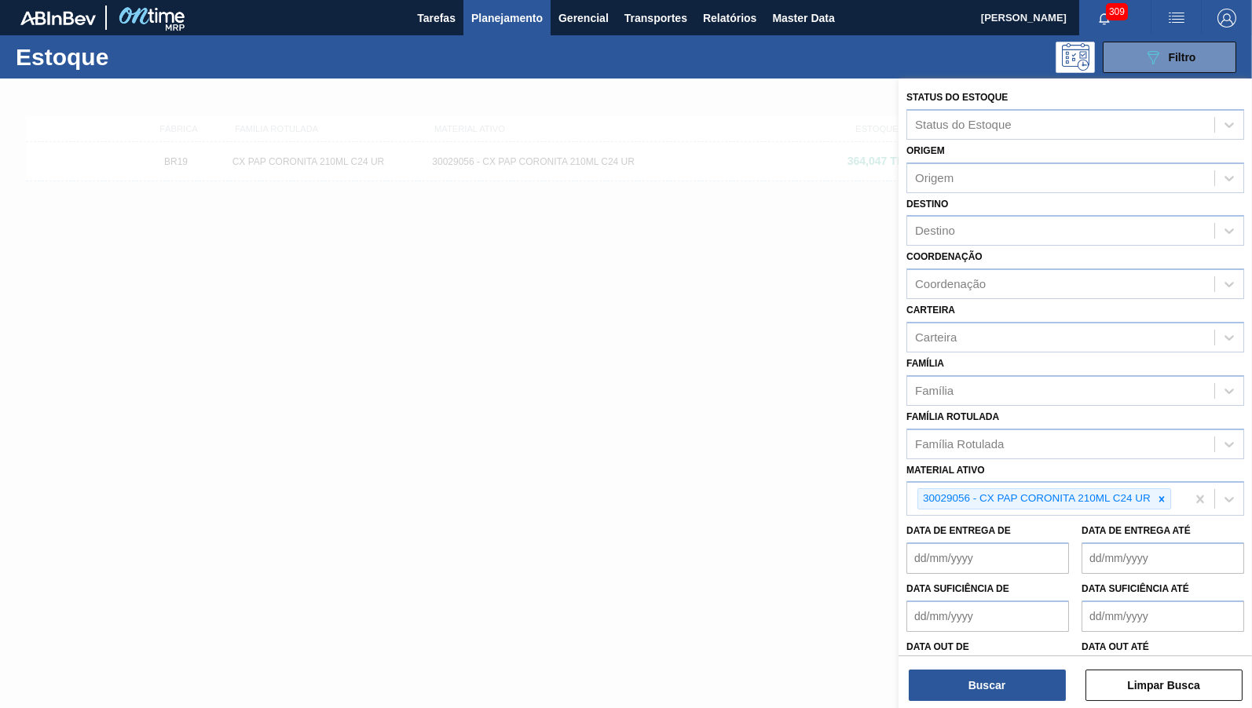
click at [1165, 494] on icon at bounding box center [1161, 499] width 11 height 11
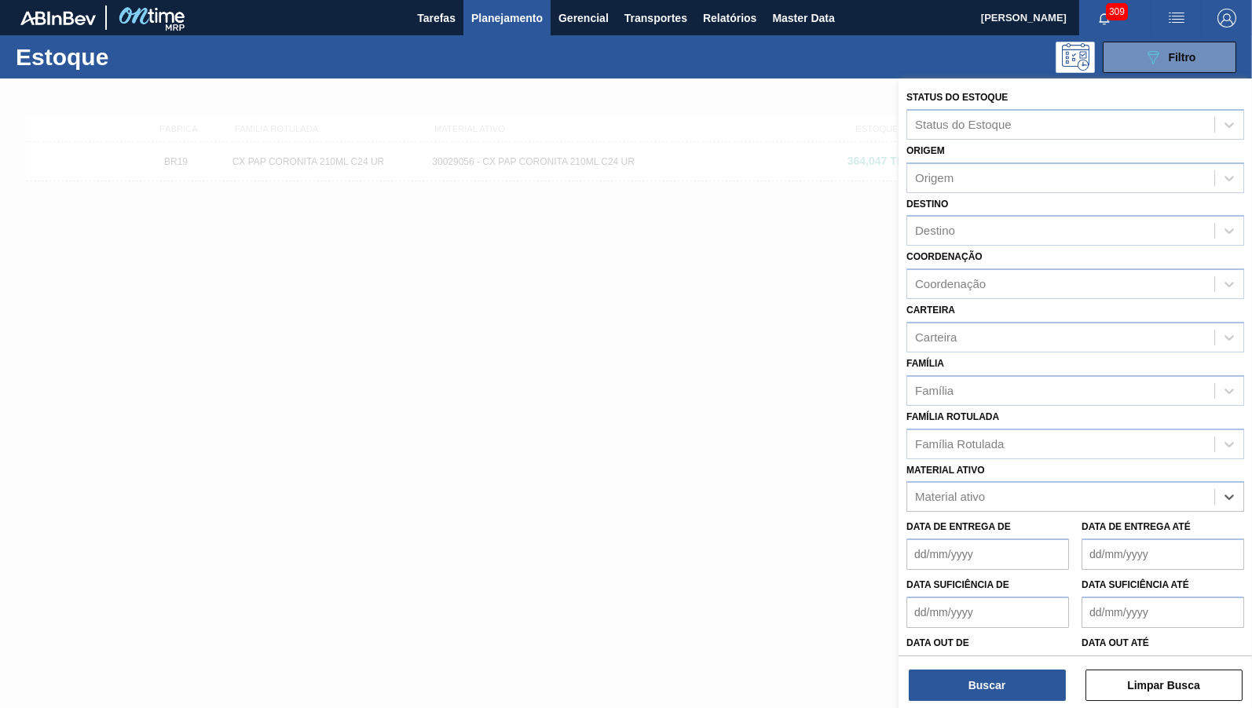
paste ativo "30018253"
type ativo "30018253"
click at [917, 491] on ativo "30018253" at bounding box center [942, 497] width 54 height 13
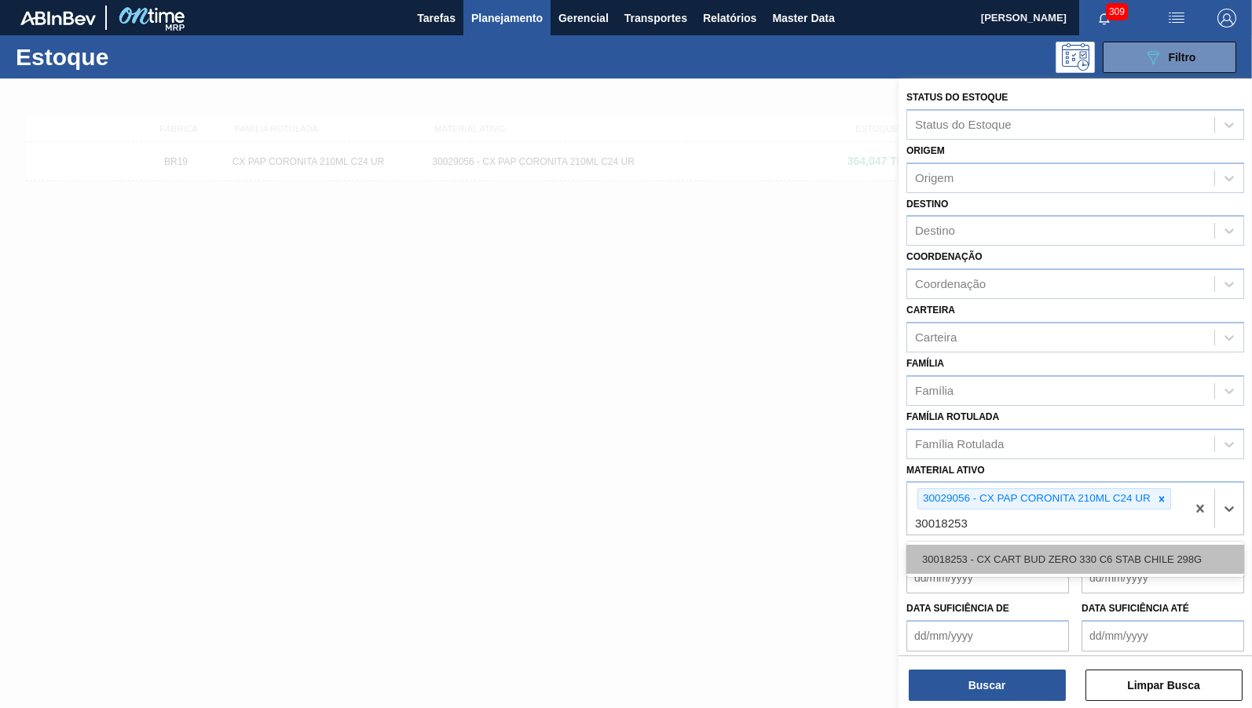
click at [1030, 554] on div "30018253 - CX CART BUD ZERO 330 C6 STAB CHILE 298G" at bounding box center [1075, 559] width 338 height 29
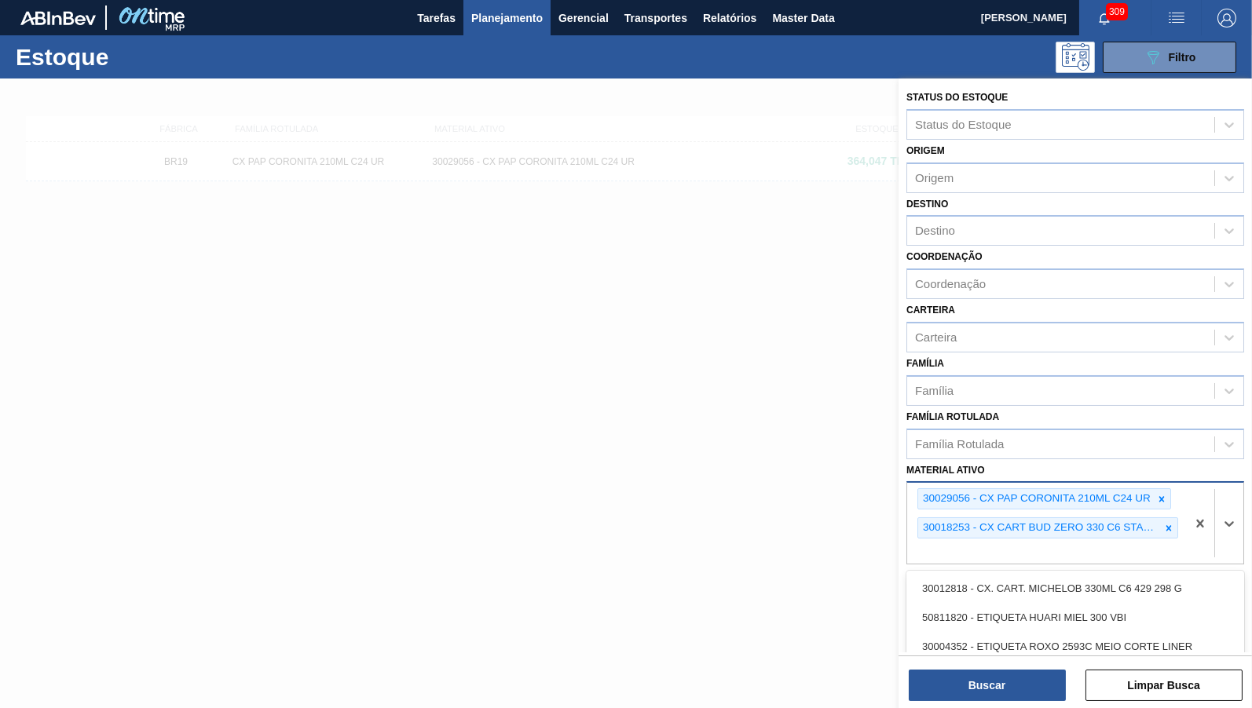
click at [1158, 500] on div "30029056 - CX PAP CORONITA 210ML C24 UR 30018253 - CX CART BUD ZERO 330 C6 STAB…" at bounding box center [1046, 523] width 279 height 81
click at [1173, 488] on div "30029056 - CX PAP CORONITA 210ML C24 UR 30018253 - CX CART BUD ZERO 330 C6 STAB…" at bounding box center [1046, 523] width 279 height 81
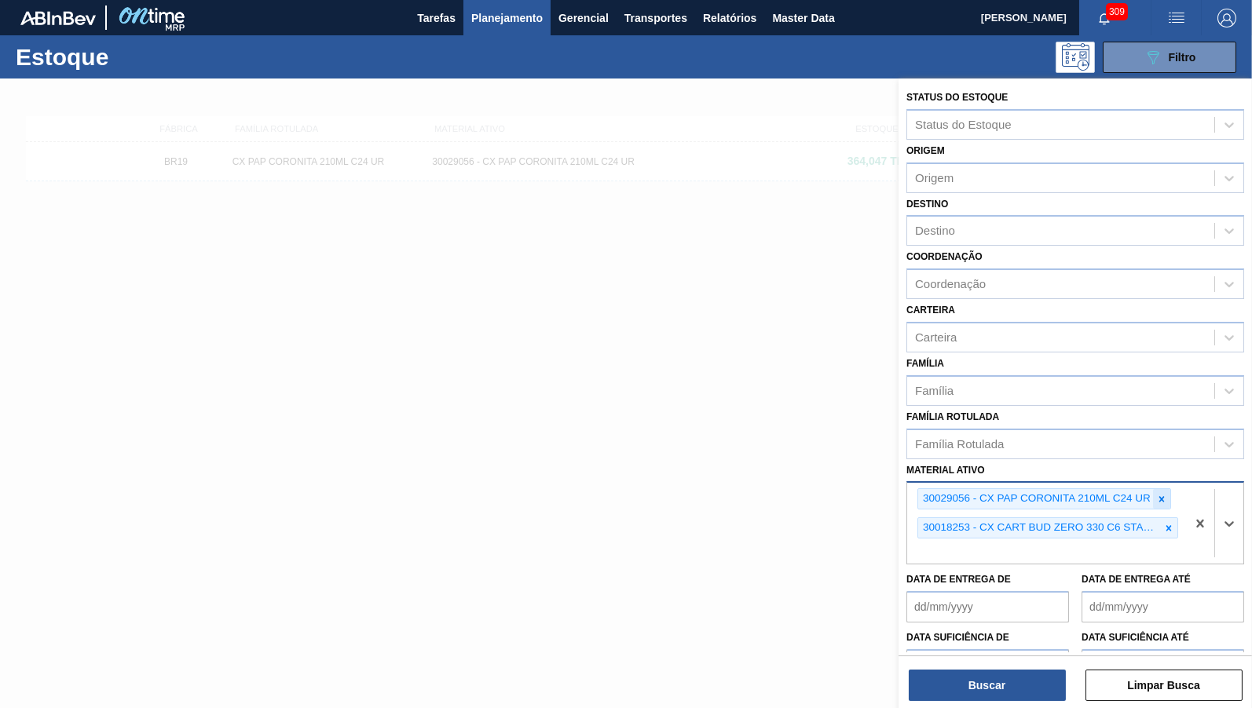
click at [1163, 494] on icon at bounding box center [1161, 499] width 11 height 11
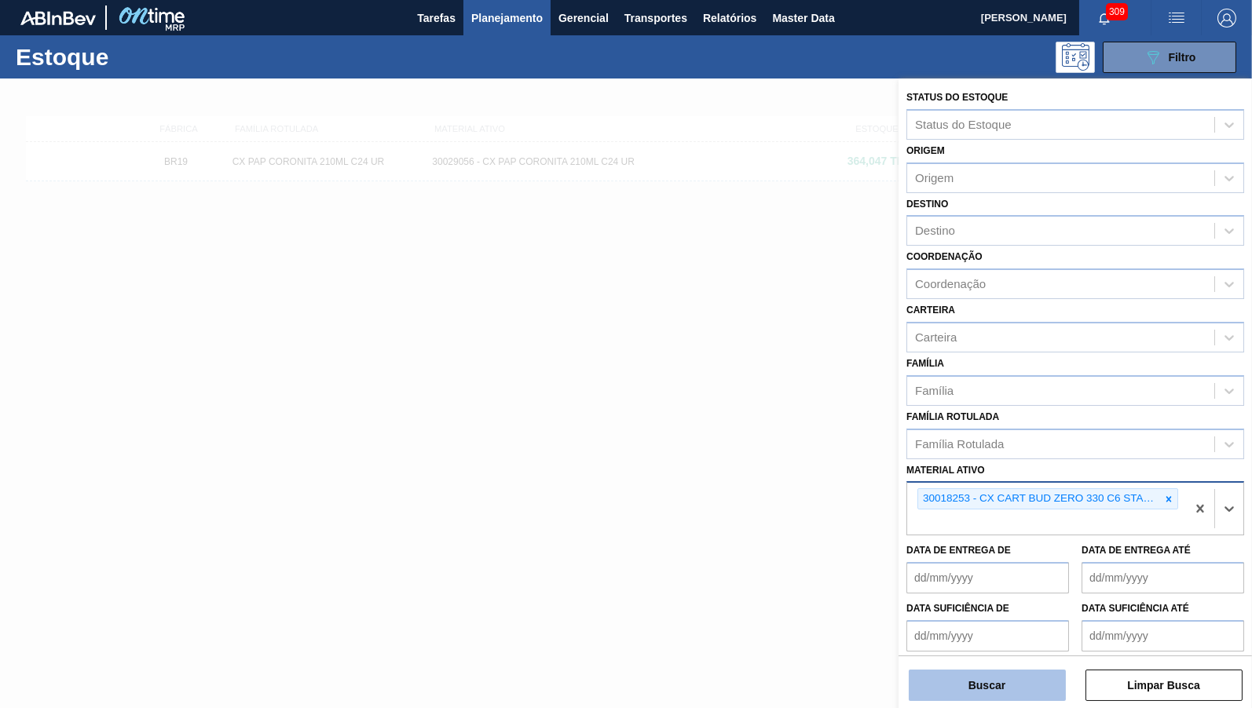
click at [1003, 701] on button "Buscar" at bounding box center [987, 685] width 157 height 31
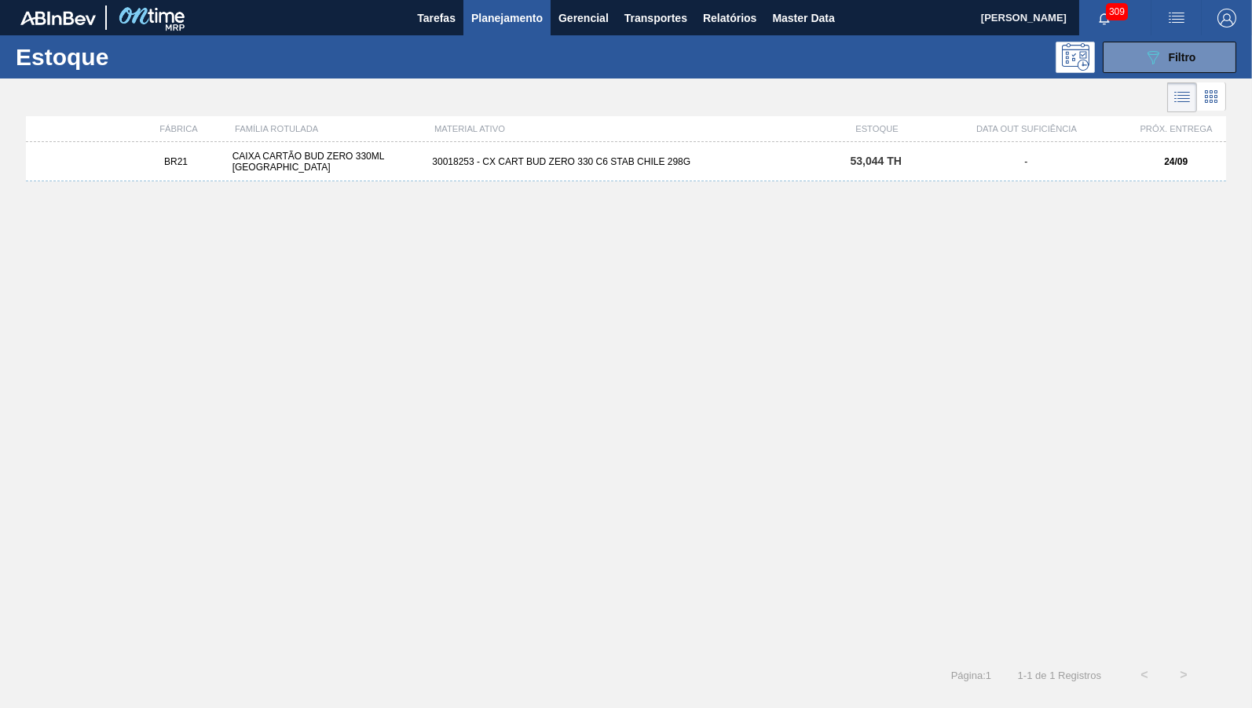
click at [594, 183] on div "BR21 CAIXA CARTÃO BUD ZERO 330ML CHILE 30018253 - CX CART BUD ZERO 330 C6 STAB …" at bounding box center [626, 394] width 1200 height 504
click at [592, 181] on div "BR21 CAIXA CARTÃO BUD ZERO 330ML CHILE 30018253 - CX CART BUD ZERO 330 C6 STAB …" at bounding box center [626, 161] width 1200 height 39
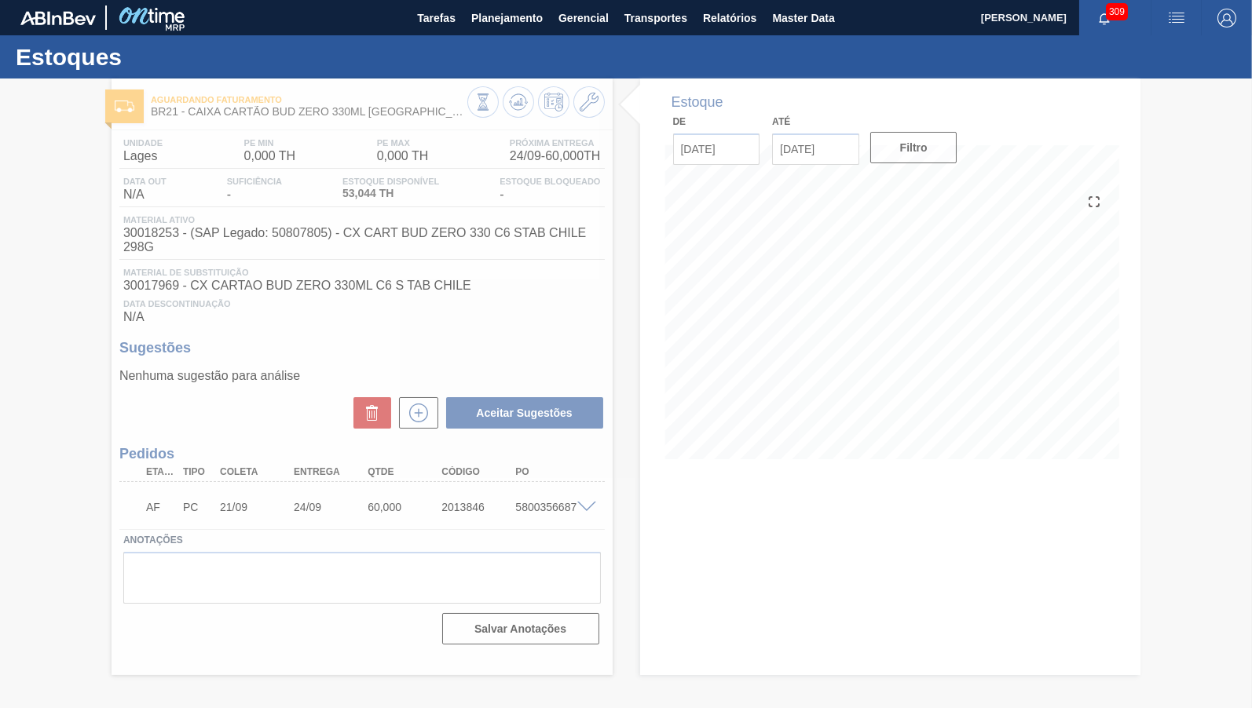
click at [309, 495] on div at bounding box center [626, 394] width 1252 height 630
click at [307, 495] on div at bounding box center [626, 394] width 1252 height 630
click at [499, 22] on span "Planejamento" at bounding box center [506, 18] width 71 height 19
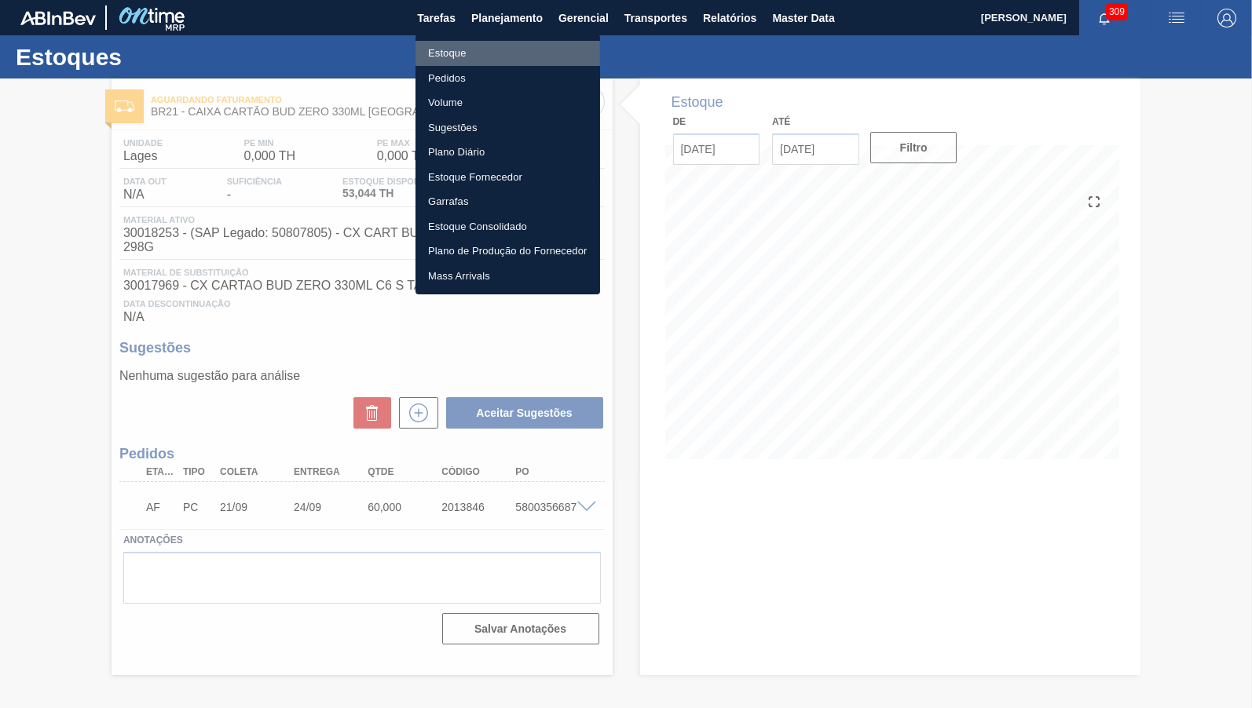
click at [463, 52] on li "Estoque" at bounding box center [507, 53] width 185 height 25
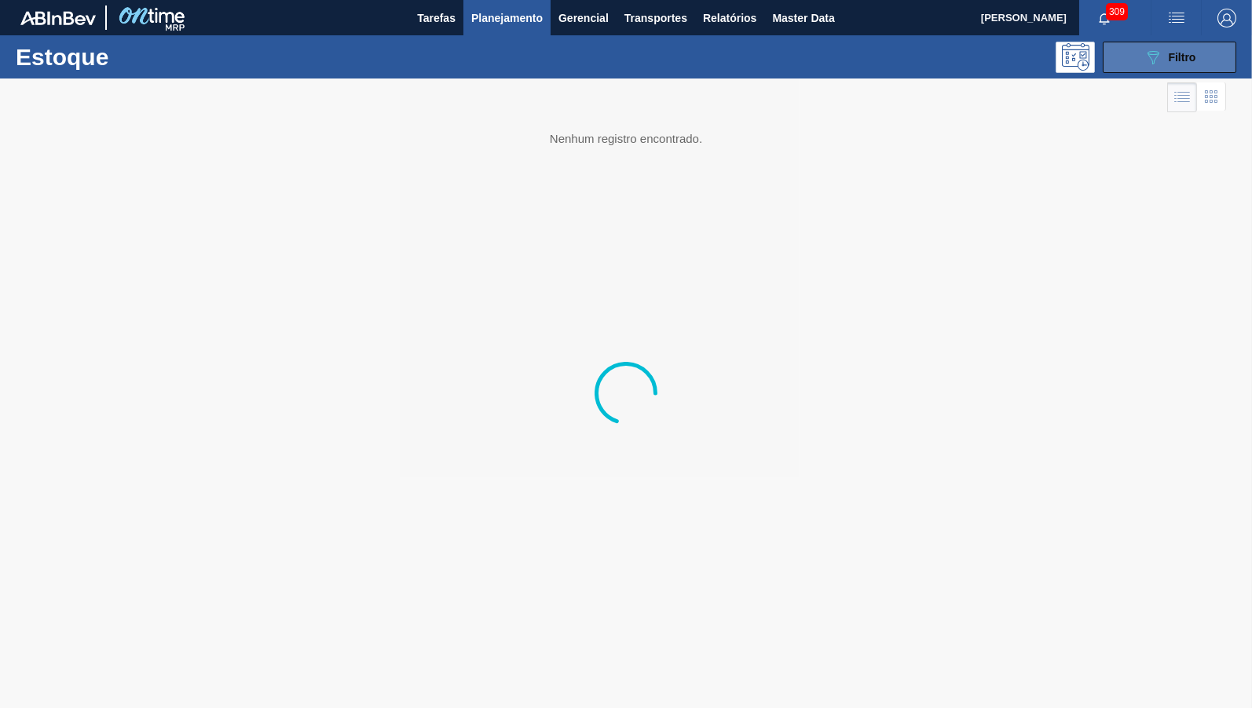
click at [1197, 60] on button "089F7B8B-B2A5-4AFE-B5C0-19BA573D28AC Filtro" at bounding box center [1170, 57] width 134 height 31
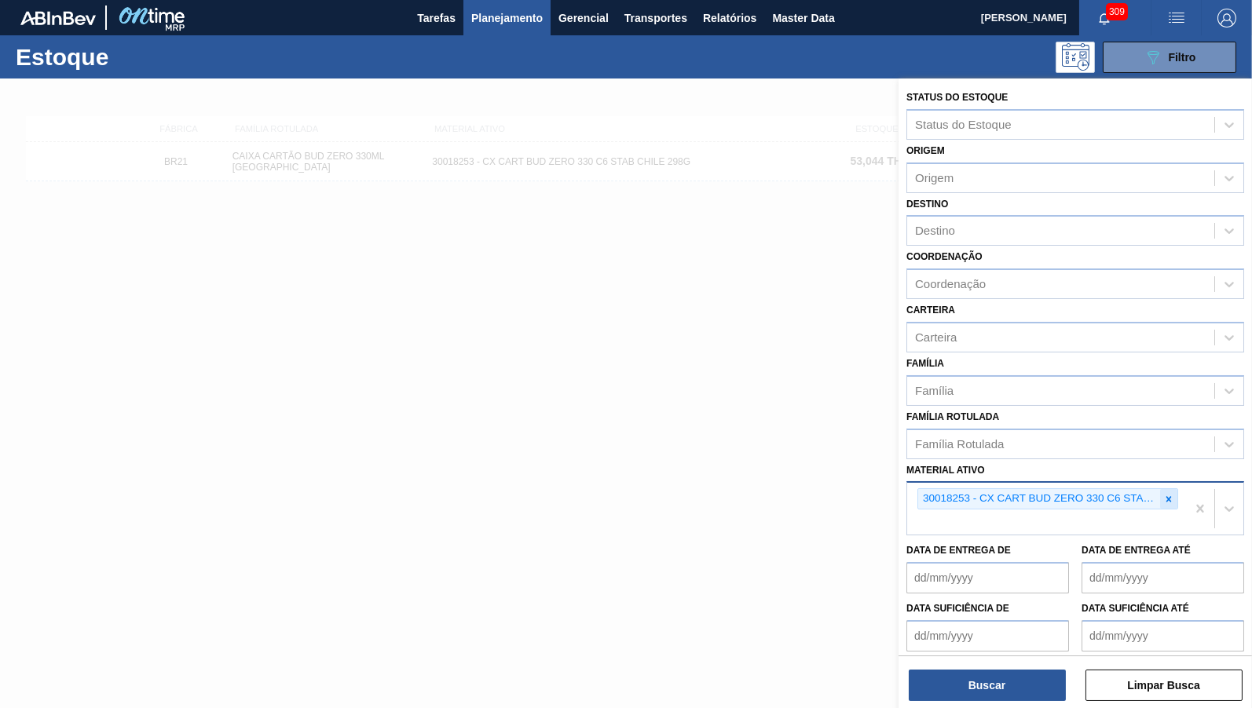
click at [1171, 494] on icon at bounding box center [1168, 499] width 11 height 11
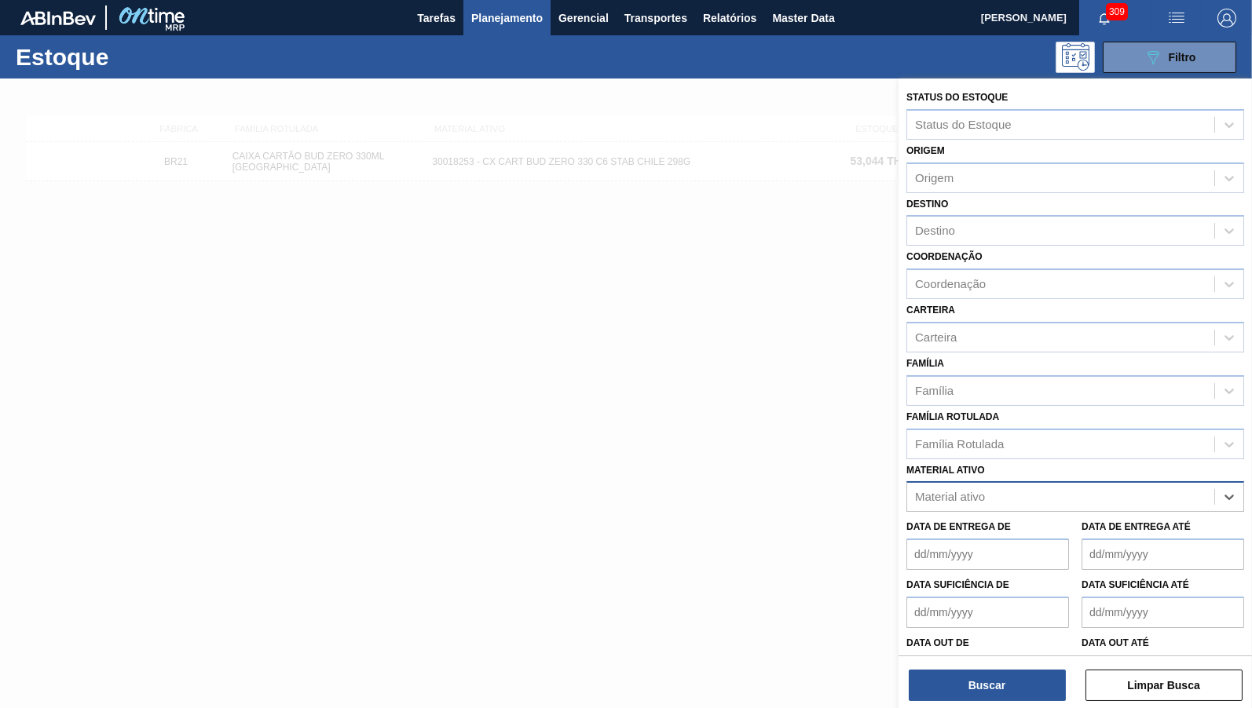
paste ativo "30029927"
type ativo "30029927"
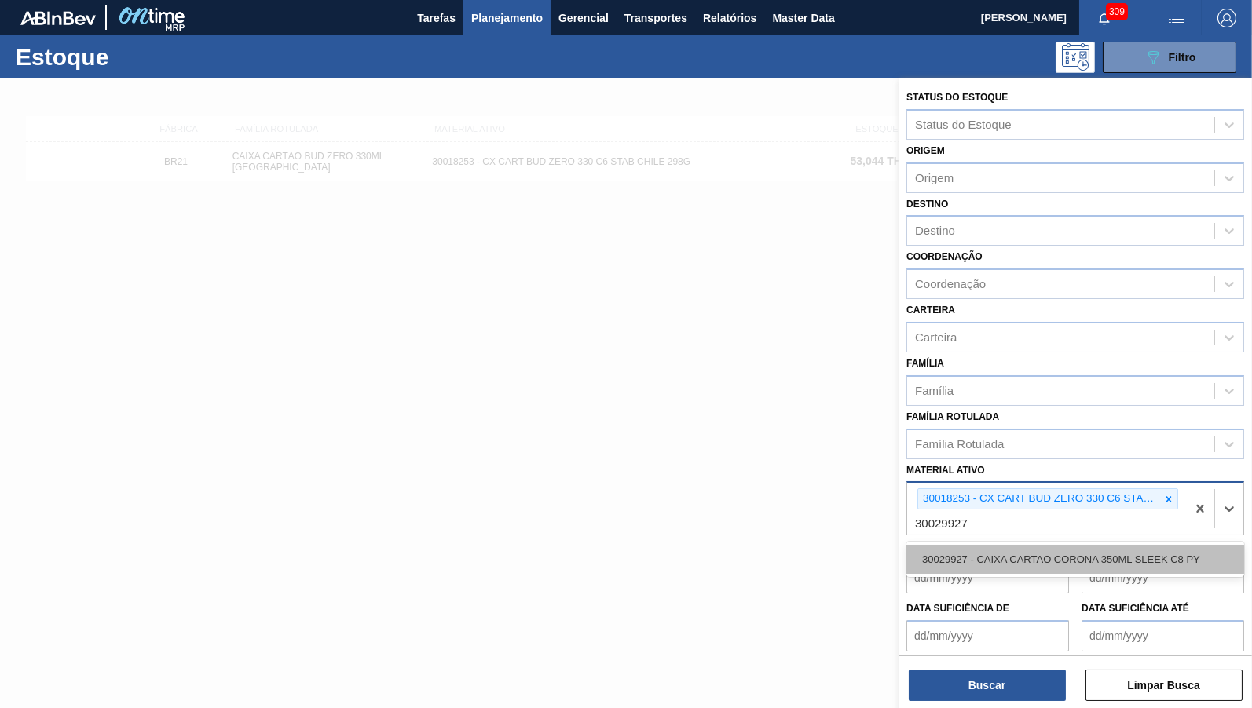
click at [965, 545] on div "30029927 - CAIXA CARTAO CORONA 350ML SLEEK C8 PY" at bounding box center [1075, 559] width 338 height 29
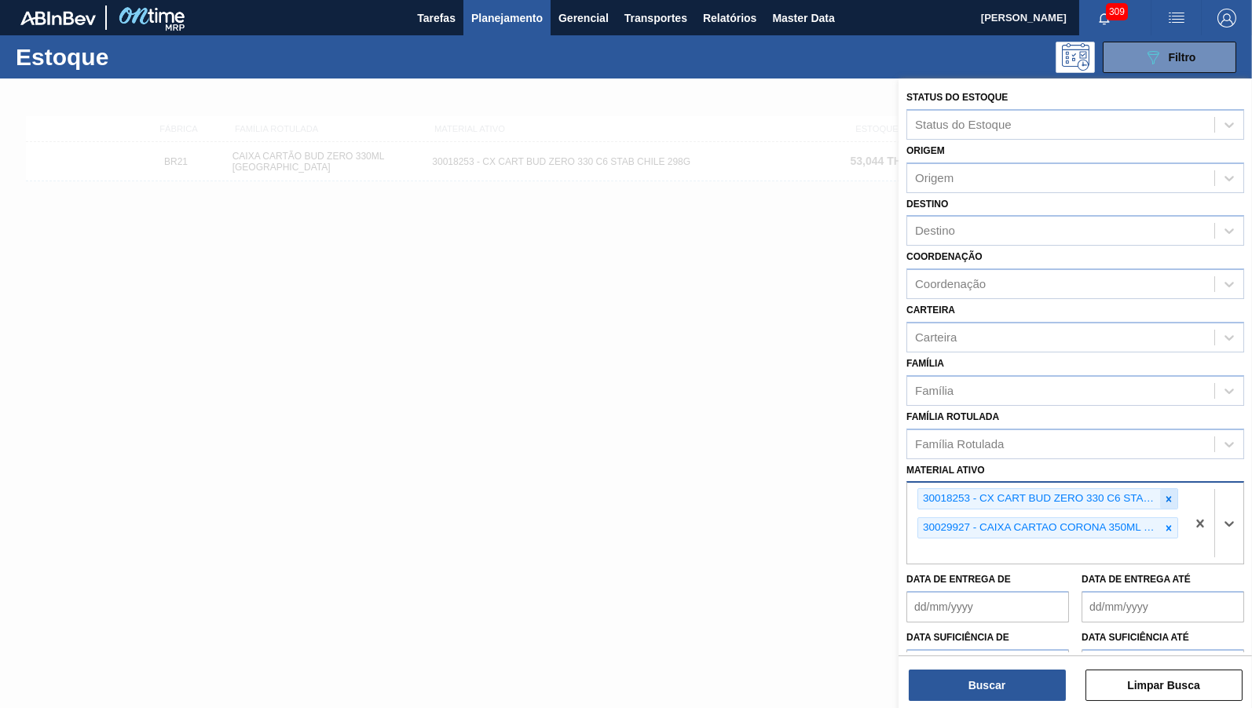
click at [1170, 494] on icon at bounding box center [1168, 499] width 11 height 11
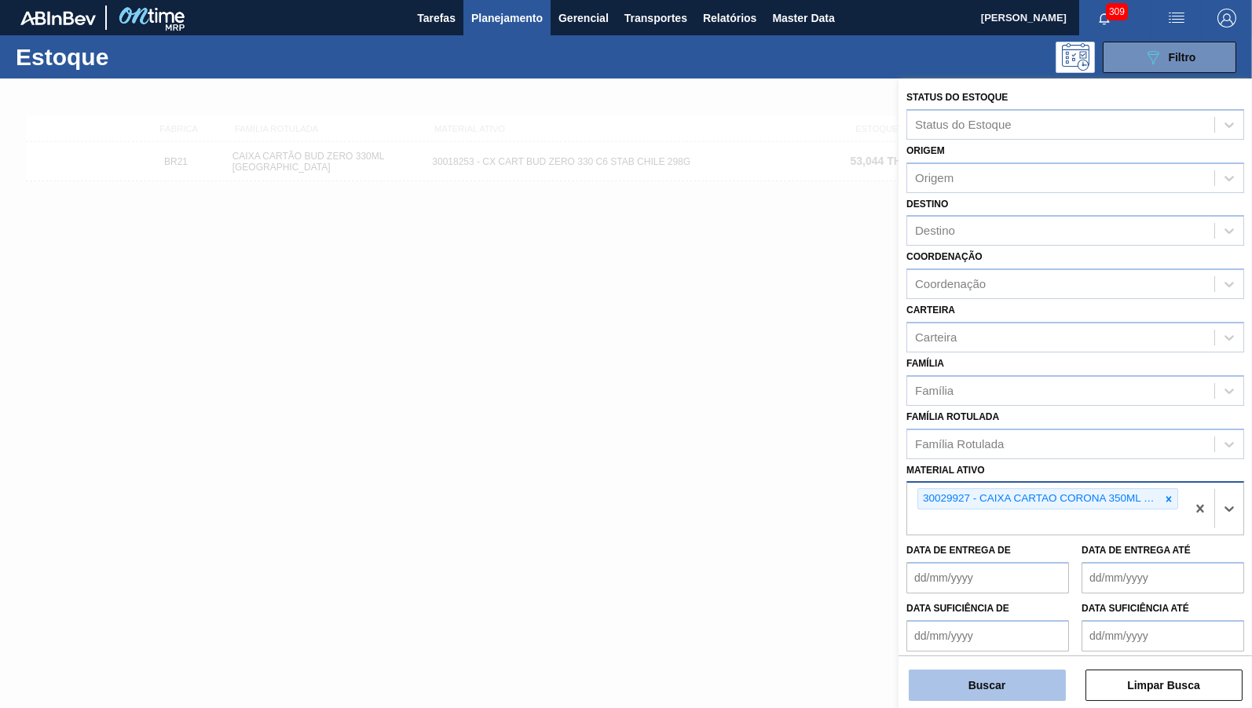
click at [964, 675] on button "Buscar" at bounding box center [987, 685] width 157 height 31
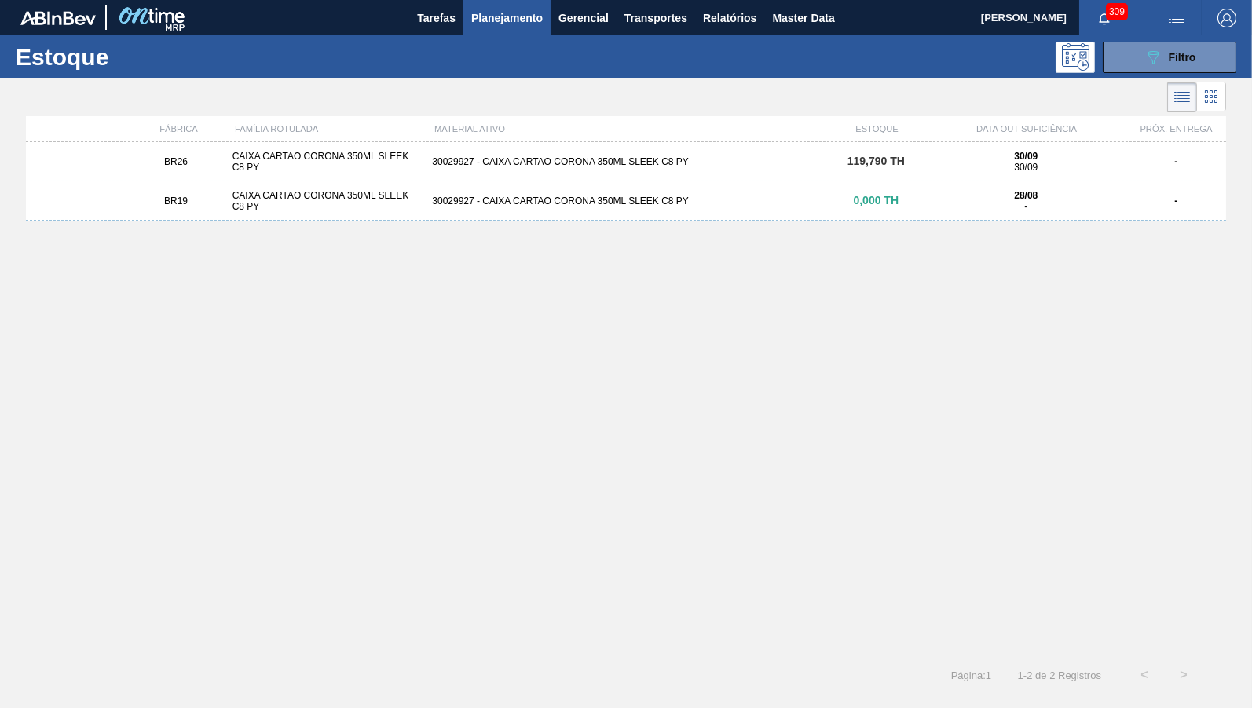
click at [544, 152] on div "BR26 CAIXA CARTAO CORONA 350ML SLEEK C8 PY 30029927 - CAIXA CARTAO CORONA 350ML…" at bounding box center [626, 161] width 1200 height 39
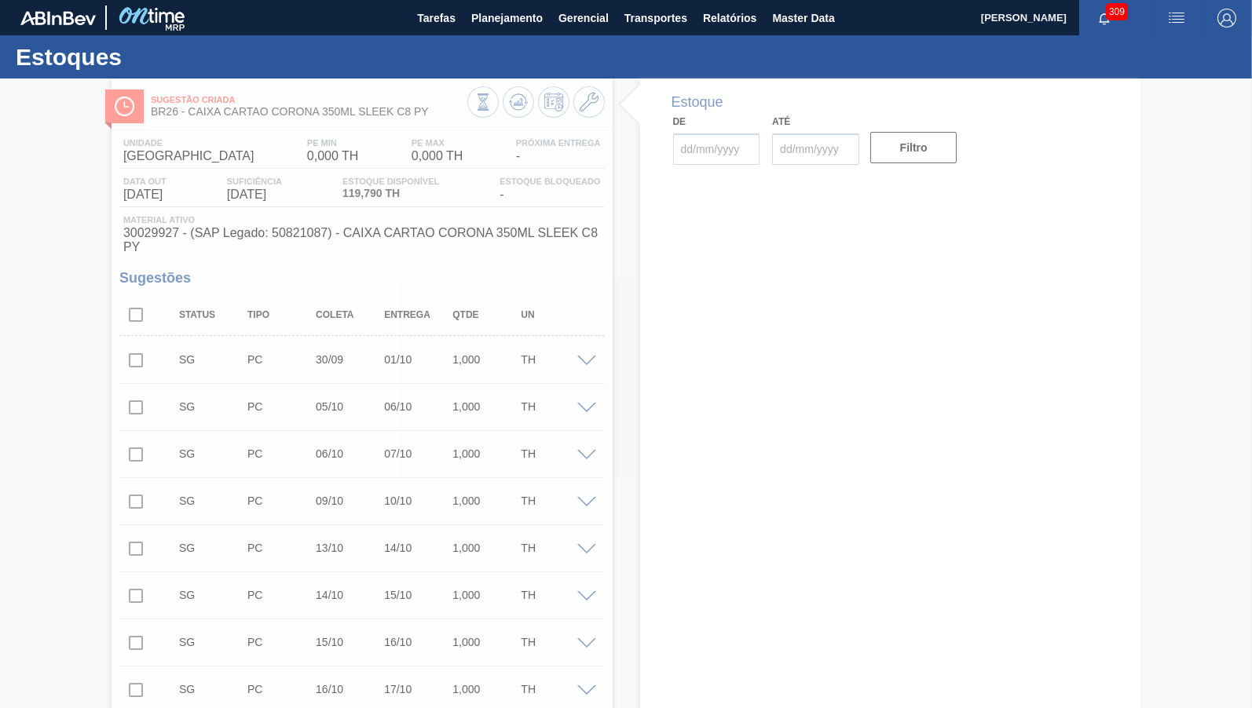
type input "[DATE]"
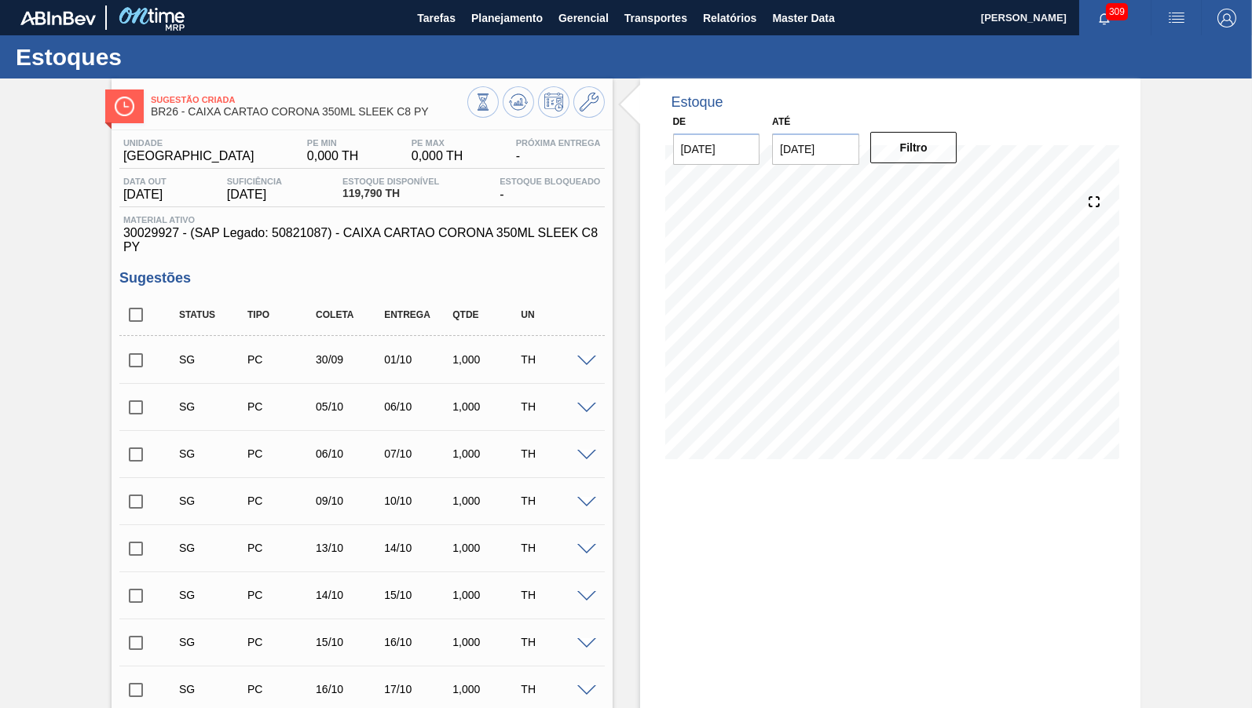
click at [493, 38] on div "Estoques" at bounding box center [626, 56] width 1252 height 43
click at [504, 13] on span "Planejamento" at bounding box center [506, 18] width 71 height 19
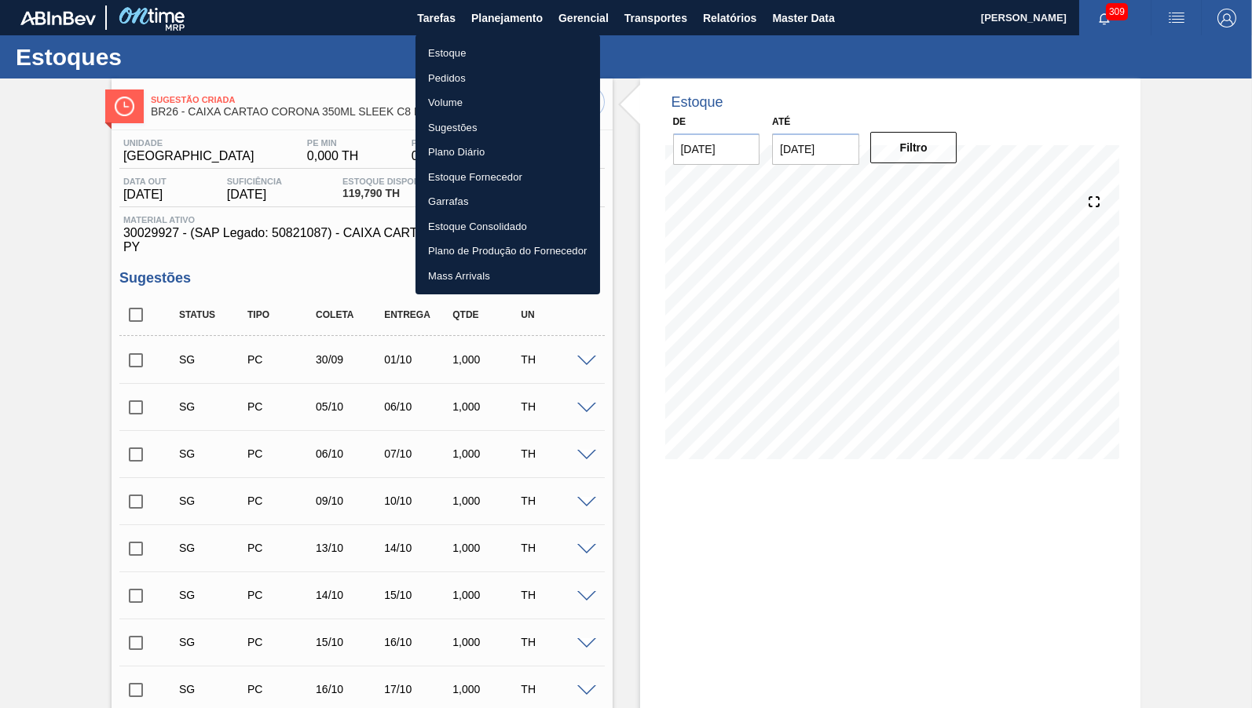
click at [477, 62] on li "Estoque" at bounding box center [507, 53] width 185 height 25
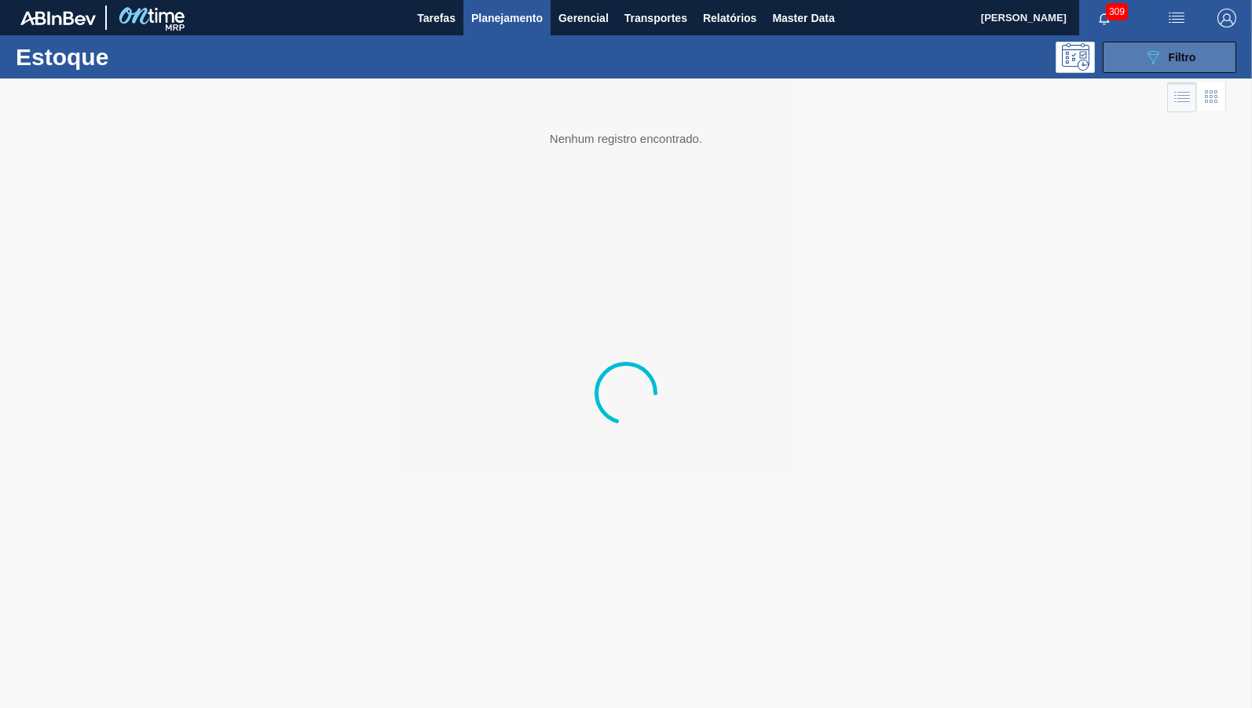
drag, startPoint x: 1125, startPoint y: 55, endPoint x: 1125, endPoint y: 63, distance: 7.9
click at [1121, 57] on button "089F7B8B-B2A5-4AFE-B5C0-19BA573D28AC Filtro" at bounding box center [1170, 57] width 134 height 31
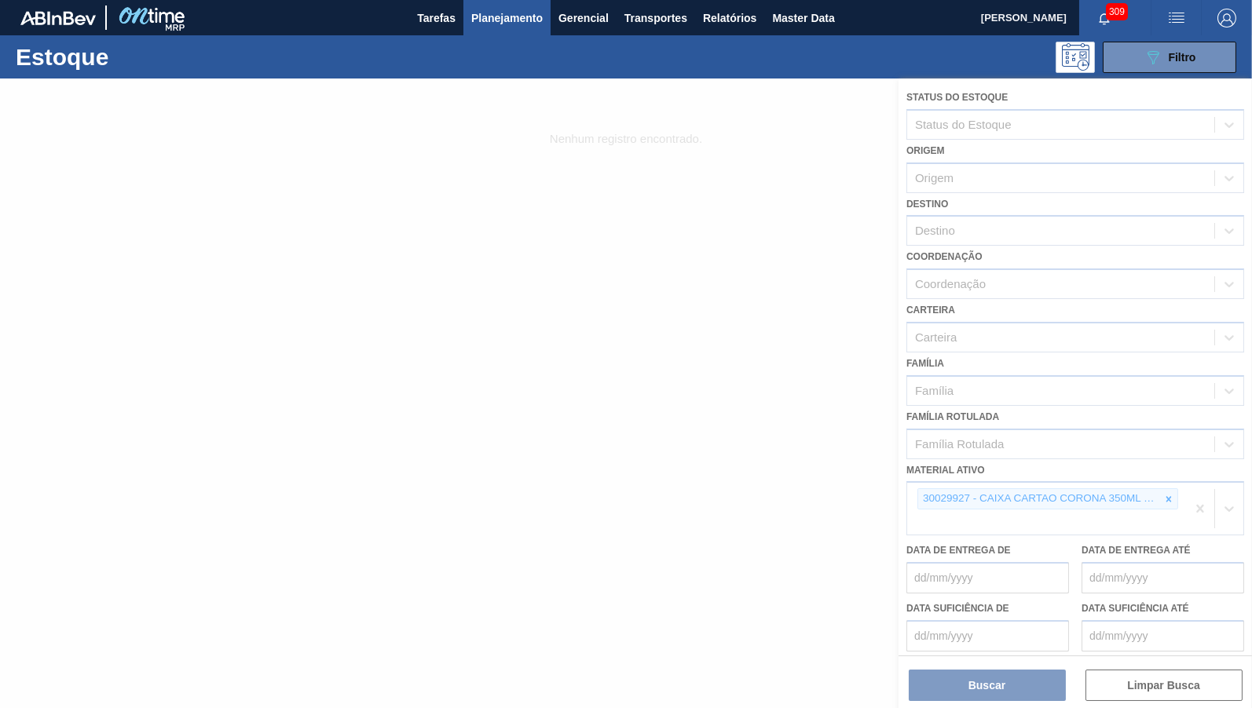
click at [1177, 480] on div at bounding box center [626, 394] width 1252 height 630
click at [1171, 494] on icon at bounding box center [1168, 499] width 11 height 11
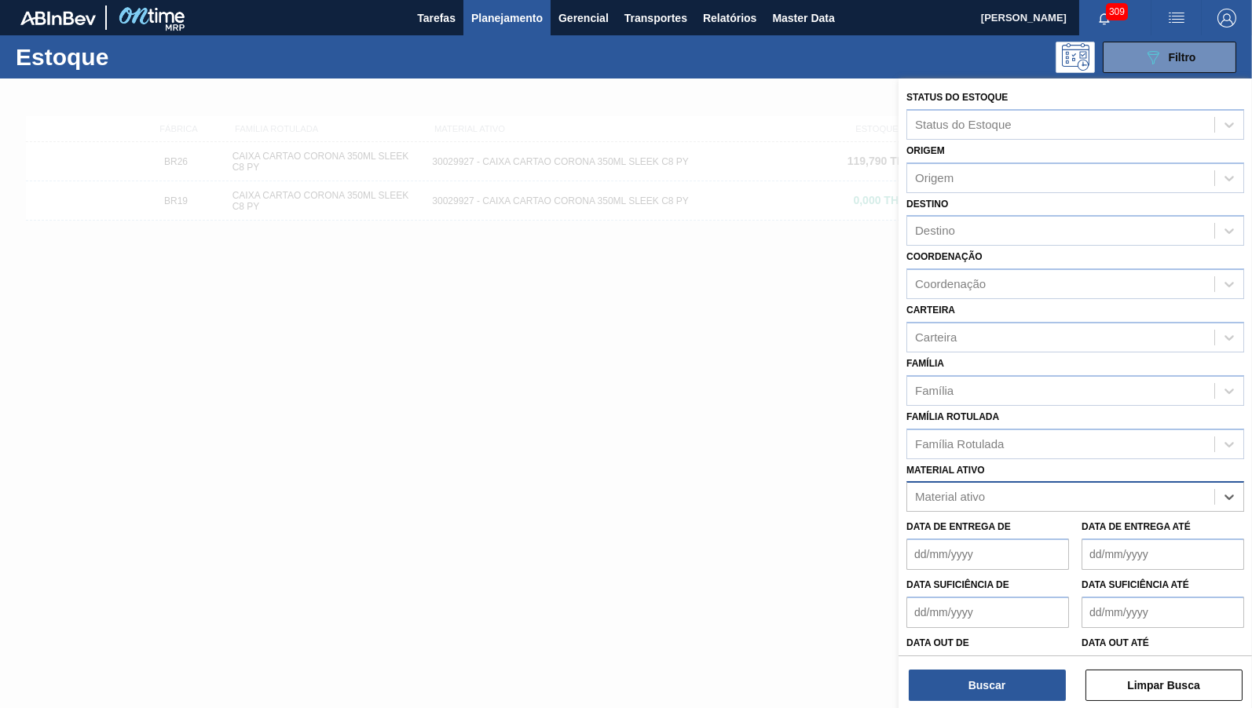
paste ativo "30029052"
type ativo "30029052"
click at [916, 491] on ativo "30029052" at bounding box center [942, 497] width 54 height 13
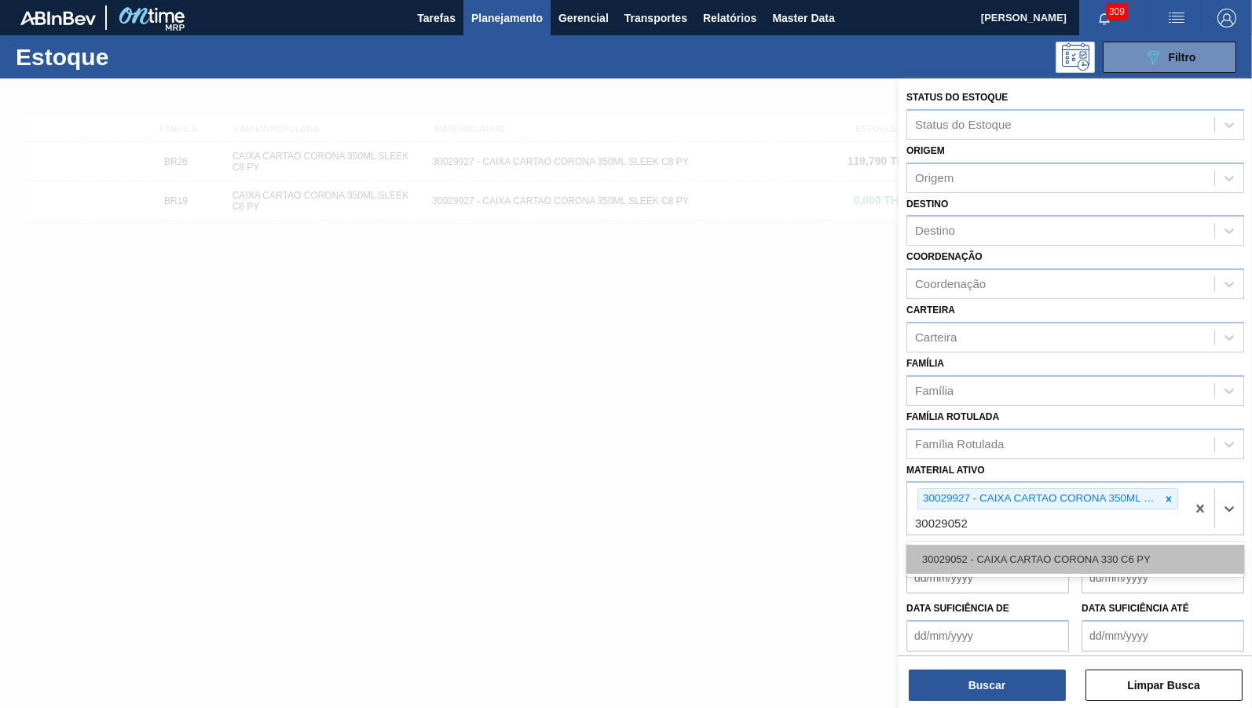
click at [1043, 549] on div "30029052 - CAIXA CARTAO CORONA 330 C6 PY" at bounding box center [1075, 559] width 338 height 29
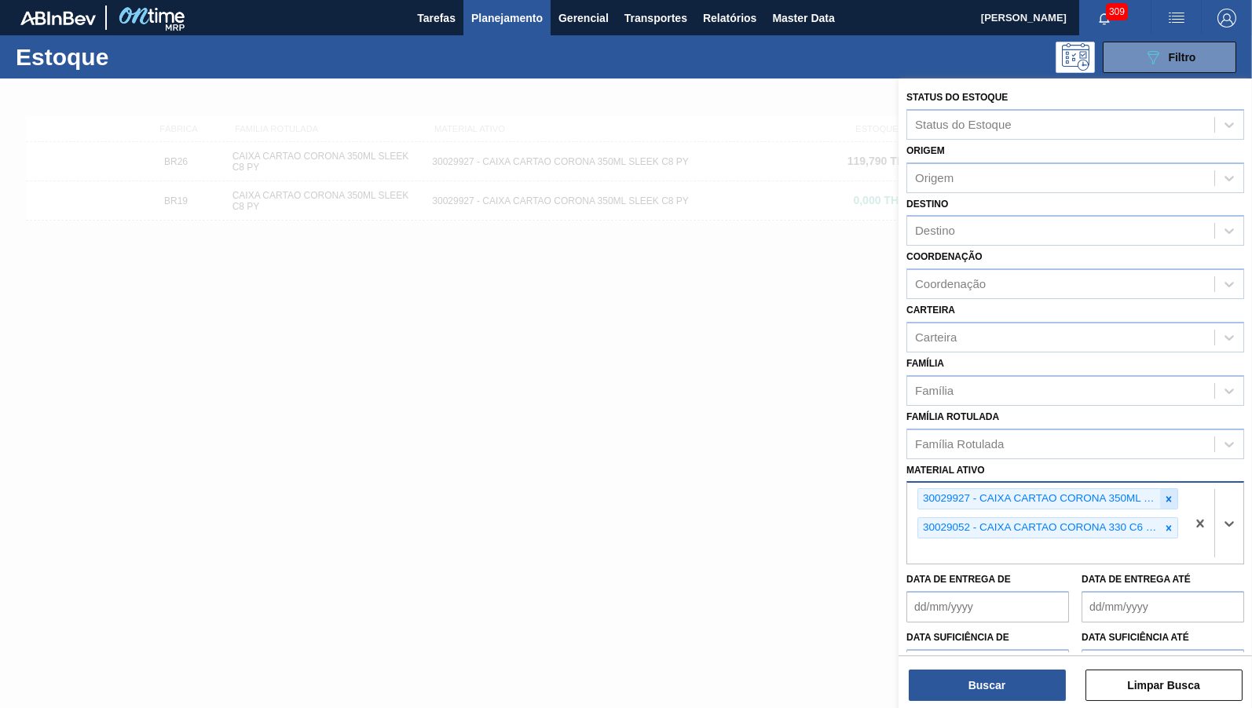
click at [1172, 494] on icon at bounding box center [1168, 499] width 11 height 11
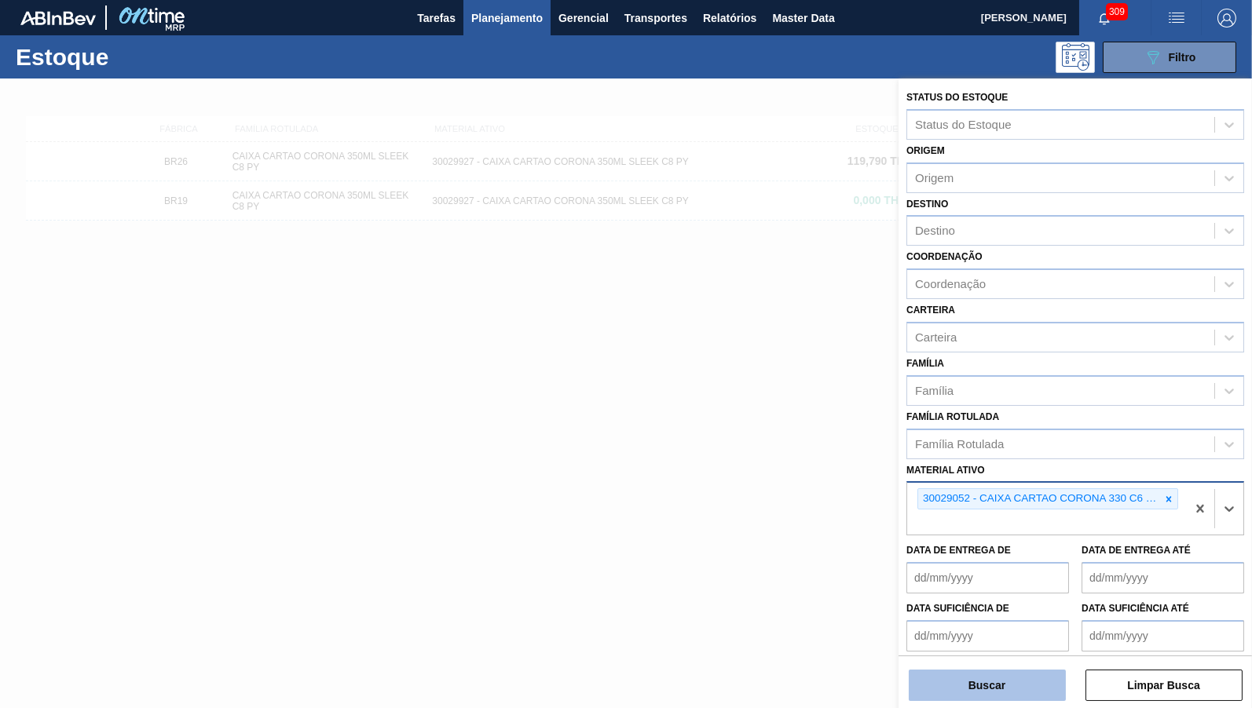
click at [1015, 686] on button "Buscar" at bounding box center [987, 685] width 157 height 31
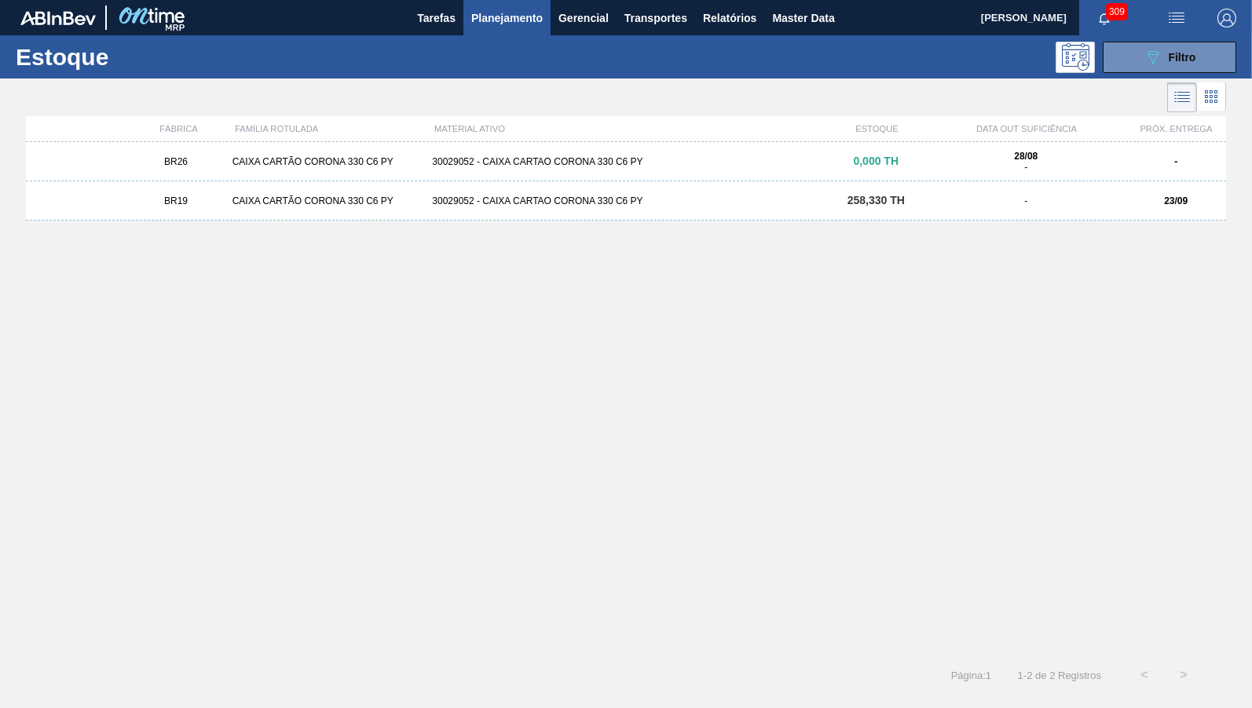
click at [426, 204] on div "CAIXA CARTÃO CORONA 330 C6 PY" at bounding box center [326, 201] width 200 height 11
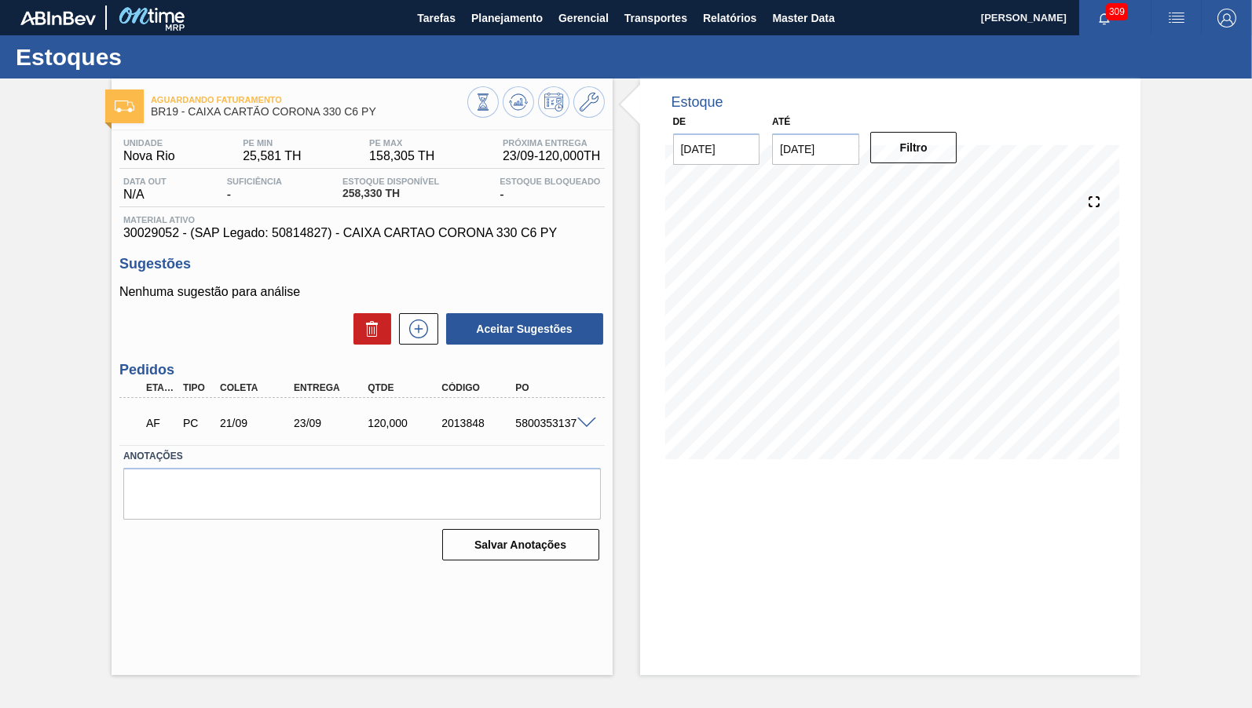
click at [308, 407] on div "AF PC 21/09 23/09 120,000 2013848 5800353137" at bounding box center [361, 421] width 485 height 39
click at [312, 411] on div "AF PC 21/09 23/09 120,000 2013848 5800353137" at bounding box center [358, 421] width 444 height 31
click at [513, 20] on span "Planejamento" at bounding box center [506, 18] width 71 height 19
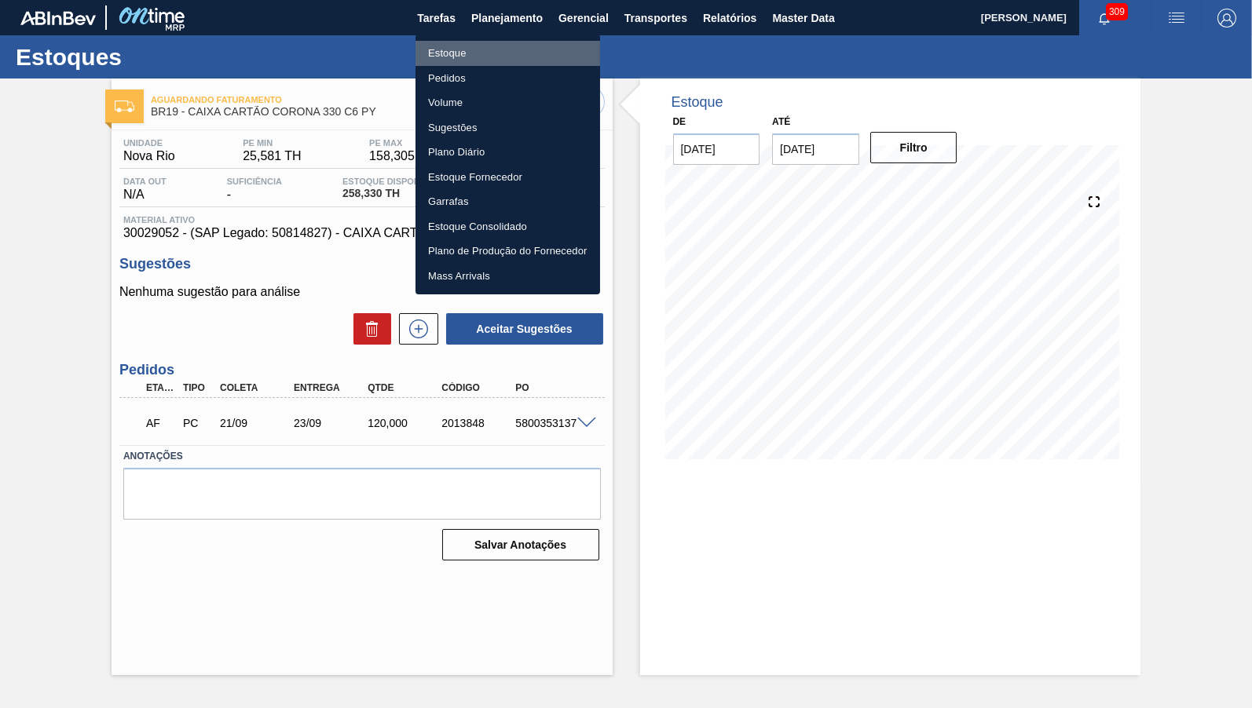
click at [474, 47] on li "Estoque" at bounding box center [507, 53] width 185 height 25
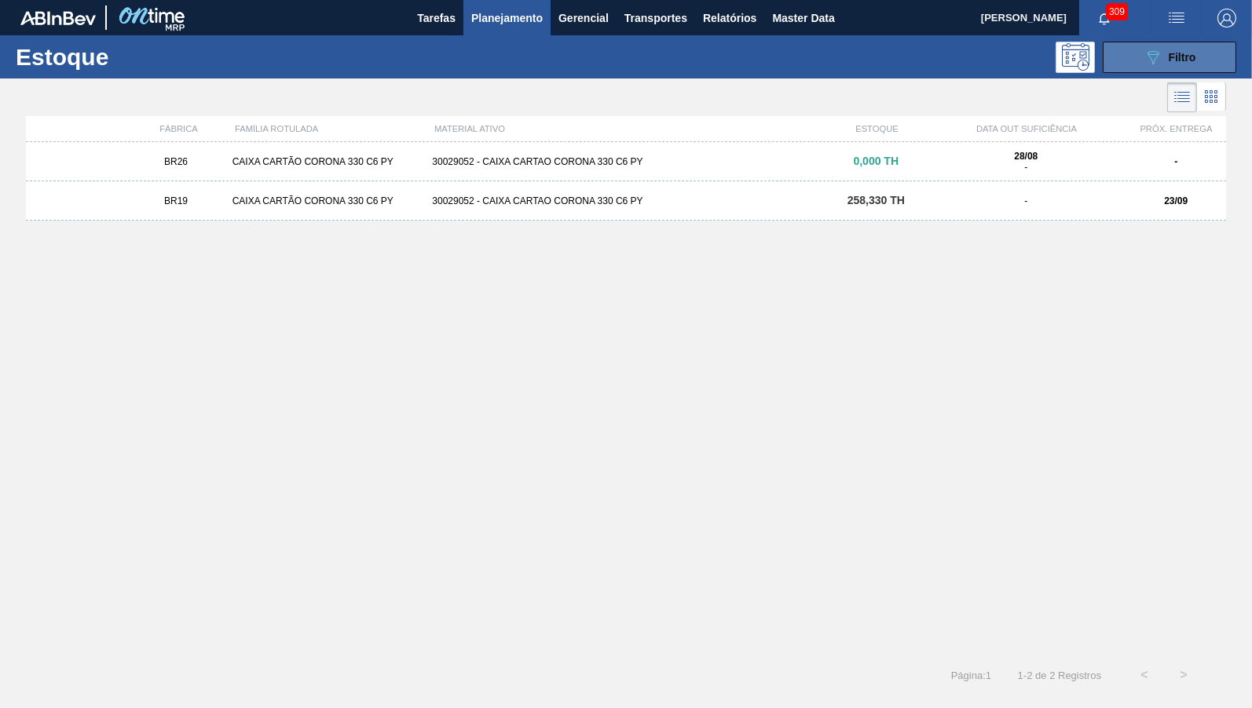
click at [1181, 55] on span "Filtro" at bounding box center [1182, 57] width 27 height 13
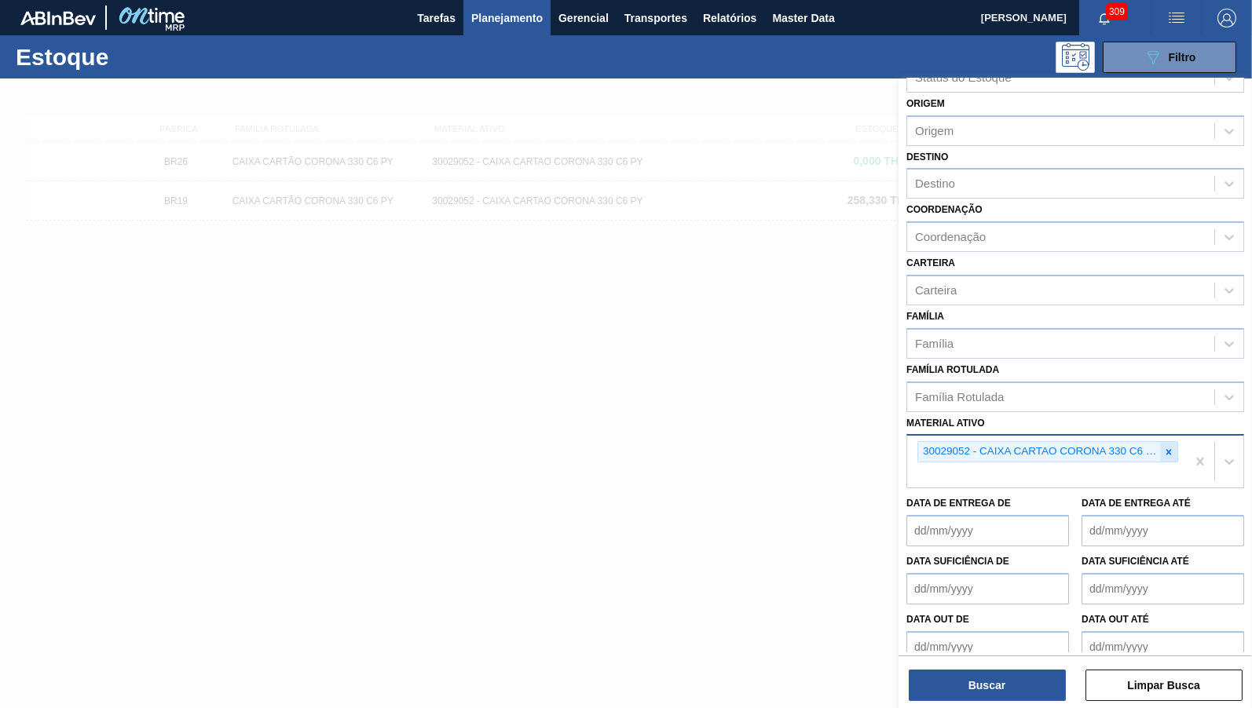
click at [1169, 449] on icon at bounding box center [1168, 451] width 5 height 5
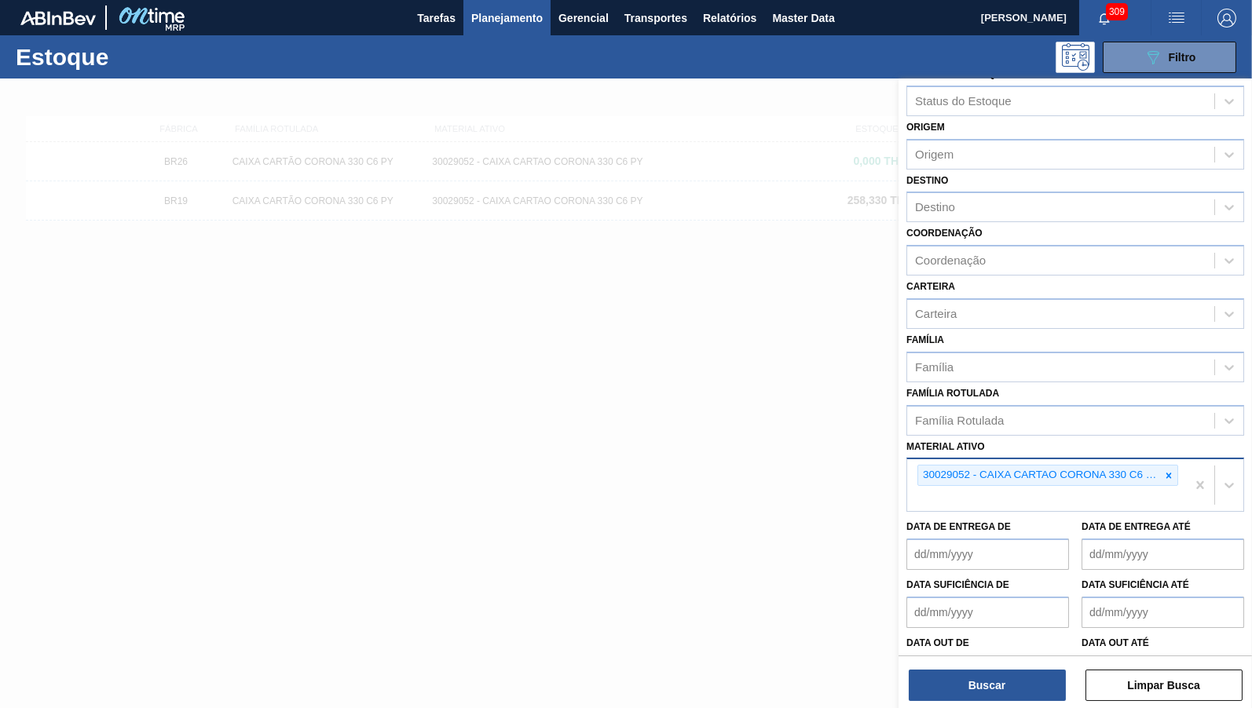
paste ativo "30029053"
type ativo "30029053"
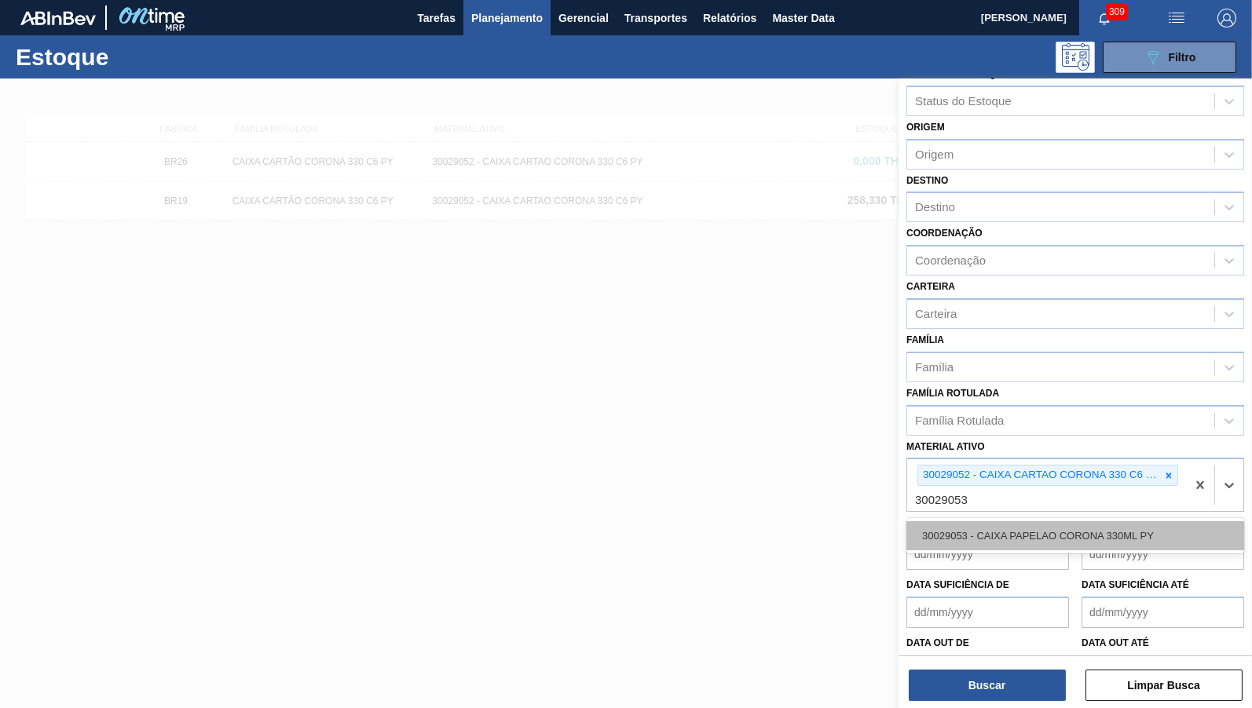
click at [964, 521] on div "30029053 - CAIXA PAPELAO CORONA 330ML PY" at bounding box center [1075, 535] width 338 height 29
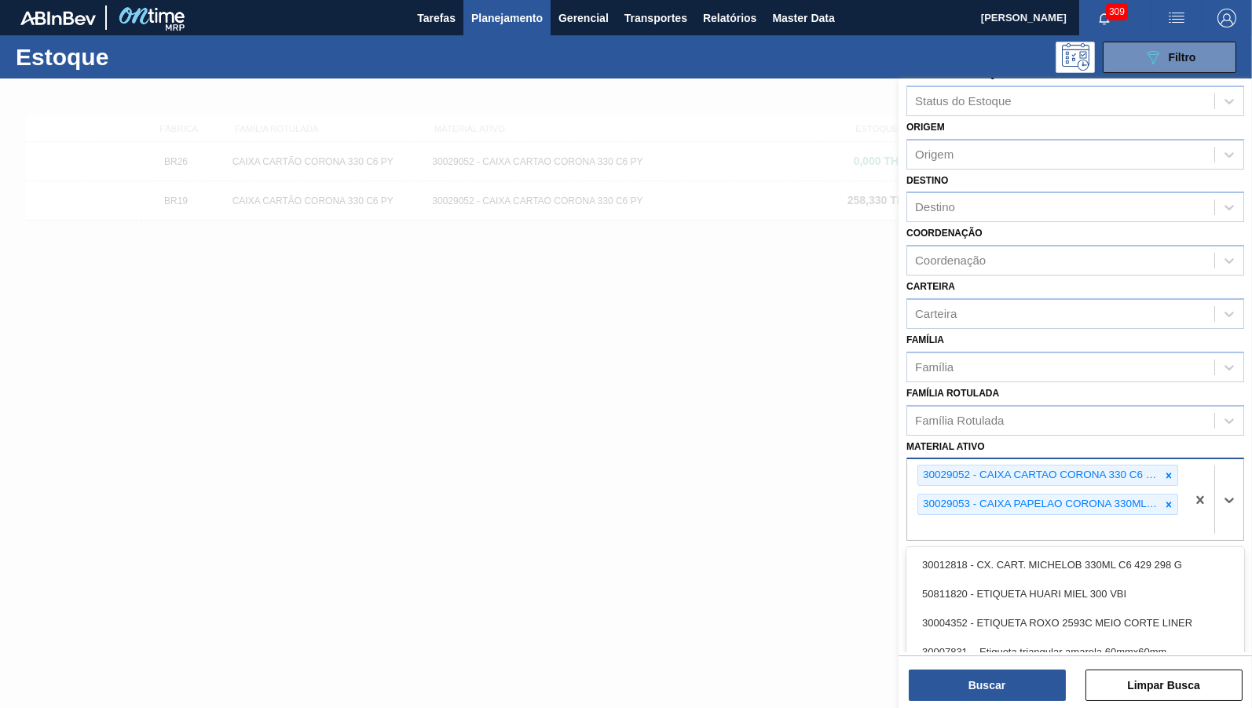
click at [1180, 459] on div "30029052 - CAIXA CARTAO CORONA 330 C6 PY 30029053 - CAIXA PAPELAO CORONA 330ML …" at bounding box center [1046, 499] width 279 height 81
click at [1173, 470] on icon at bounding box center [1168, 475] width 11 height 11
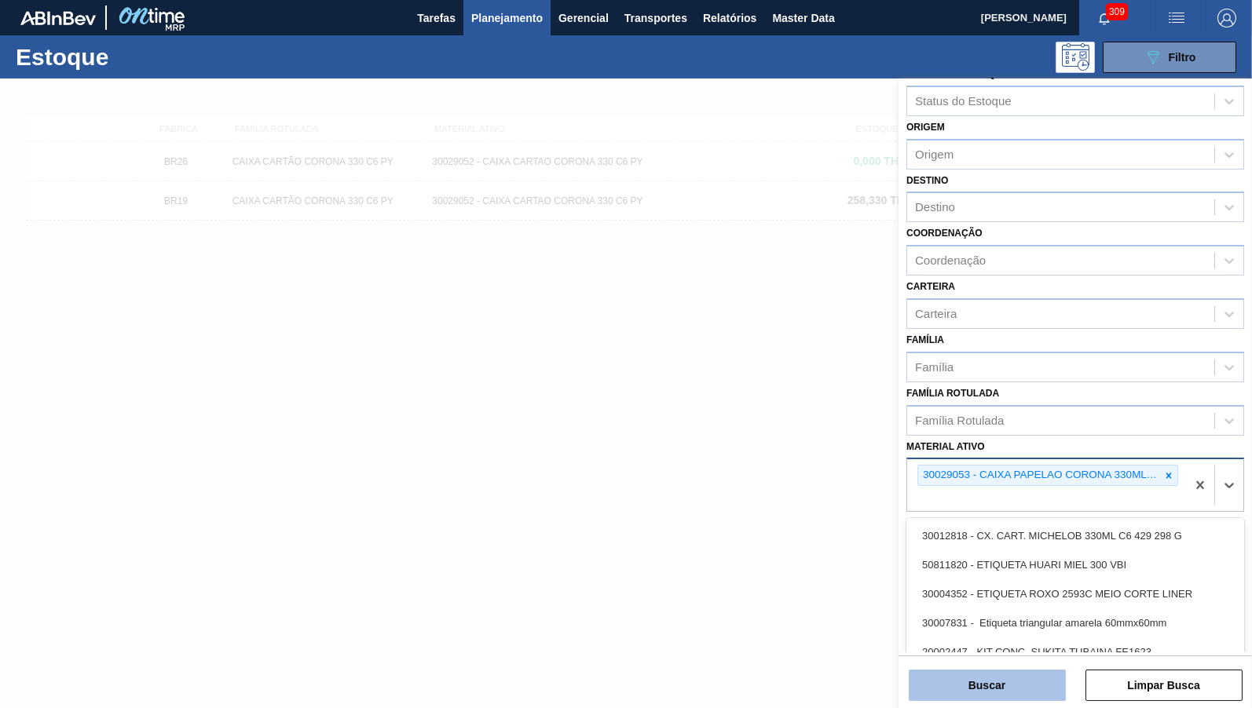
click at [1007, 686] on button "Buscar" at bounding box center [987, 685] width 157 height 31
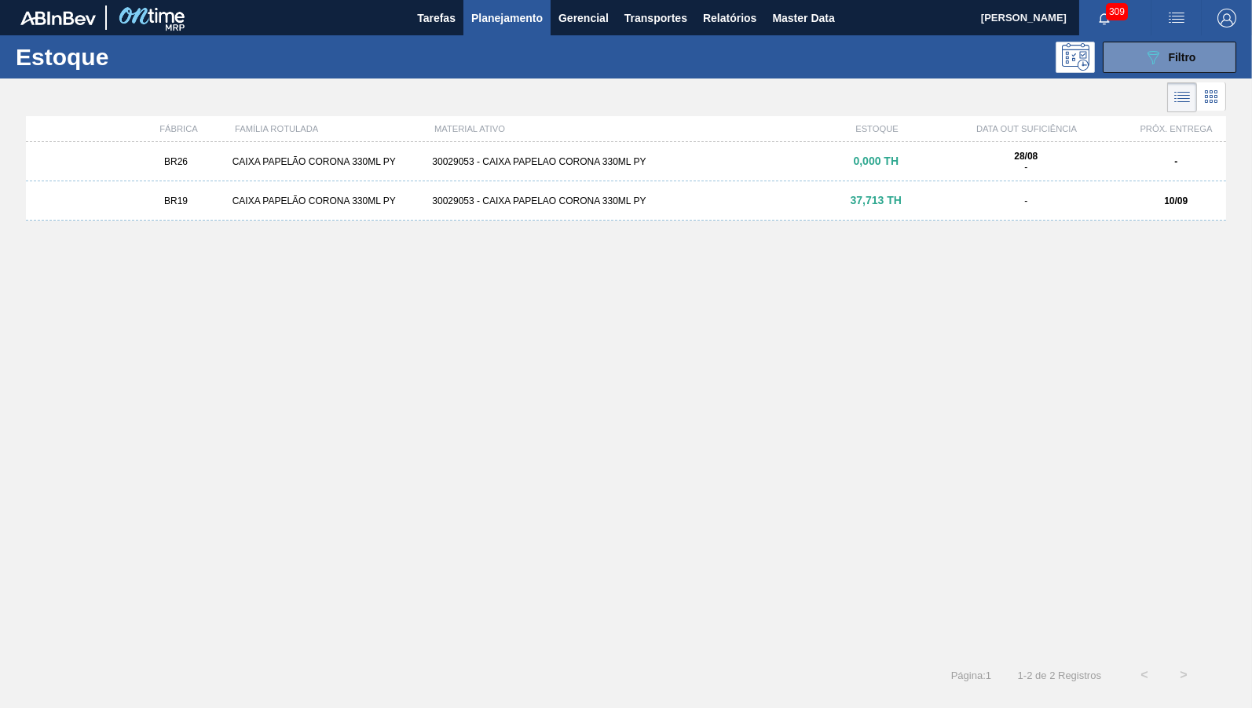
click at [499, 209] on div "BR19 CAIXA PAPELÃO CORONA 330ML PY 30029053 - CAIXA PAPELAO CORONA 330ML PY 37,…" at bounding box center [626, 200] width 1200 height 39
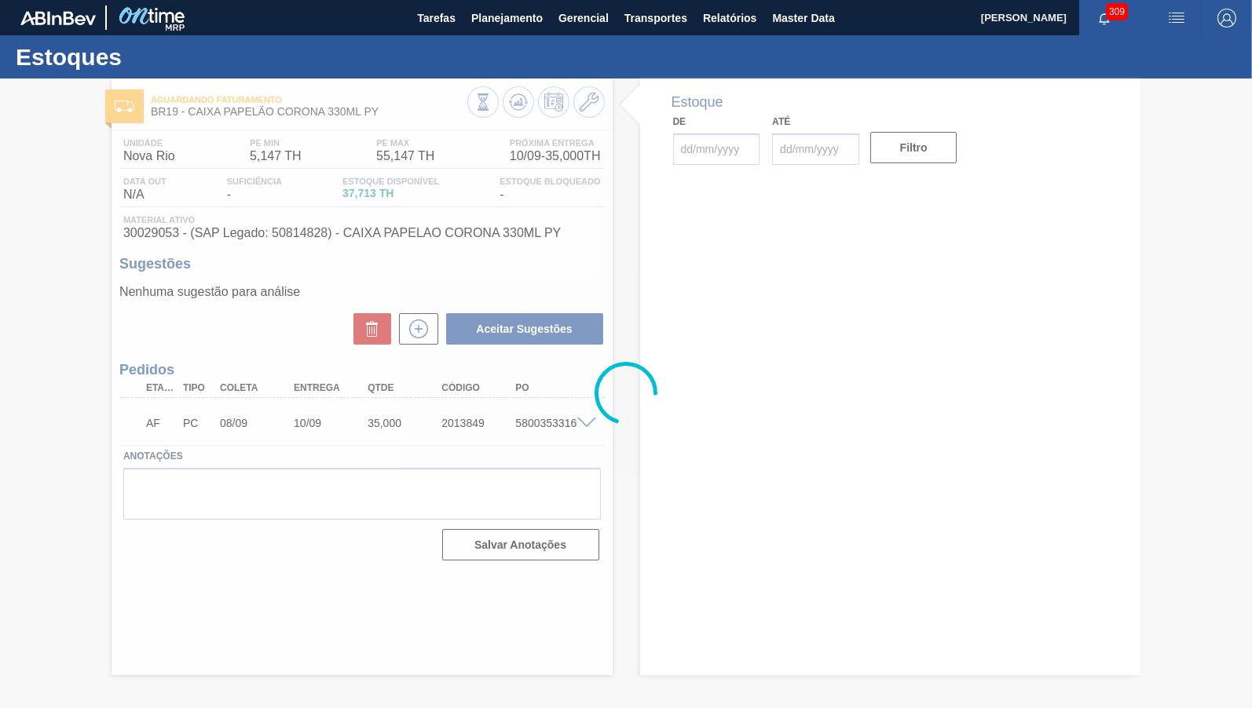
type input "[DATE]"
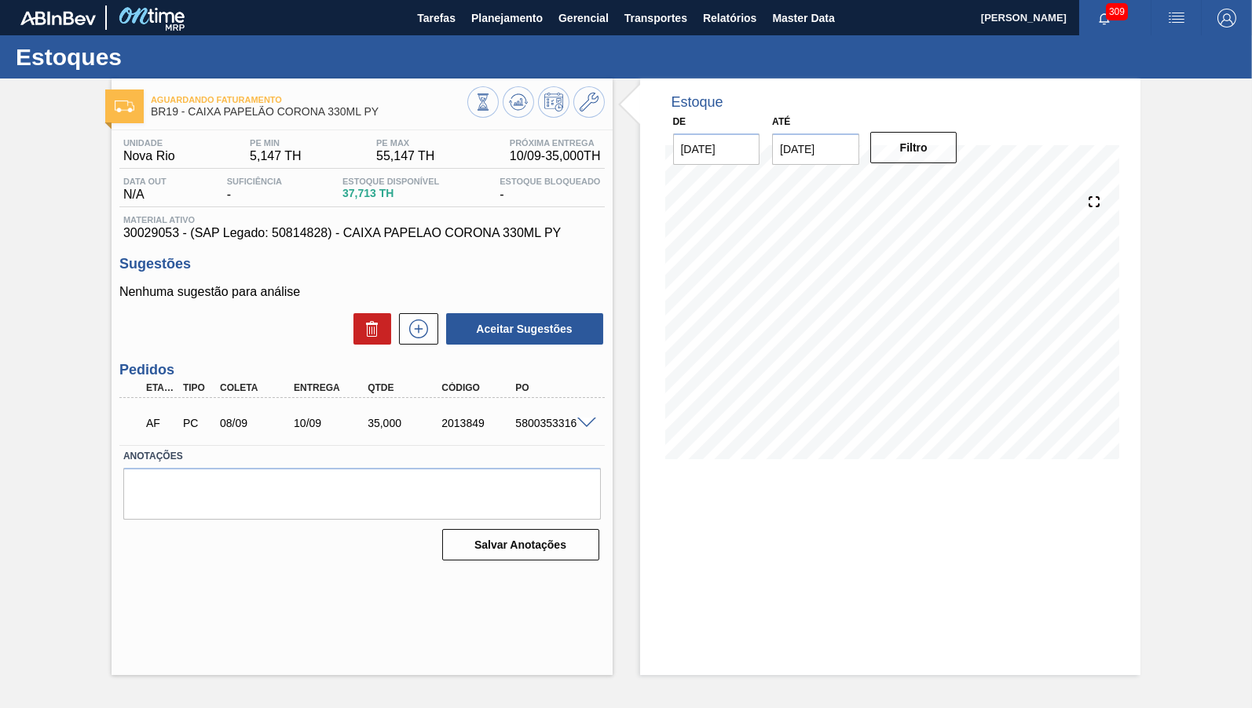
click at [298, 419] on div "10/09" at bounding box center [331, 423] width 82 height 13
click at [308, 428] on div "10/09" at bounding box center [331, 423] width 82 height 13
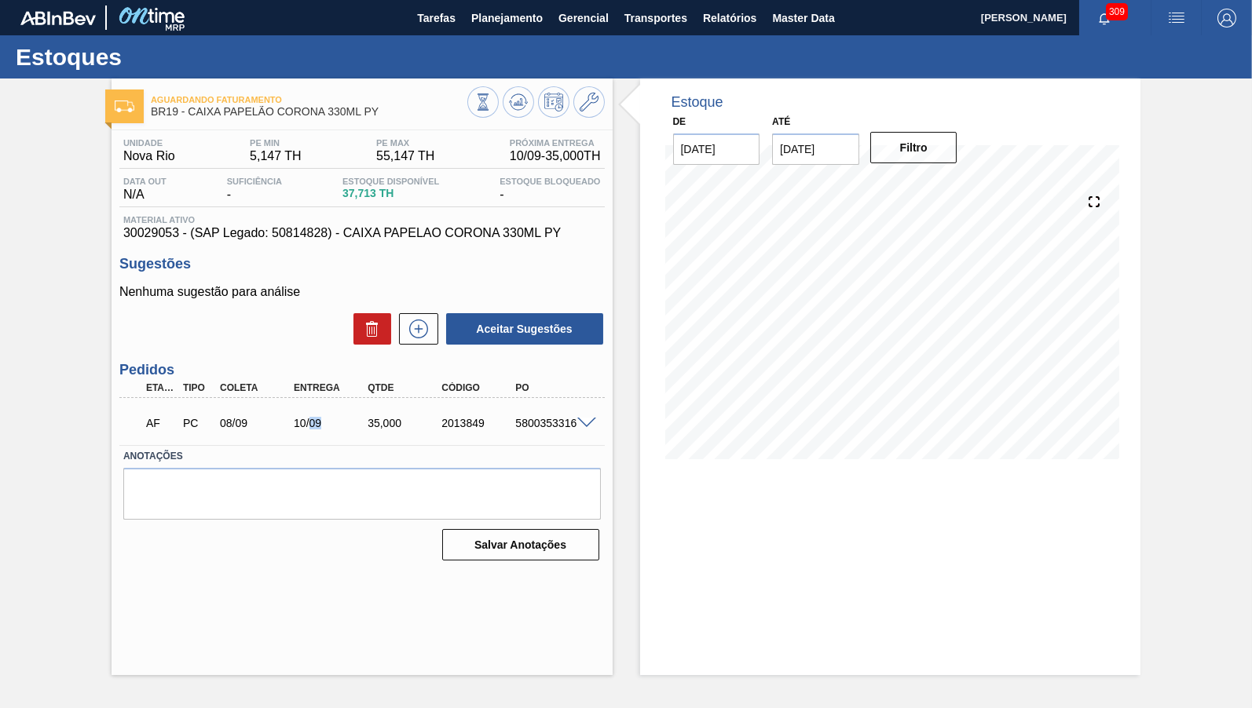
copy div "09"
click at [316, 439] on div "AF PC 08/09 10/09 35,000 2013849 5800353316" at bounding box center [361, 421] width 485 height 39
click at [314, 426] on div "10/09" at bounding box center [331, 423] width 82 height 13
